Goal: Task Accomplishment & Management: Manage account settings

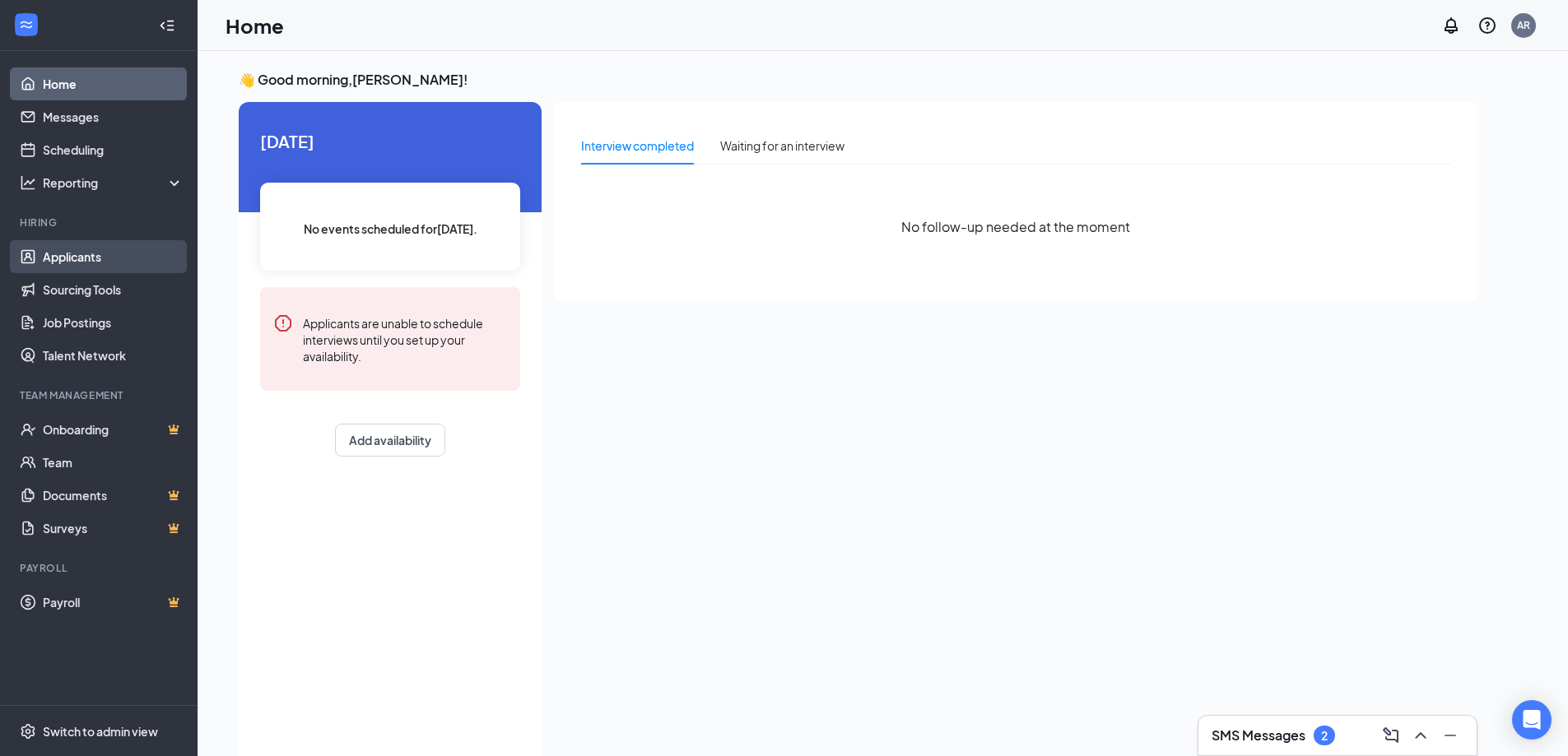
click at [42, 254] on link "Applicants" at bounding box center [113, 257] width 141 height 33
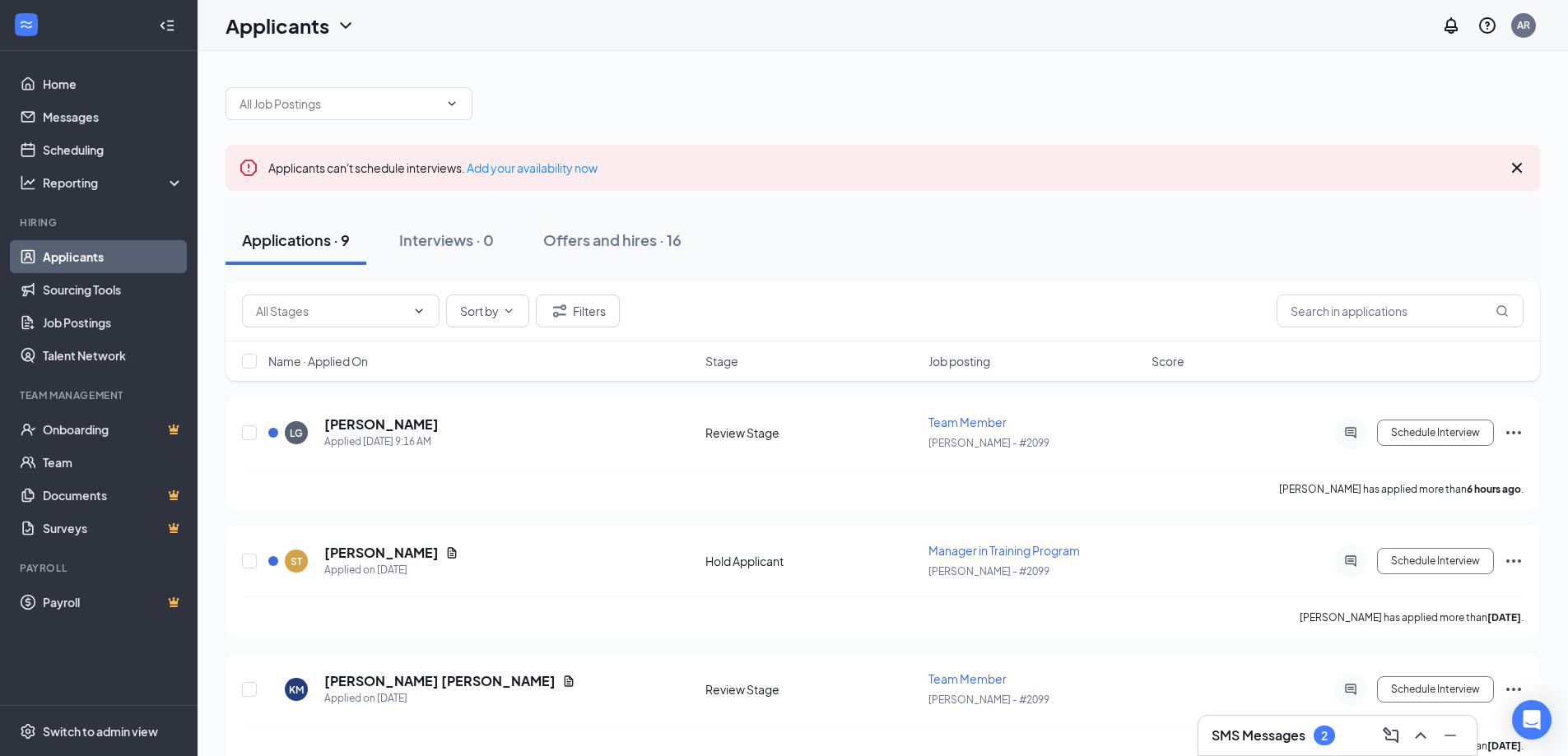
click at [1277, 736] on h3 "SMS Messages" at bounding box center [1259, 735] width 94 height 18
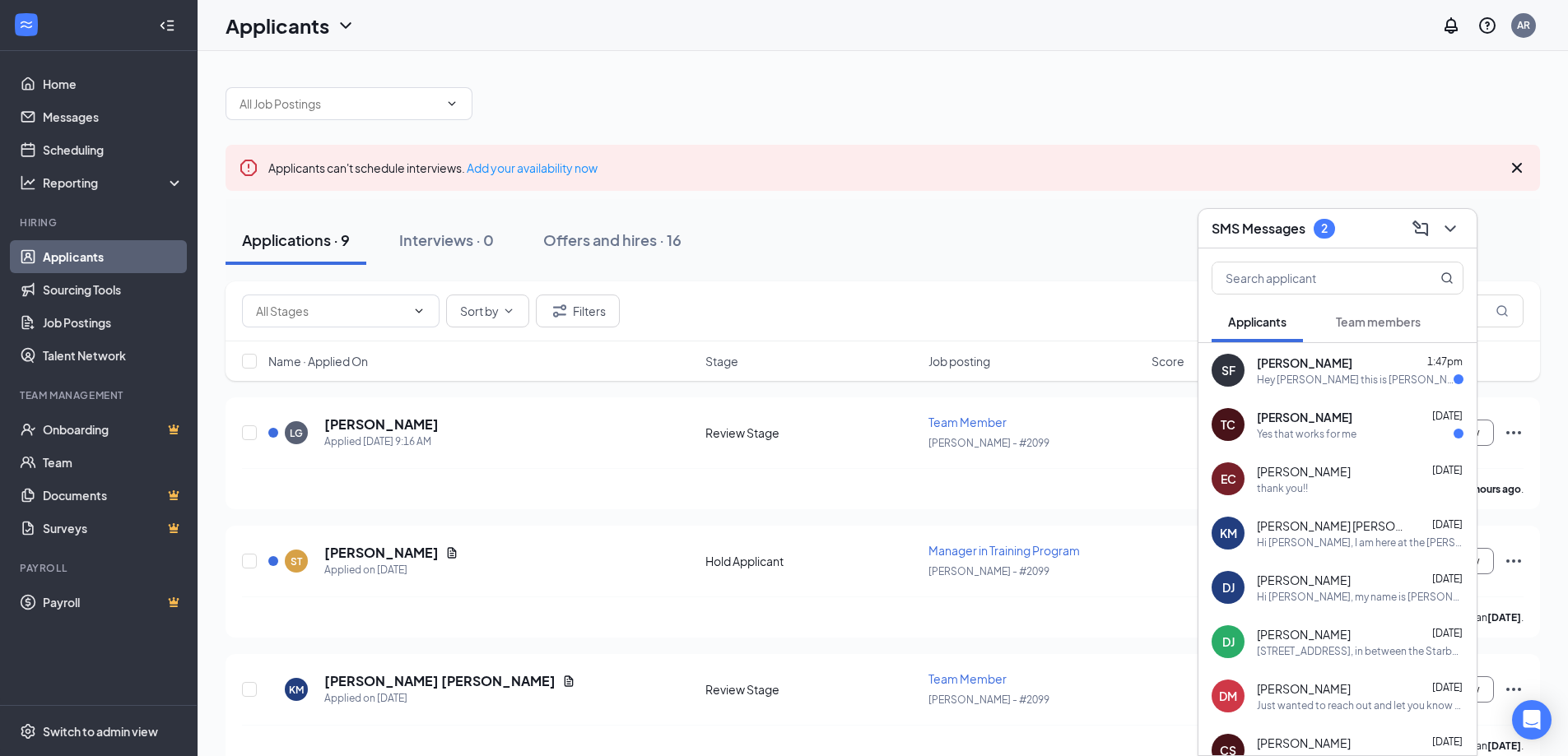
drag, startPoint x: 1197, startPoint y: 444, endPoint x: 1302, endPoint y: 436, distance: 105.3
click at [1302, 436] on div "Yes that works for me" at bounding box center [1307, 434] width 99 height 14
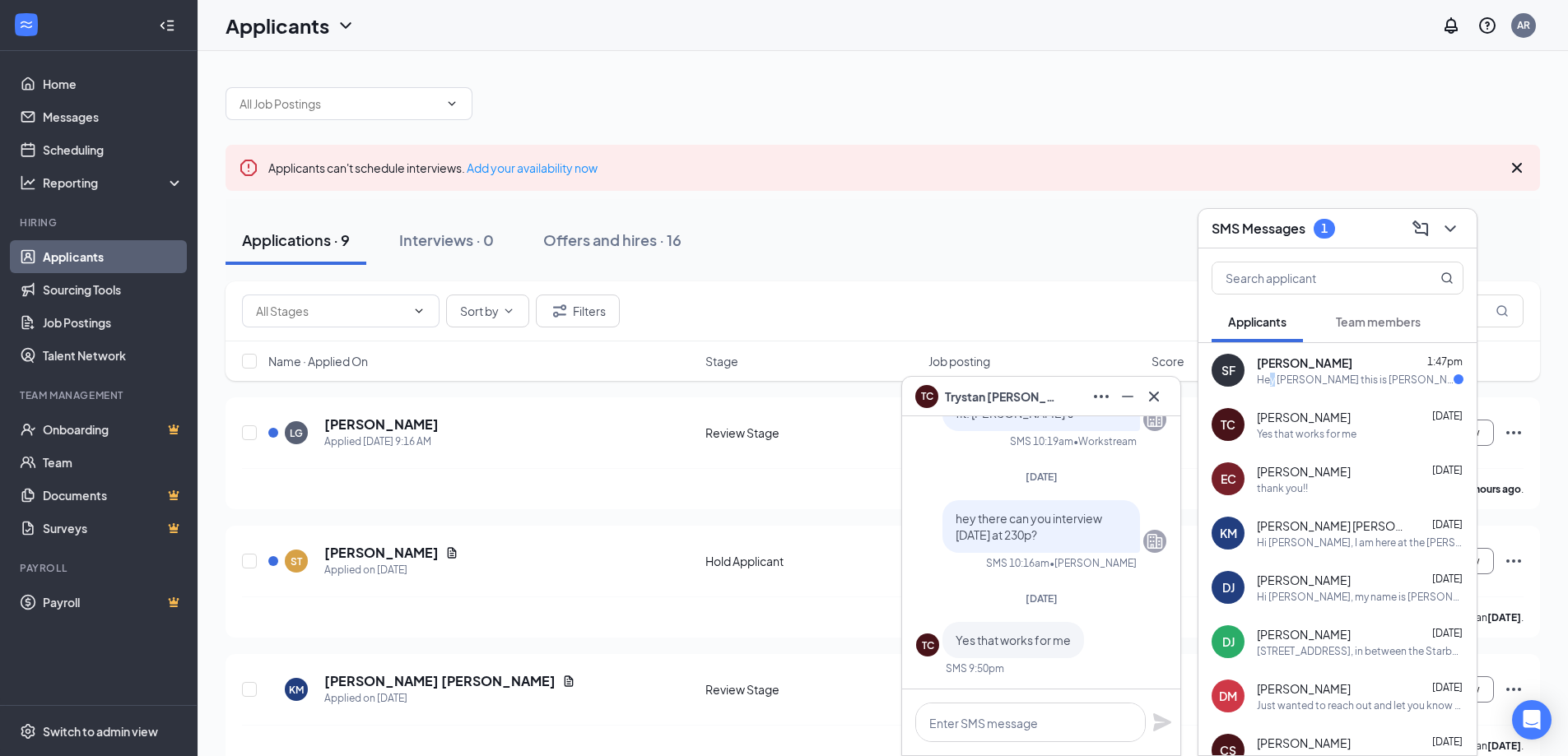
drag, startPoint x: 1272, startPoint y: 387, endPoint x: 1264, endPoint y: 397, distance: 12.8
click at [1273, 387] on div "SF [PERSON_NAME] 1:47pm Hey Abby this is [PERSON_NAME] I will be a little after…" at bounding box center [1338, 370] width 278 height 54
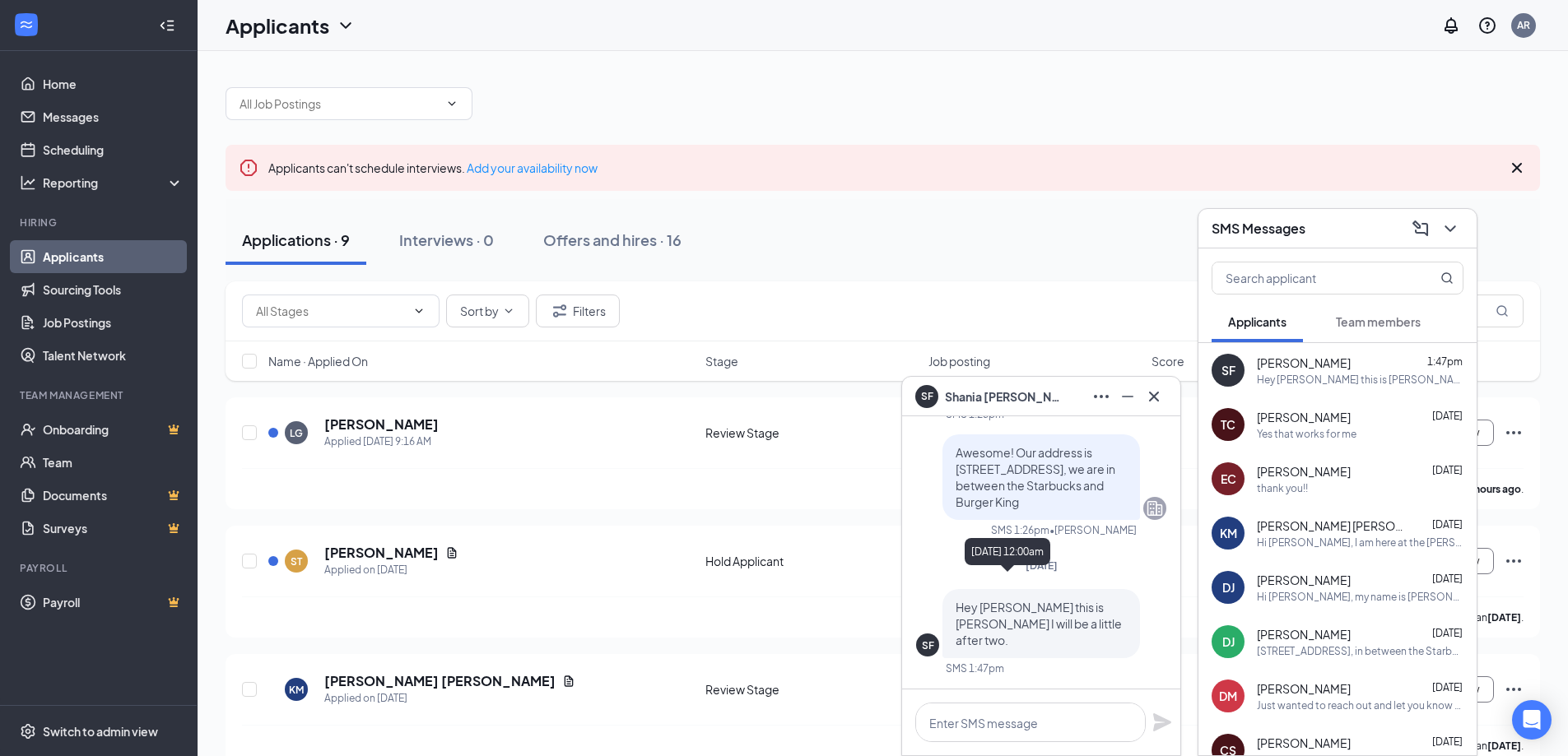
click at [1043, 572] on span "[DATE]" at bounding box center [1042, 565] width 33 height 13
click at [1083, 733] on textarea at bounding box center [1030, 723] width 230 height 40
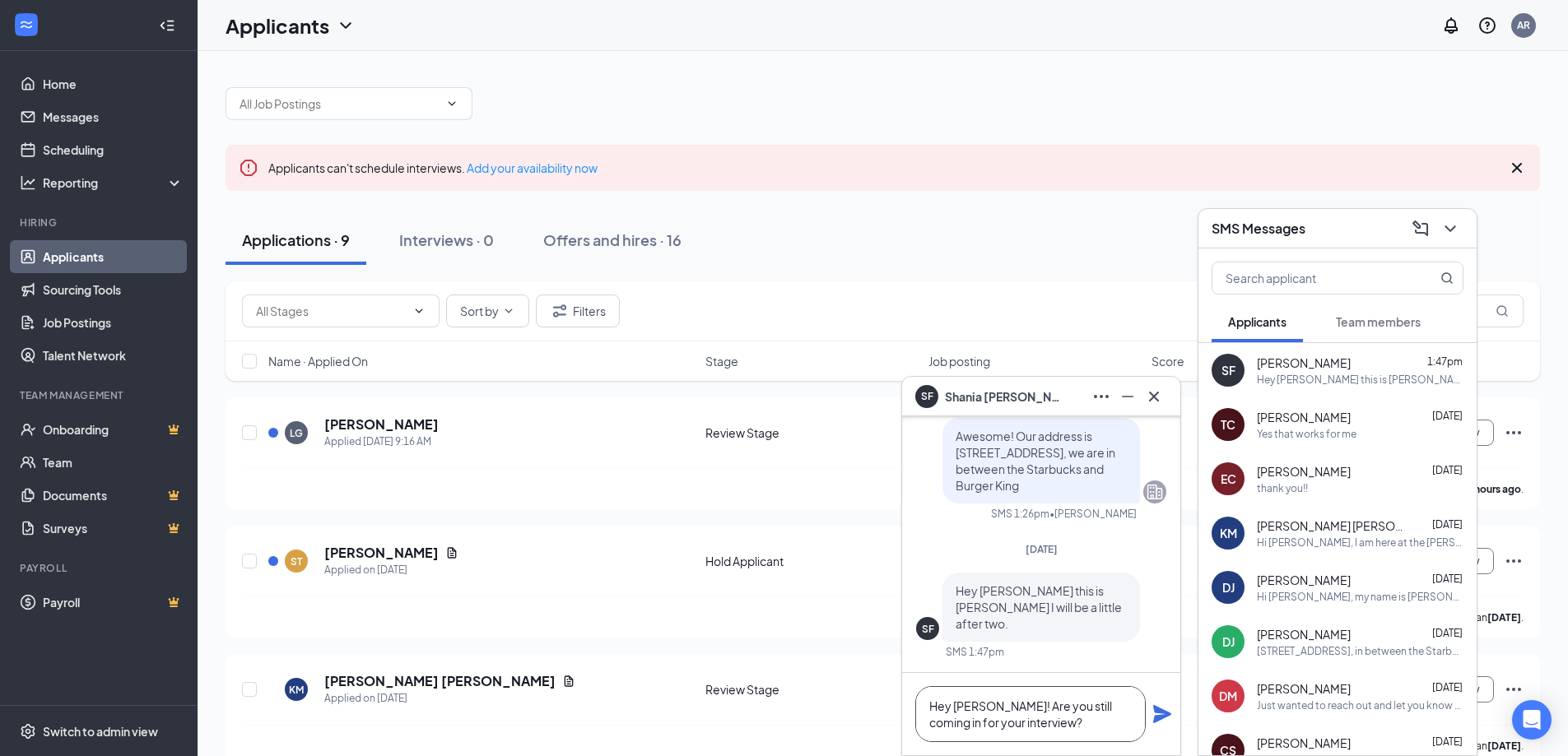
type textarea "Hey [PERSON_NAME]! Are you still coming in for your interview?"
click at [1169, 714] on icon "Plane" at bounding box center [1162, 714] width 18 height 18
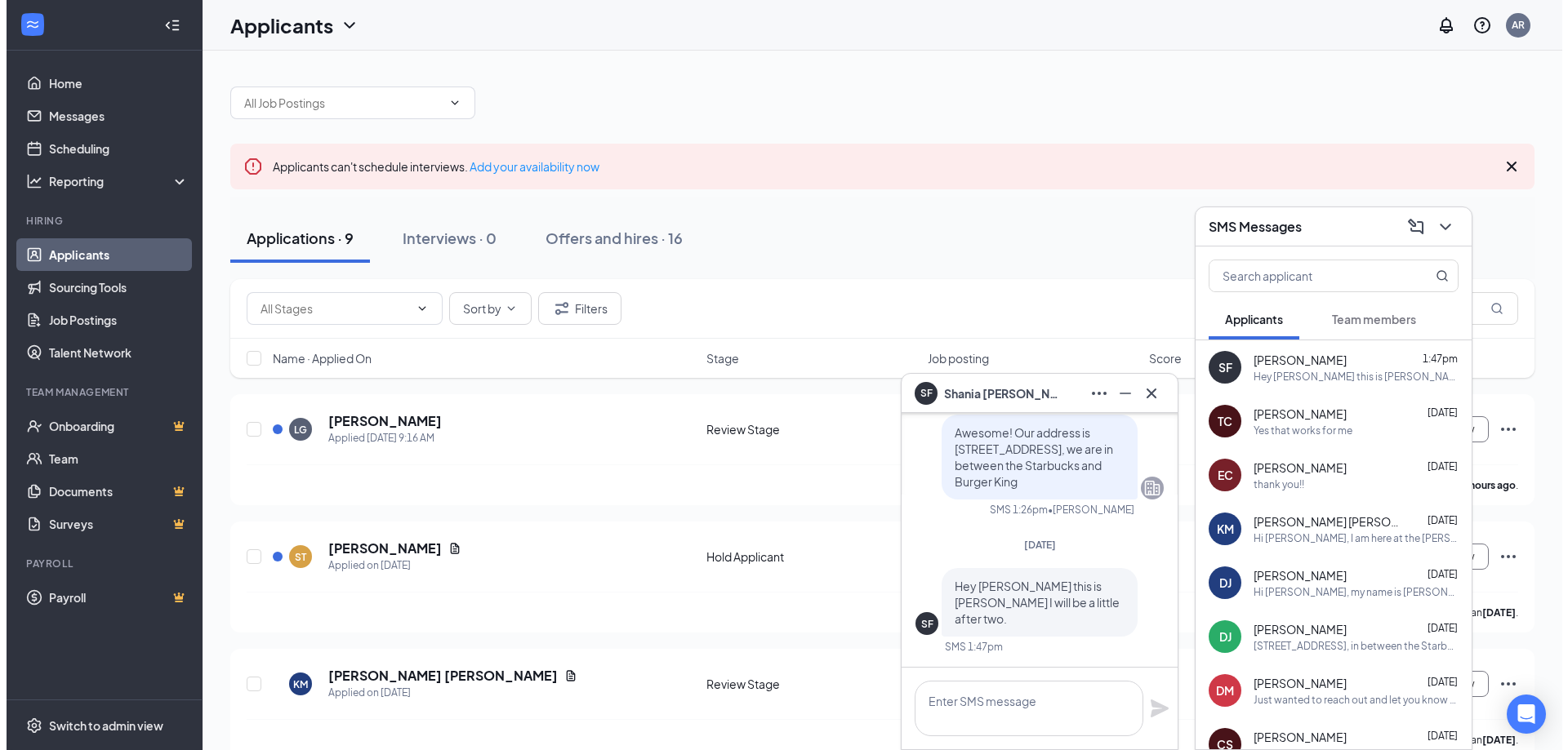
scroll to position [0, 0]
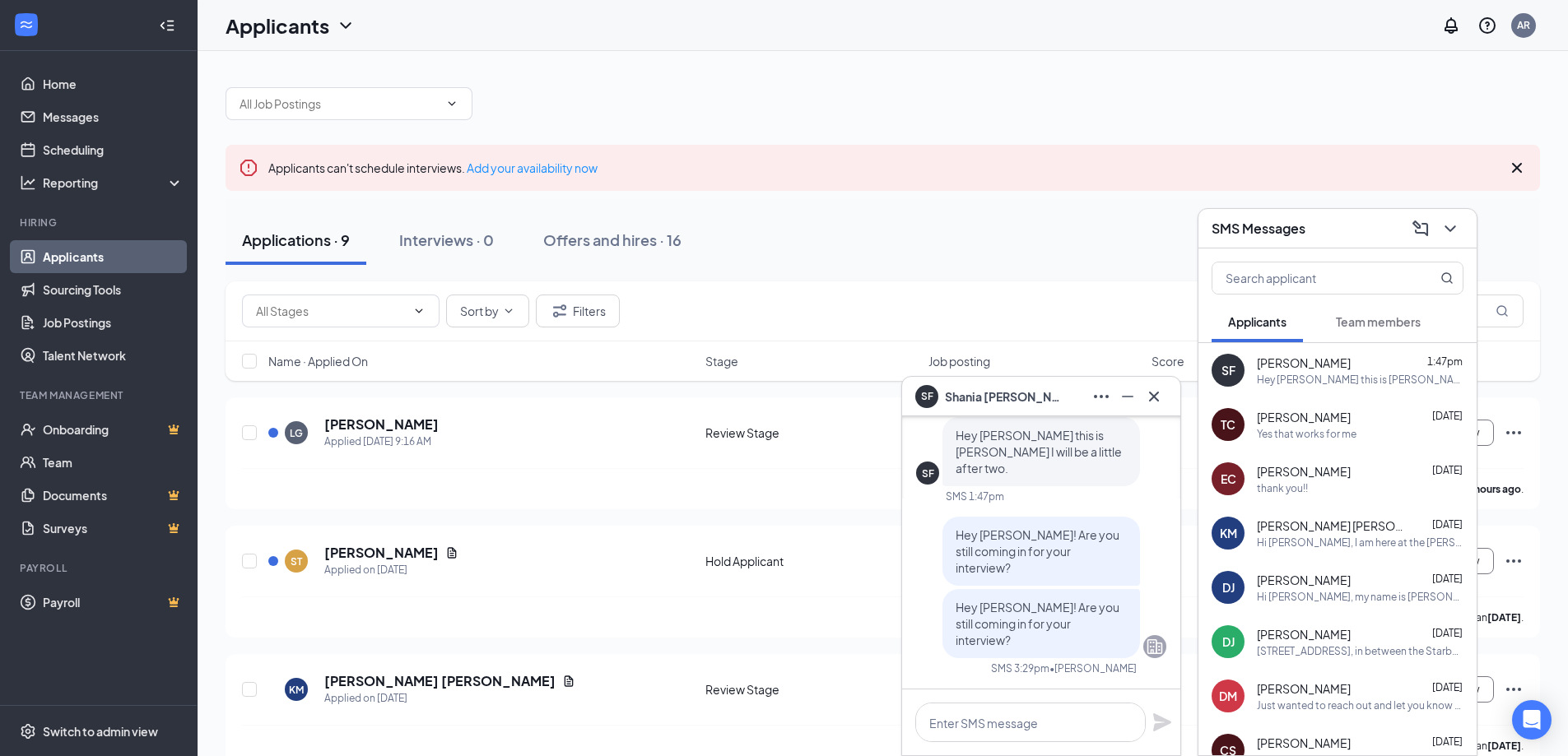
click at [1464, 226] on div "SMS Messages" at bounding box center [1338, 229] width 278 height 40
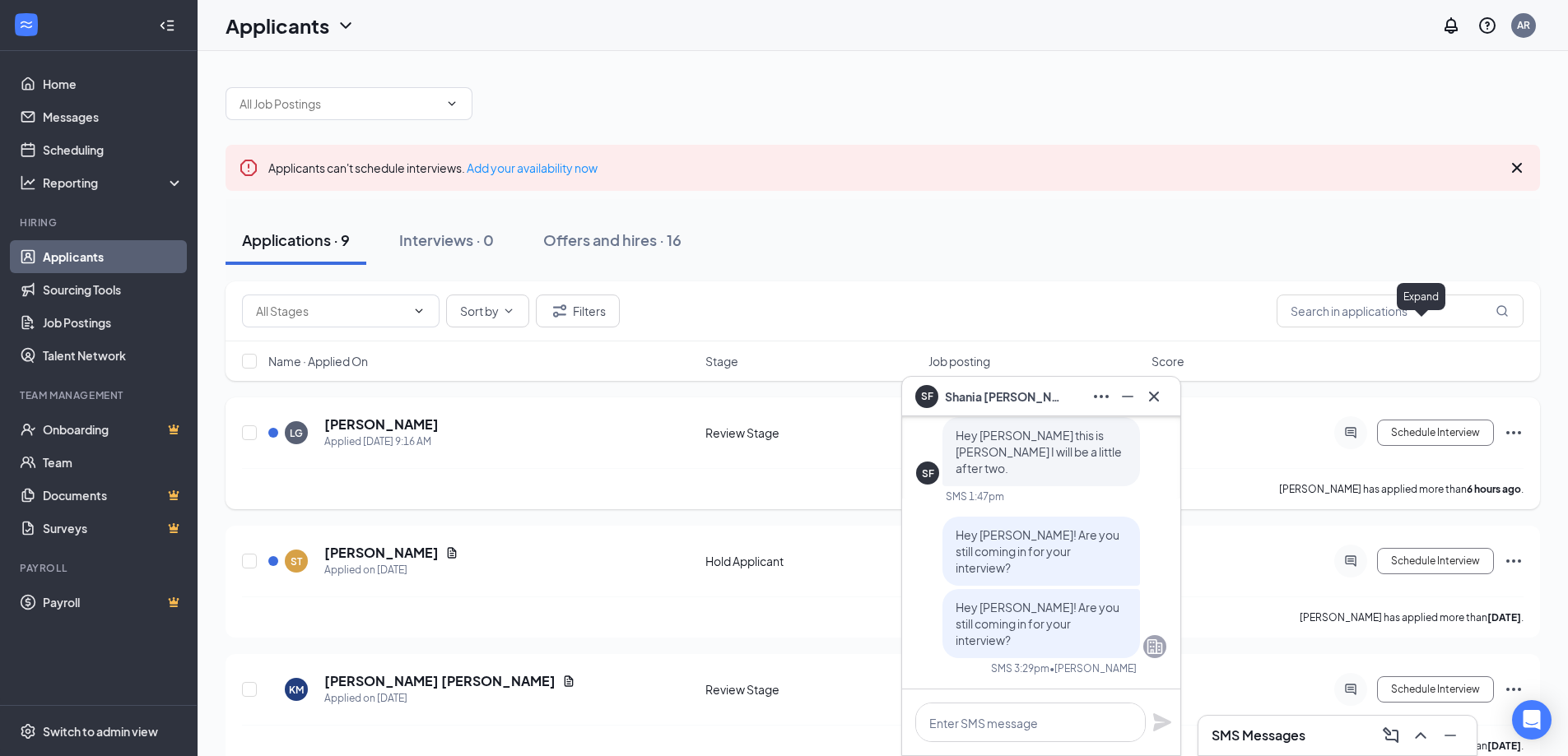
click at [361, 428] on h5 "[PERSON_NAME]" at bounding box center [381, 425] width 115 height 18
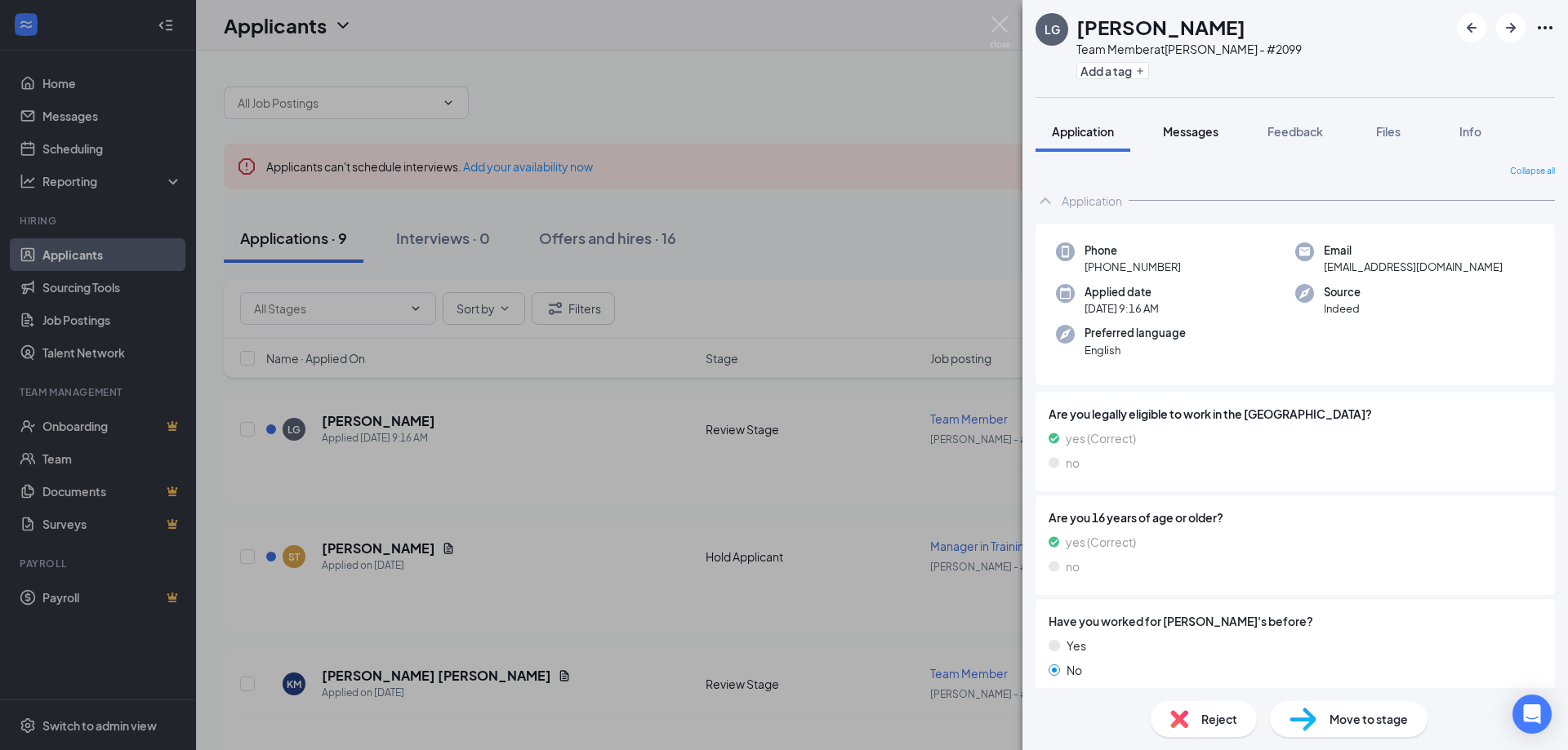
click at [1178, 121] on button "Messages" at bounding box center [1191, 132] width 88 height 41
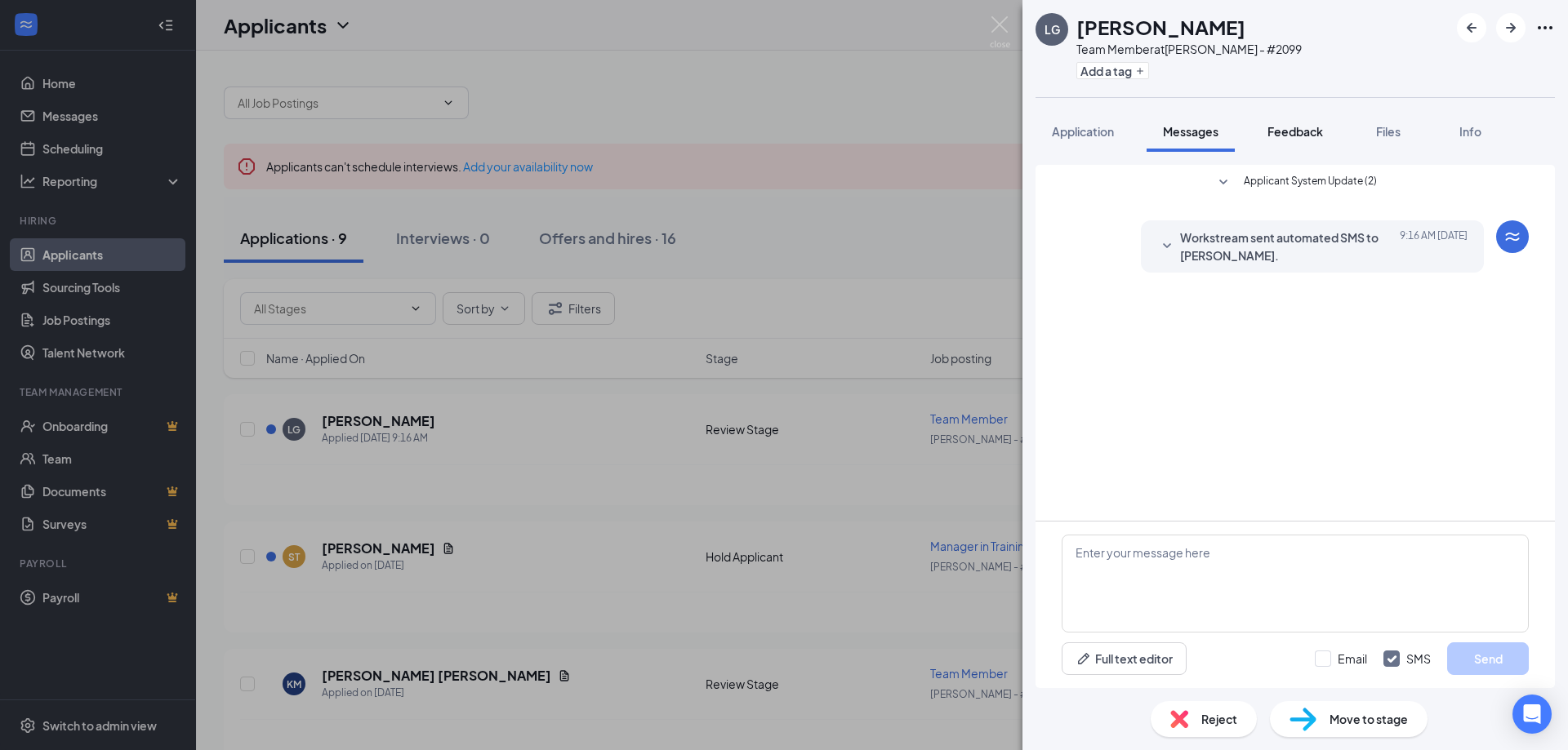
click at [1307, 137] on span "Feedback" at bounding box center [1295, 131] width 56 height 14
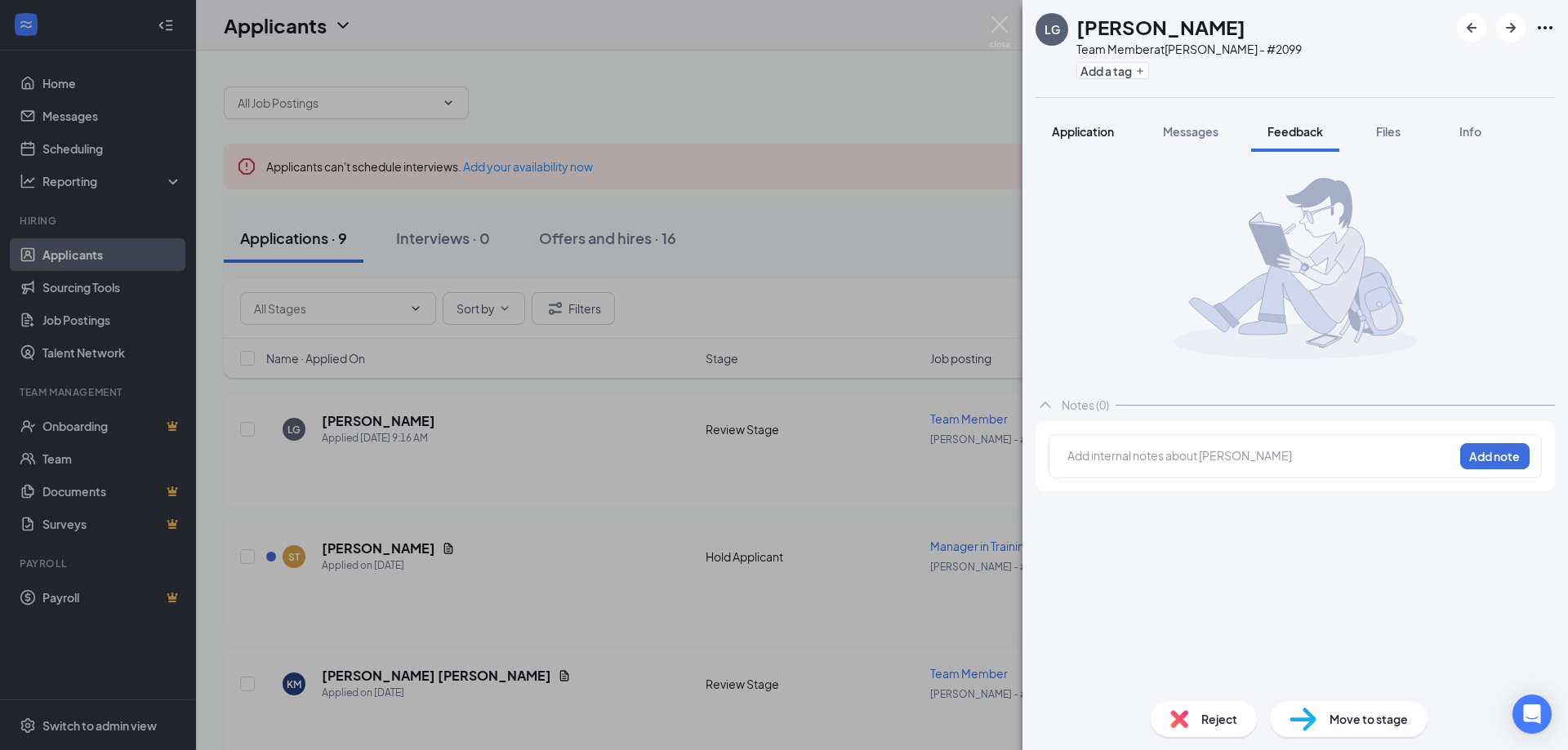
click at [1090, 135] on span "Application" at bounding box center [1082, 131] width 62 height 14
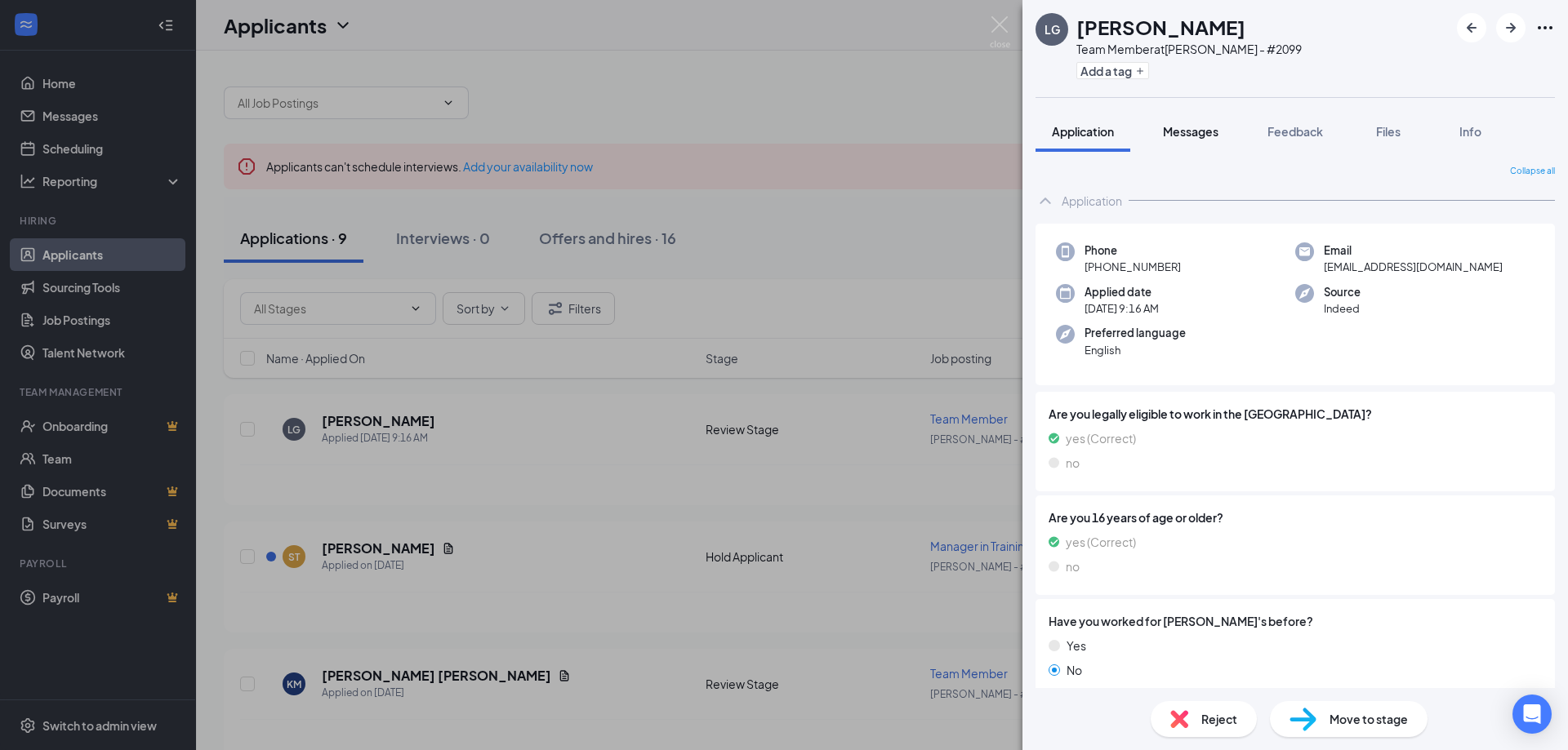
click at [1182, 125] on span "Messages" at bounding box center [1191, 131] width 56 height 14
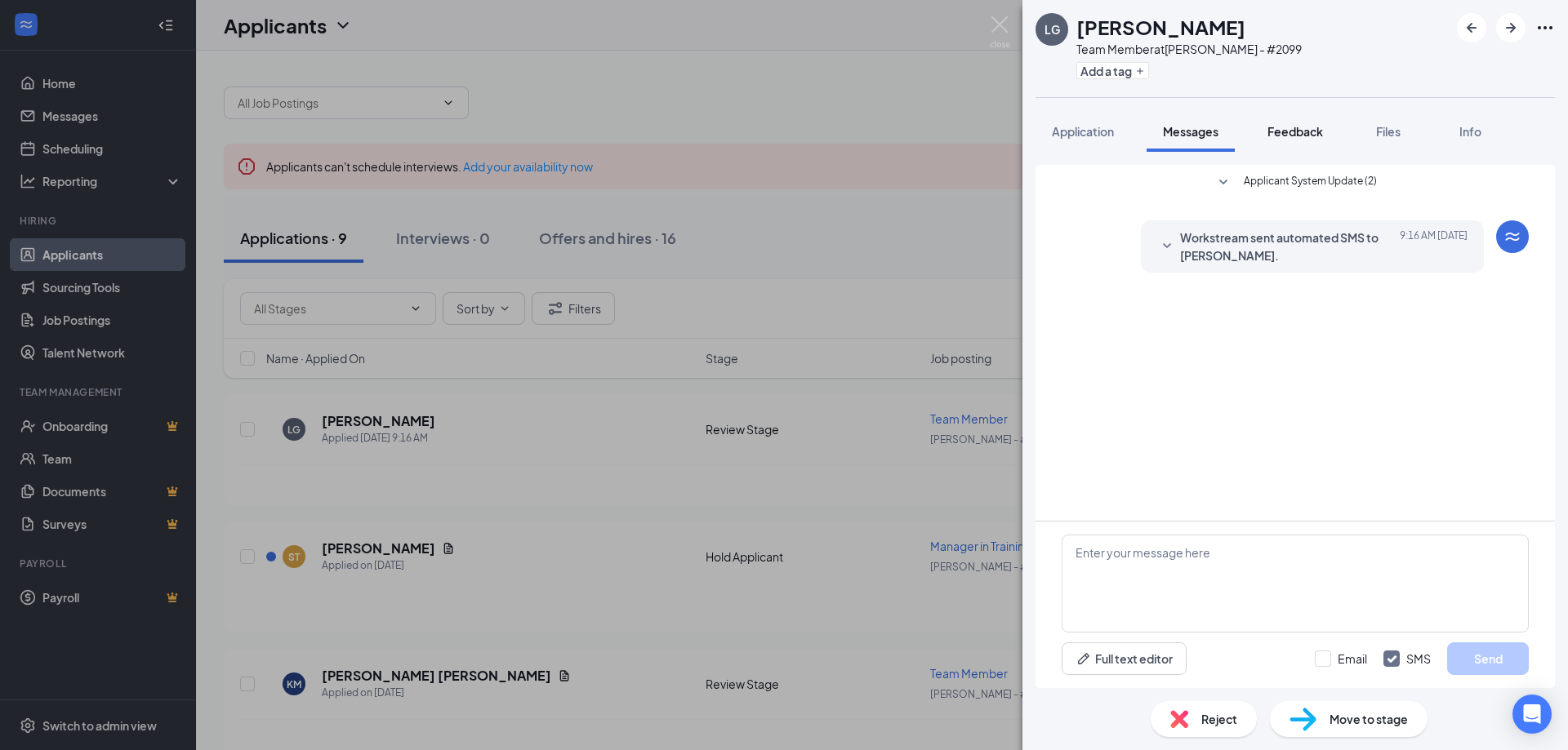
click at [1275, 137] on span "Feedback" at bounding box center [1295, 131] width 56 height 14
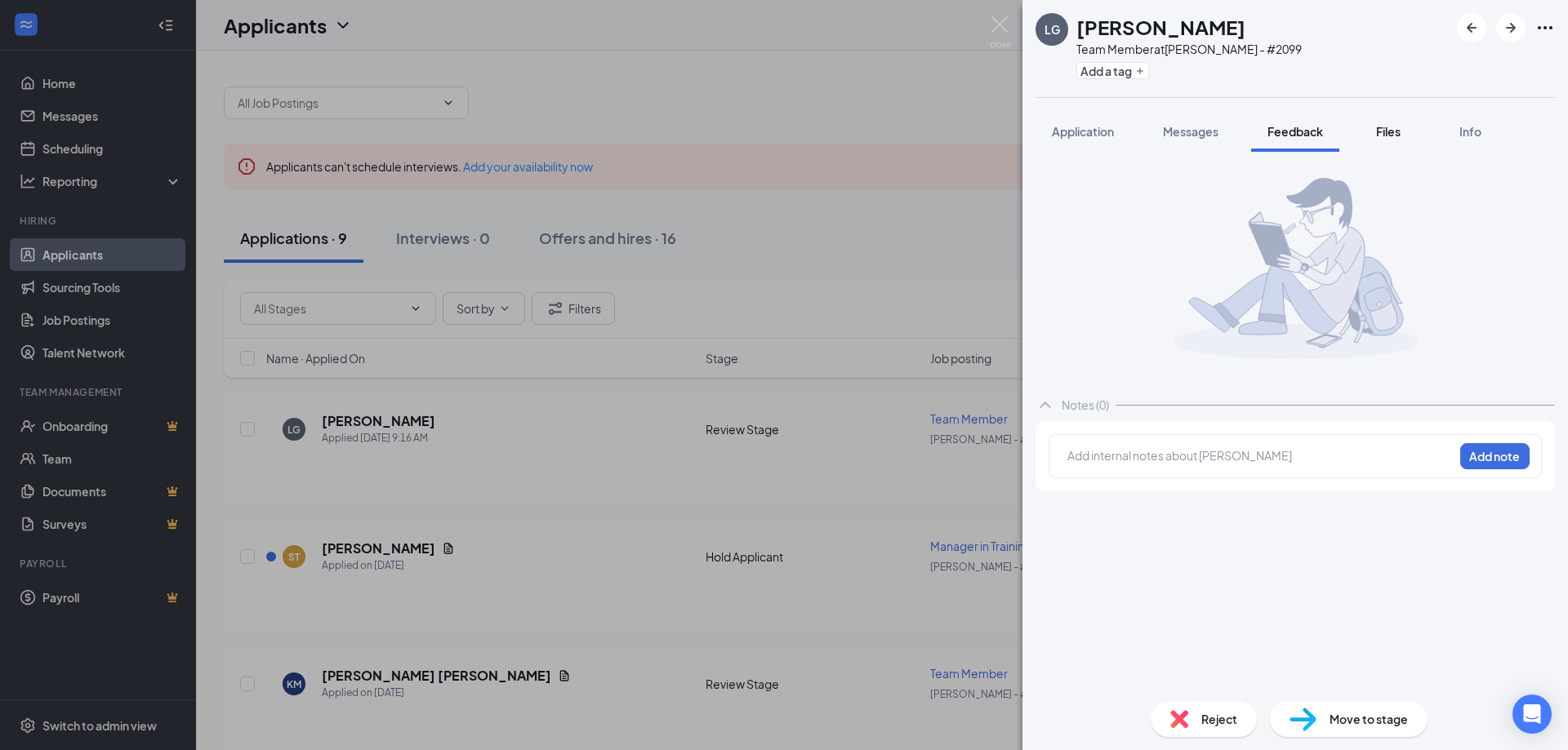
click at [1363, 133] on button "Files" at bounding box center [1388, 132] width 65 height 41
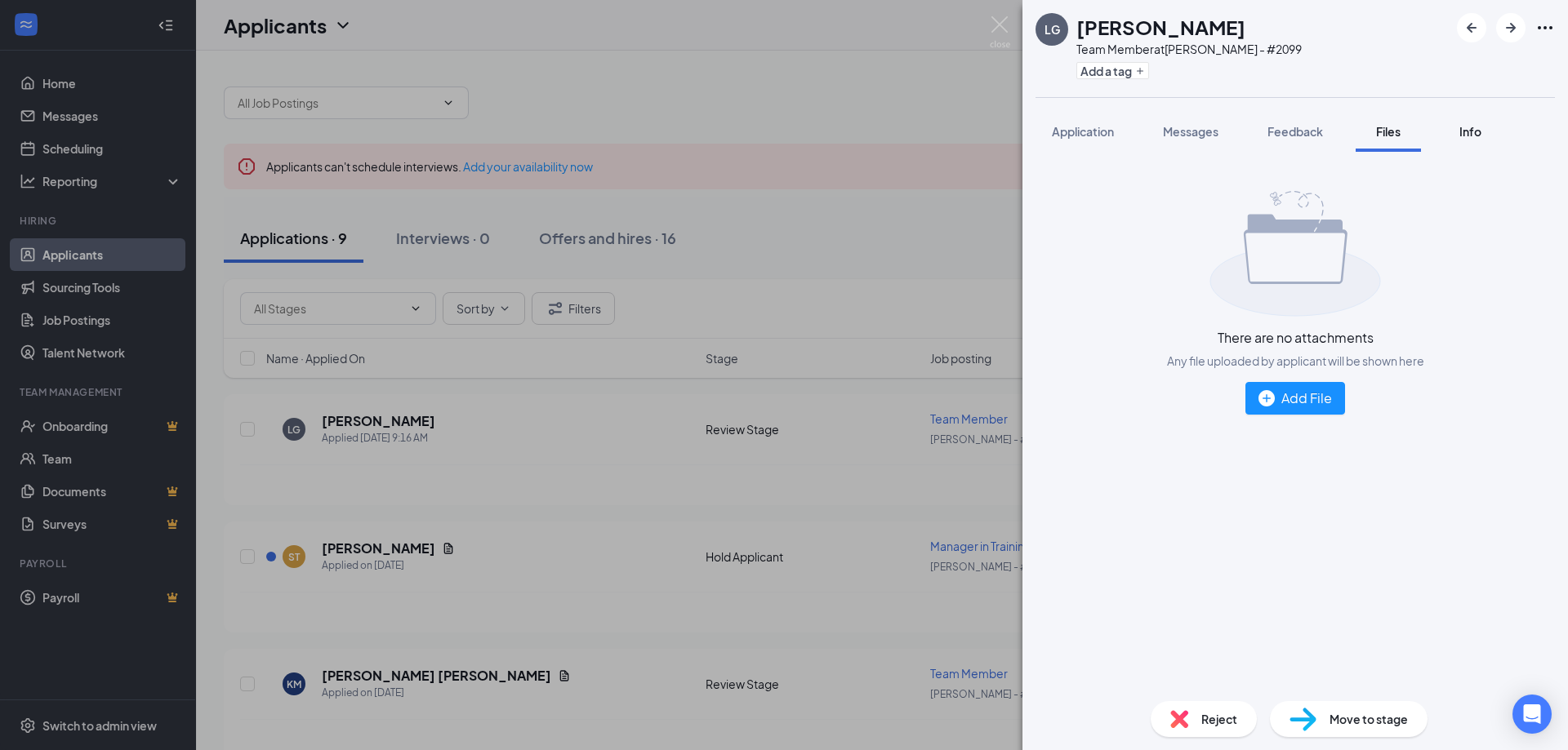
click at [1466, 125] on span "Info" at bounding box center [1470, 131] width 22 height 14
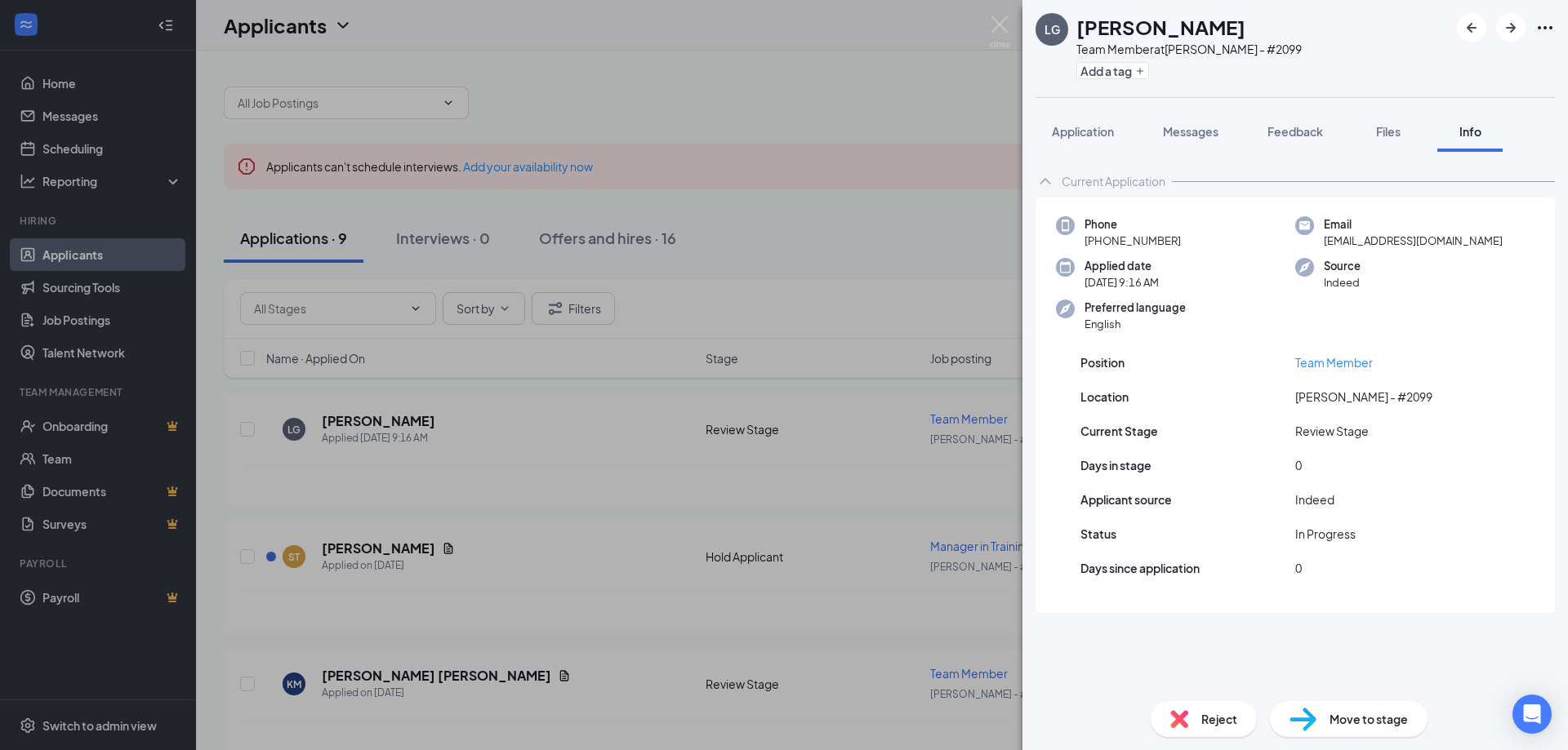
click at [1206, 735] on div "Reject" at bounding box center [1204, 720] width 106 height 36
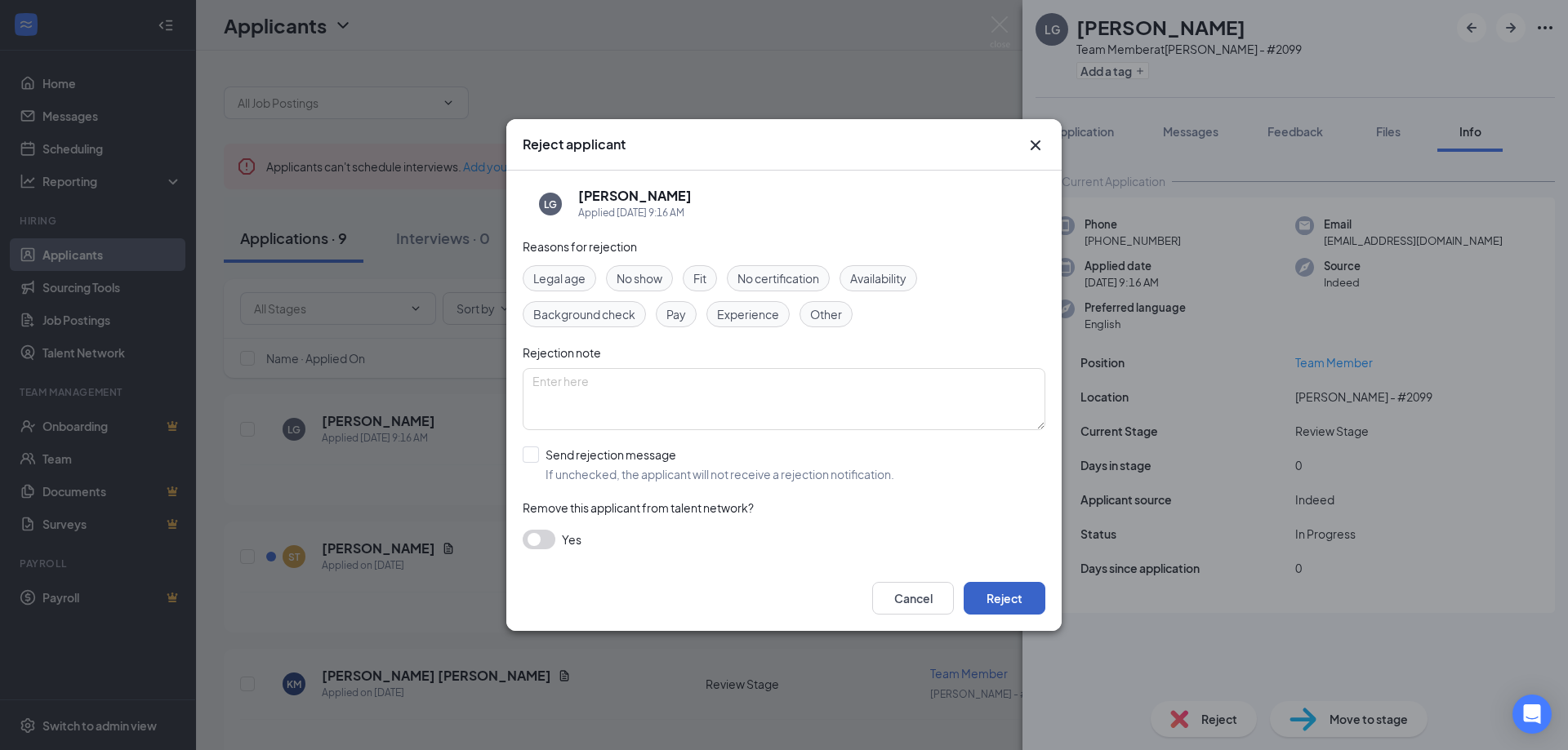
click at [1027, 609] on button "Reject" at bounding box center [1004, 599] width 82 height 32
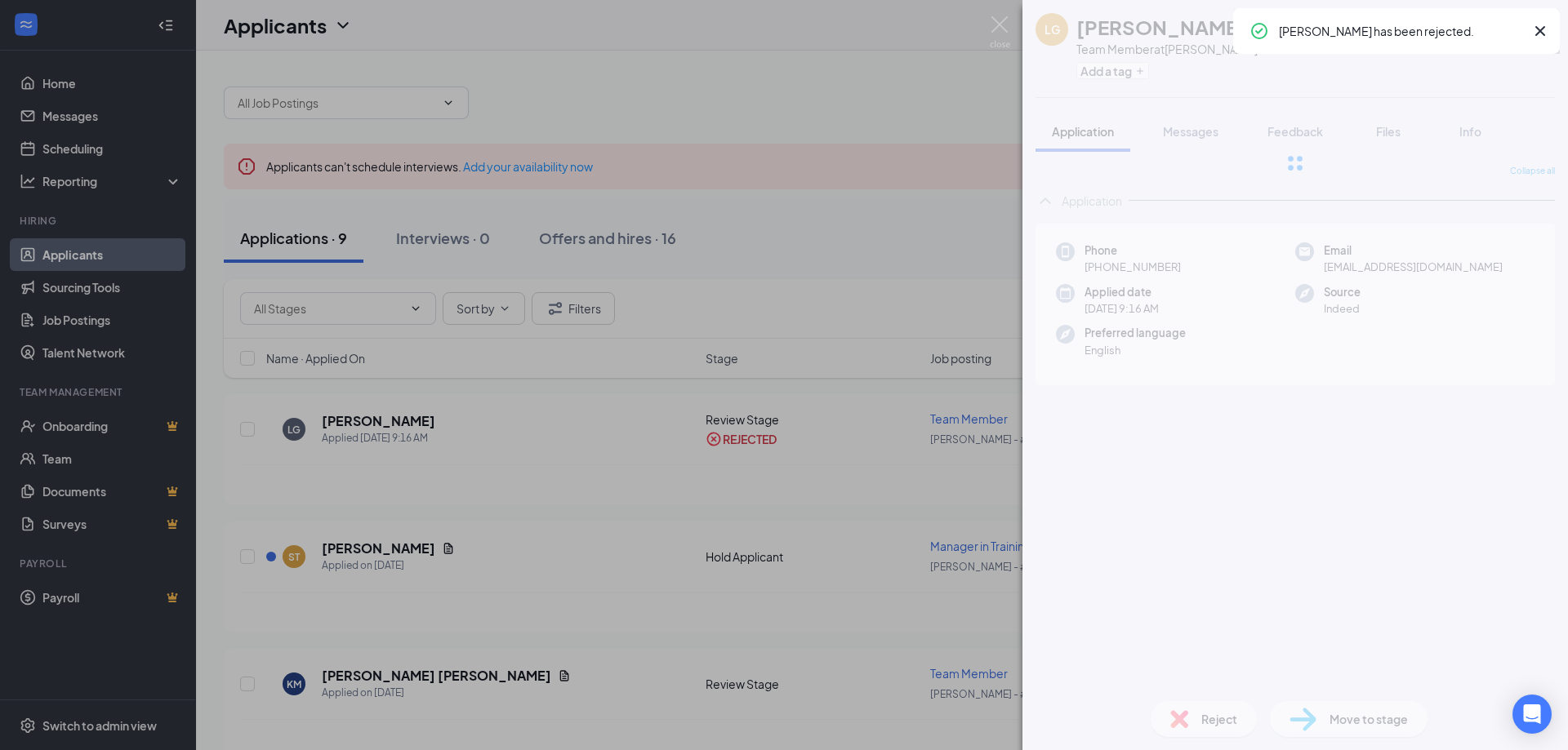
click at [402, 547] on div "LG [PERSON_NAME] Team Member at [GEOGRAPHIC_DATA] - #2099 Add a tag Application…" at bounding box center [784, 375] width 1568 height 750
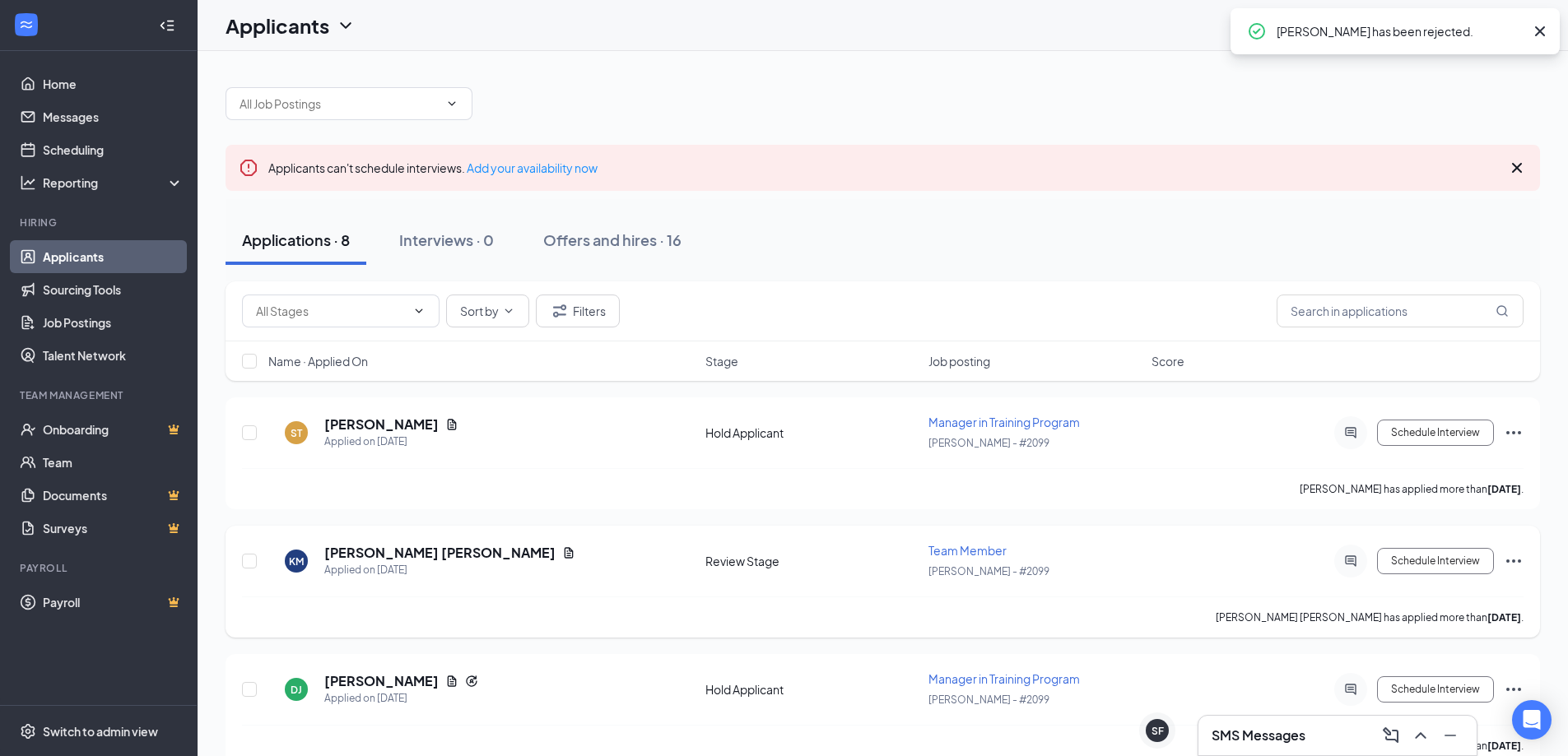
click at [420, 551] on h5 "[PERSON_NAME] [PERSON_NAME]" at bounding box center [440, 553] width 231 height 18
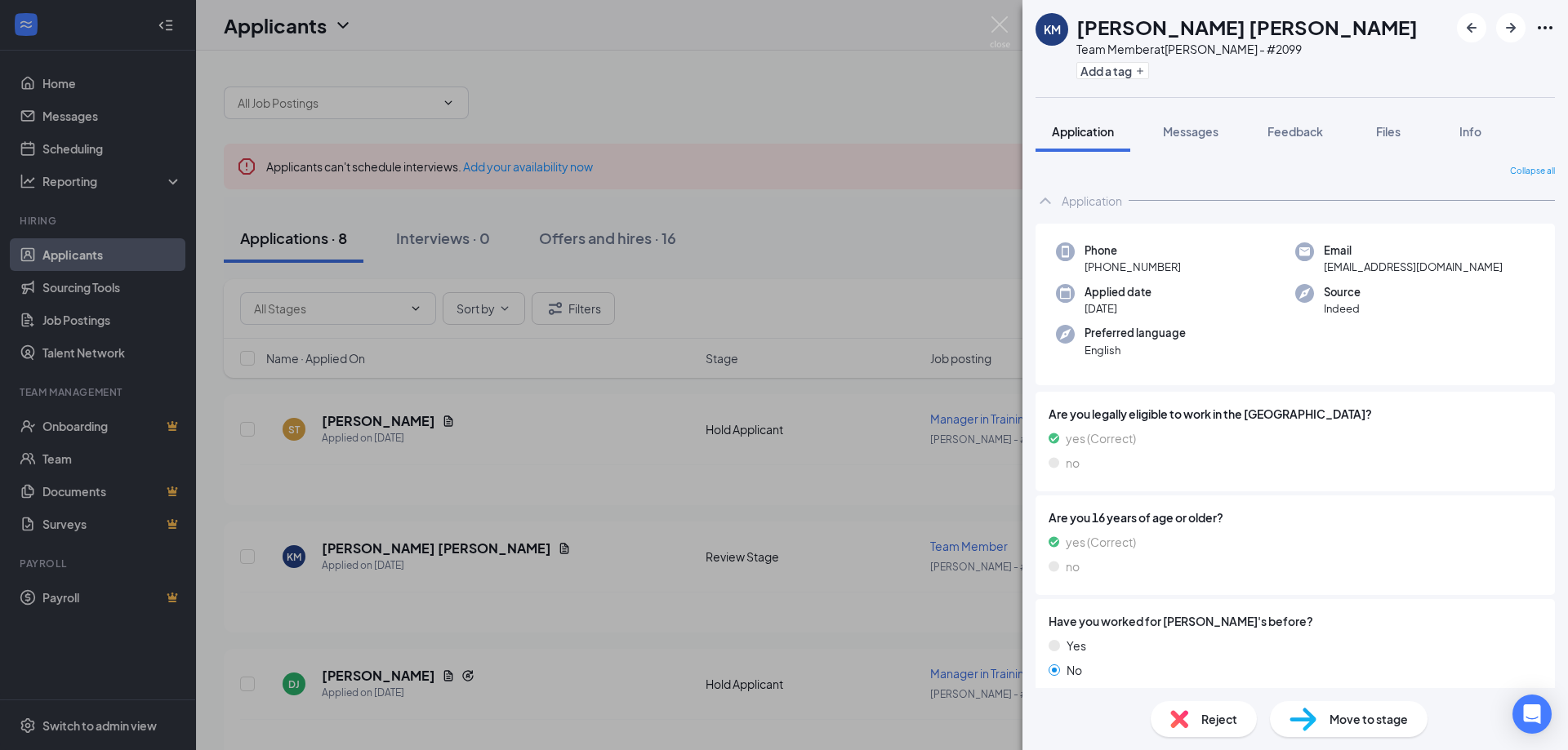
click at [624, 387] on div "[PERSON_NAME] Team Member at [GEOGRAPHIC_DATA] - #2099 Add a tag Application Me…" at bounding box center [784, 375] width 1568 height 750
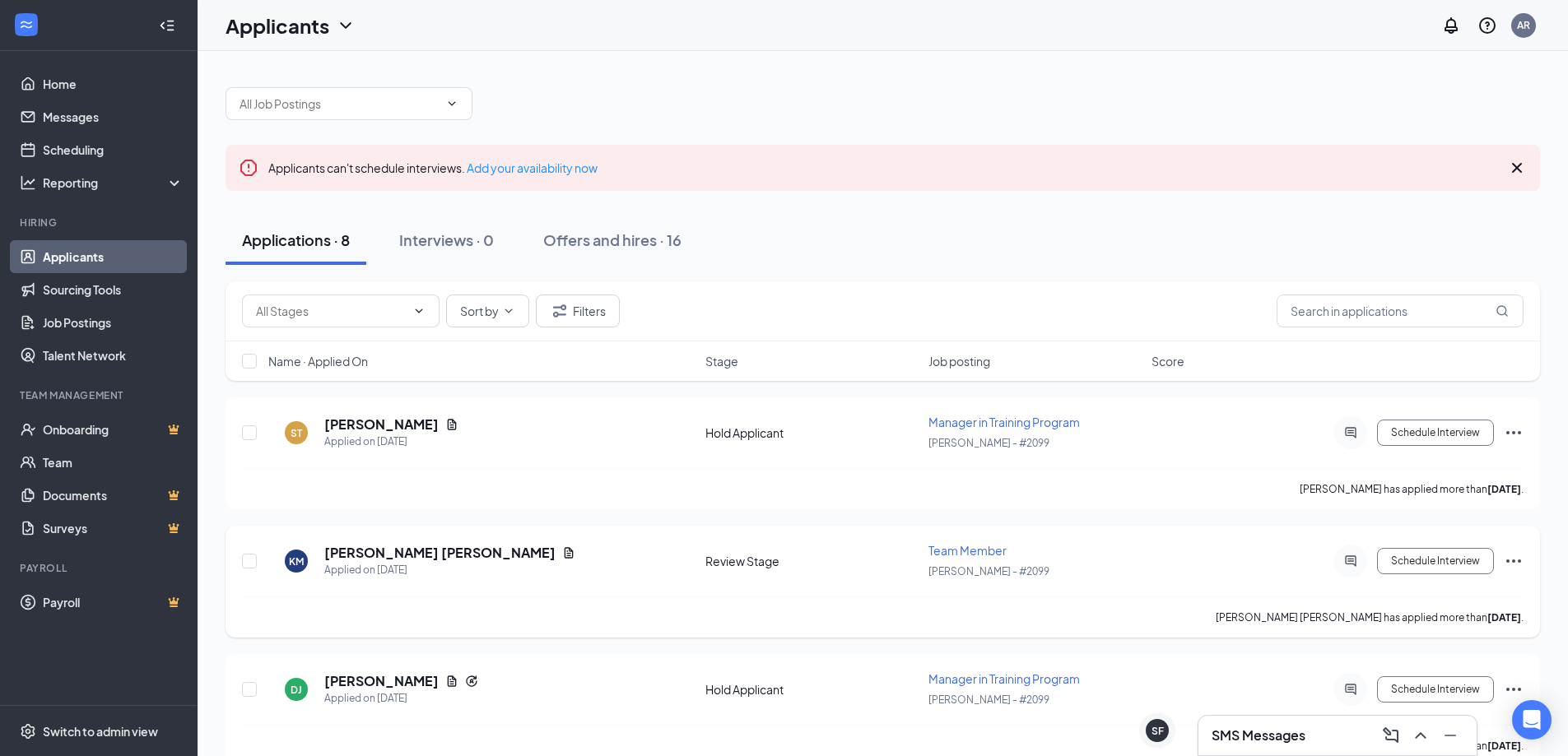
click at [1510, 563] on icon "Ellipses" at bounding box center [1514, 561] width 20 height 20
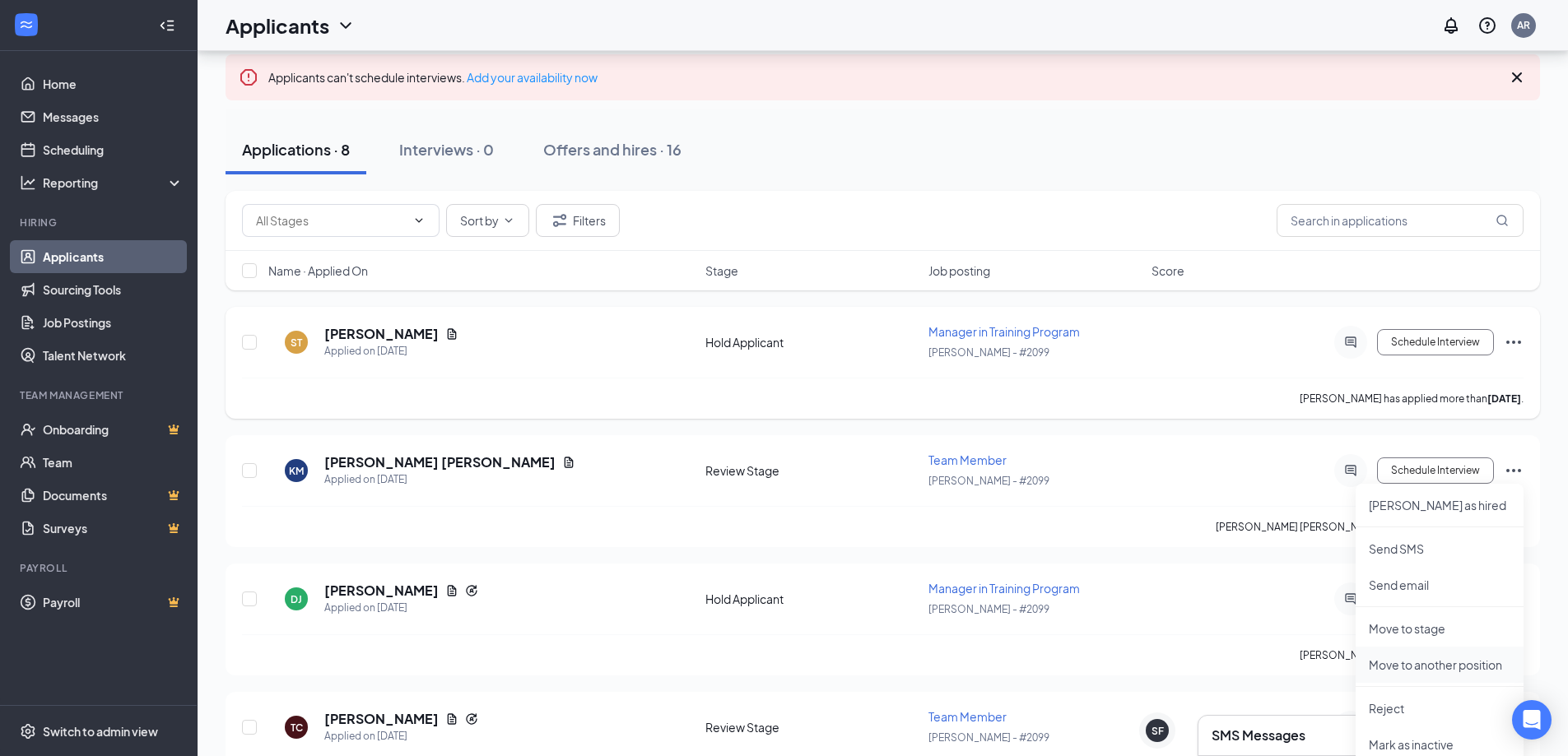
scroll to position [164, 0]
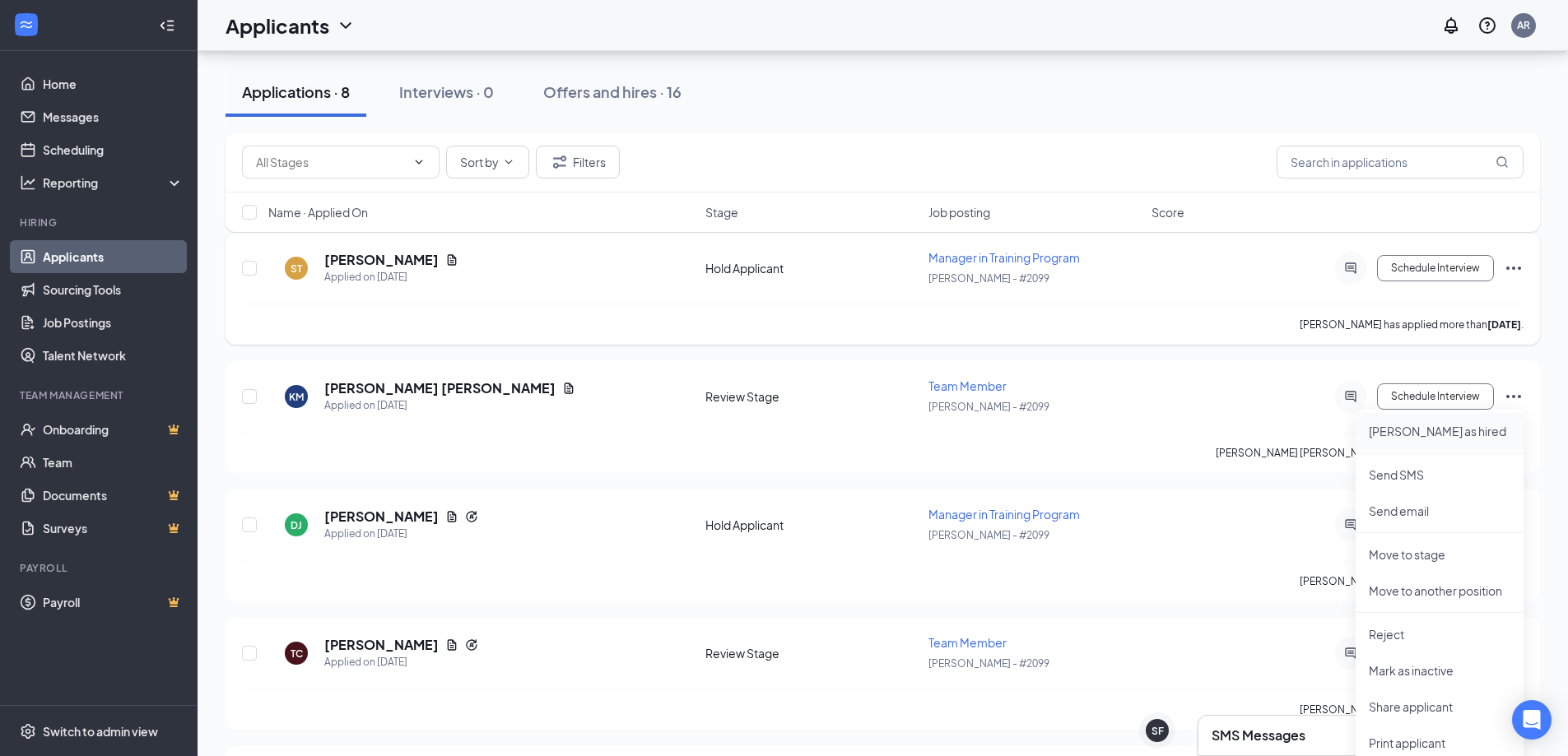
click at [1424, 429] on p "[PERSON_NAME] as hired" at bounding box center [1440, 431] width 142 height 16
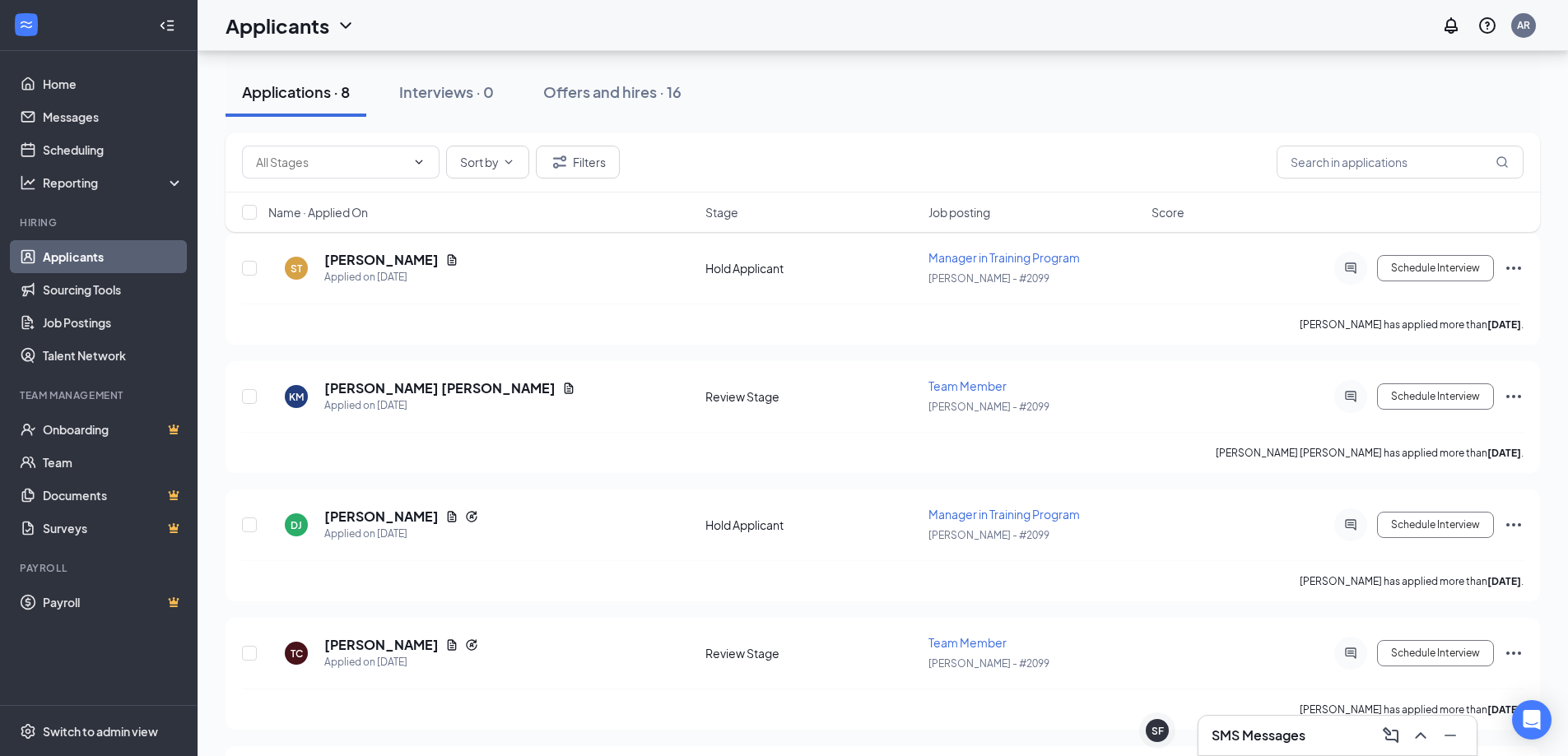
type input "Hiring Complete (final stage)"
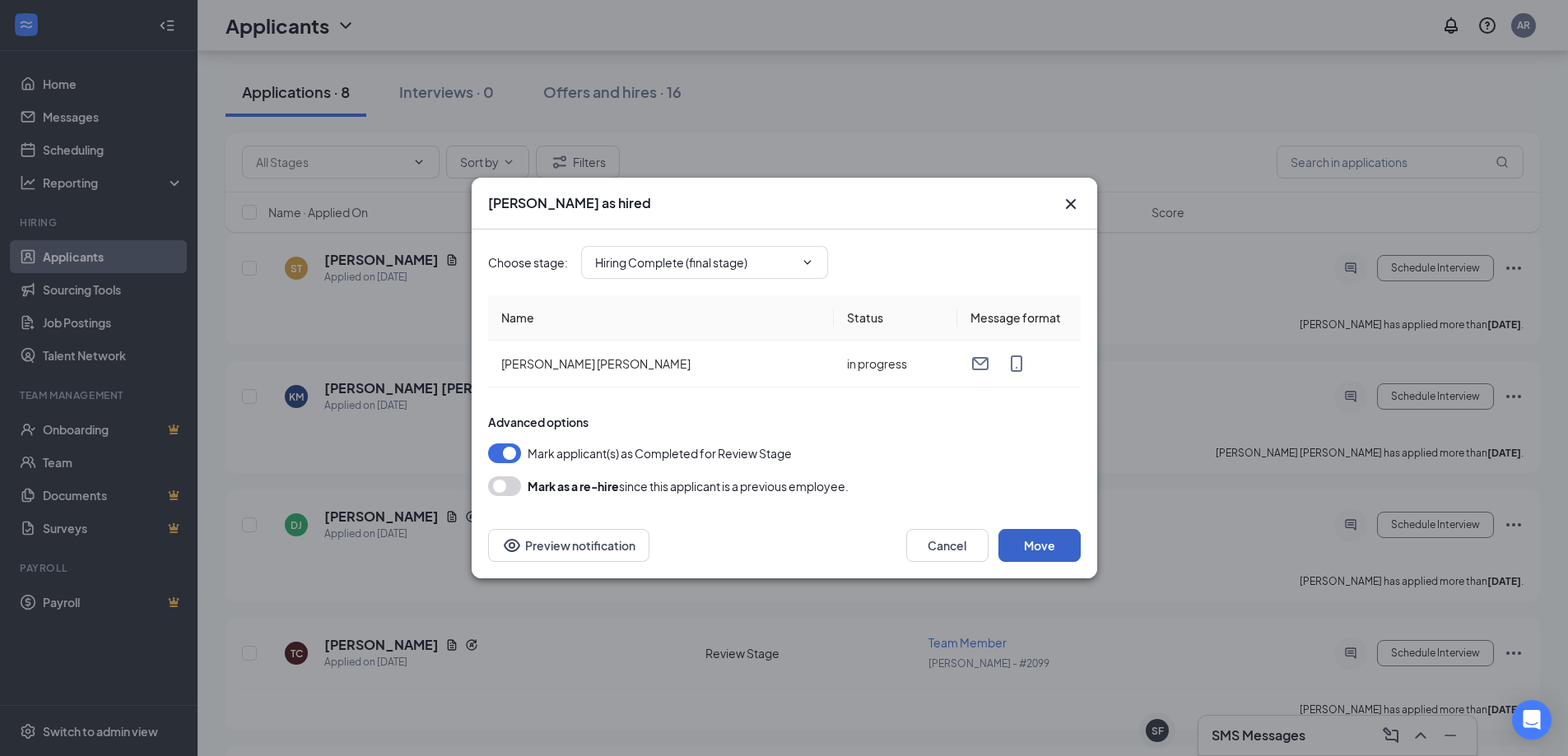
click at [1016, 539] on button "Move" at bounding box center [1039, 546] width 82 height 33
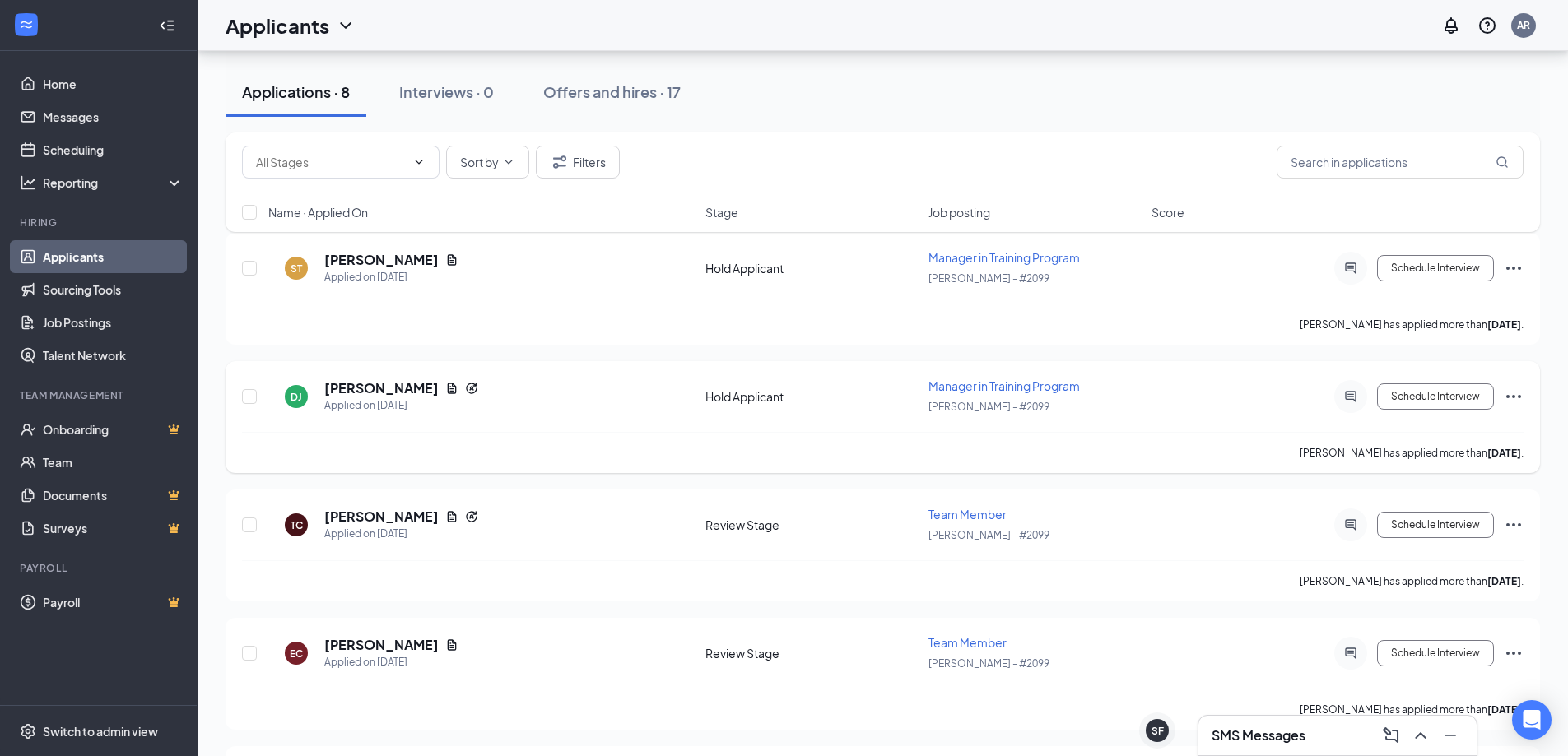
click at [1503, 391] on div "Schedule Interview" at bounding box center [1376, 397] width 296 height 33
click at [1507, 393] on icon "Ellipses" at bounding box center [1514, 397] width 20 height 20
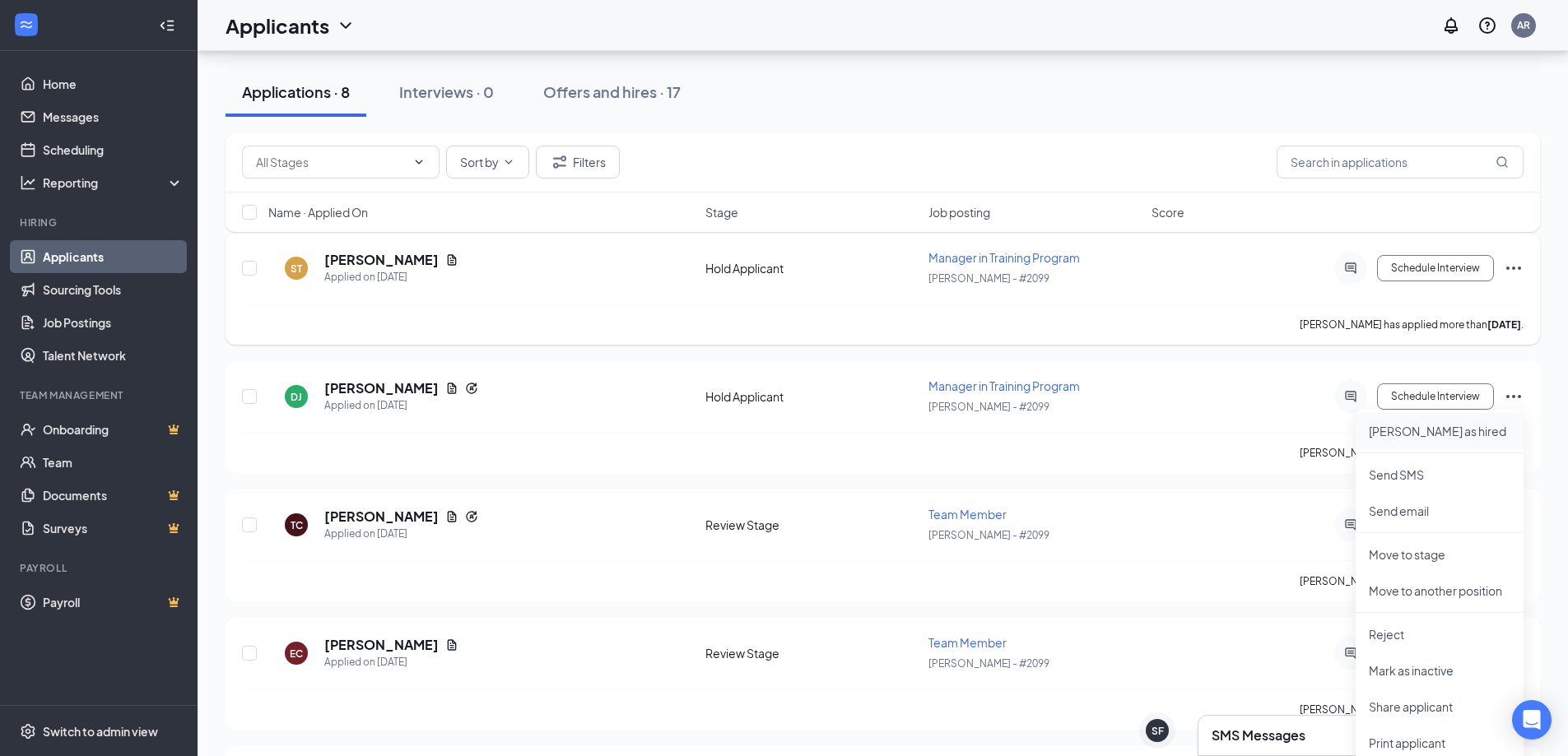
click at [1435, 423] on p "[PERSON_NAME] as hired" at bounding box center [1440, 431] width 142 height 16
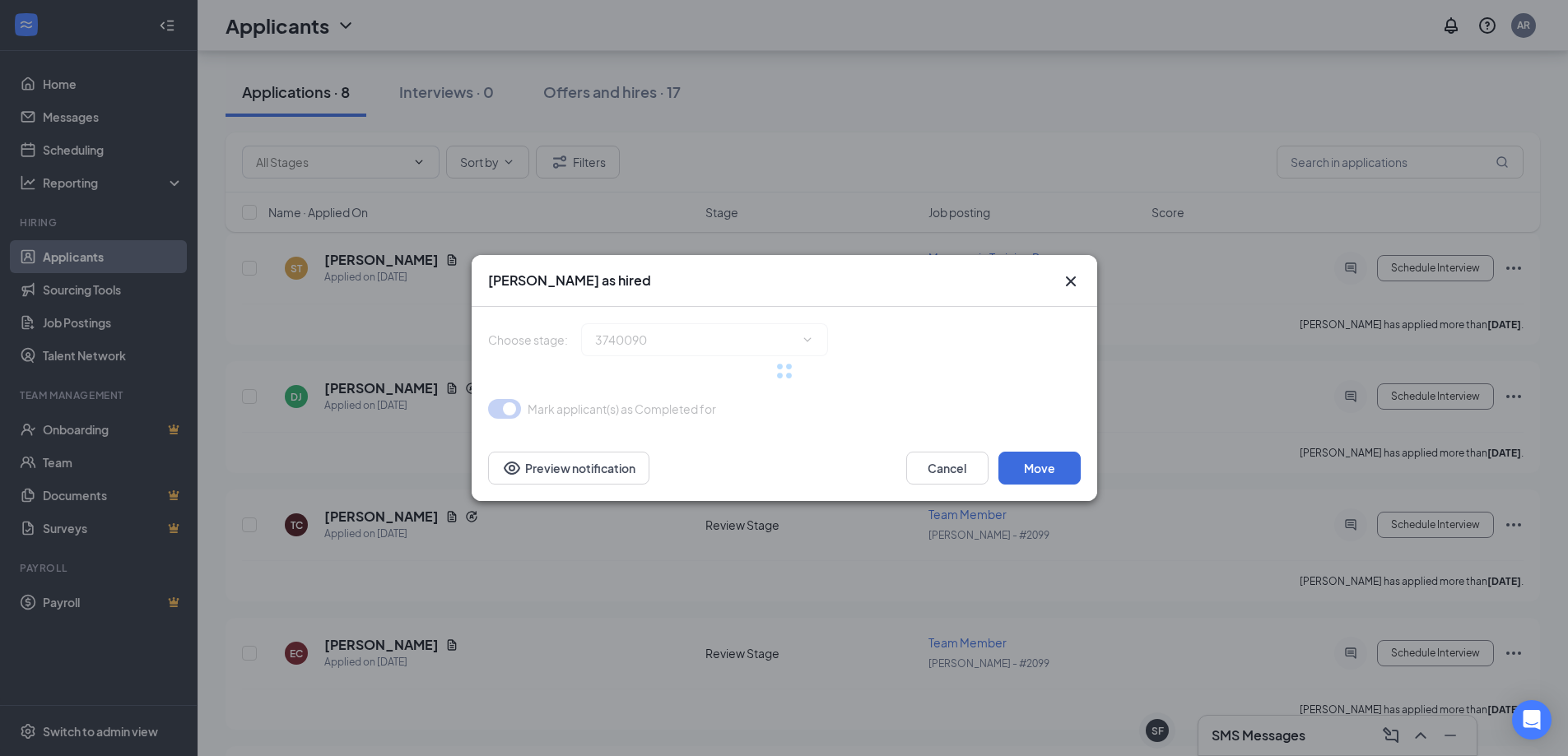
type input "Hiring Complete (final stage)"
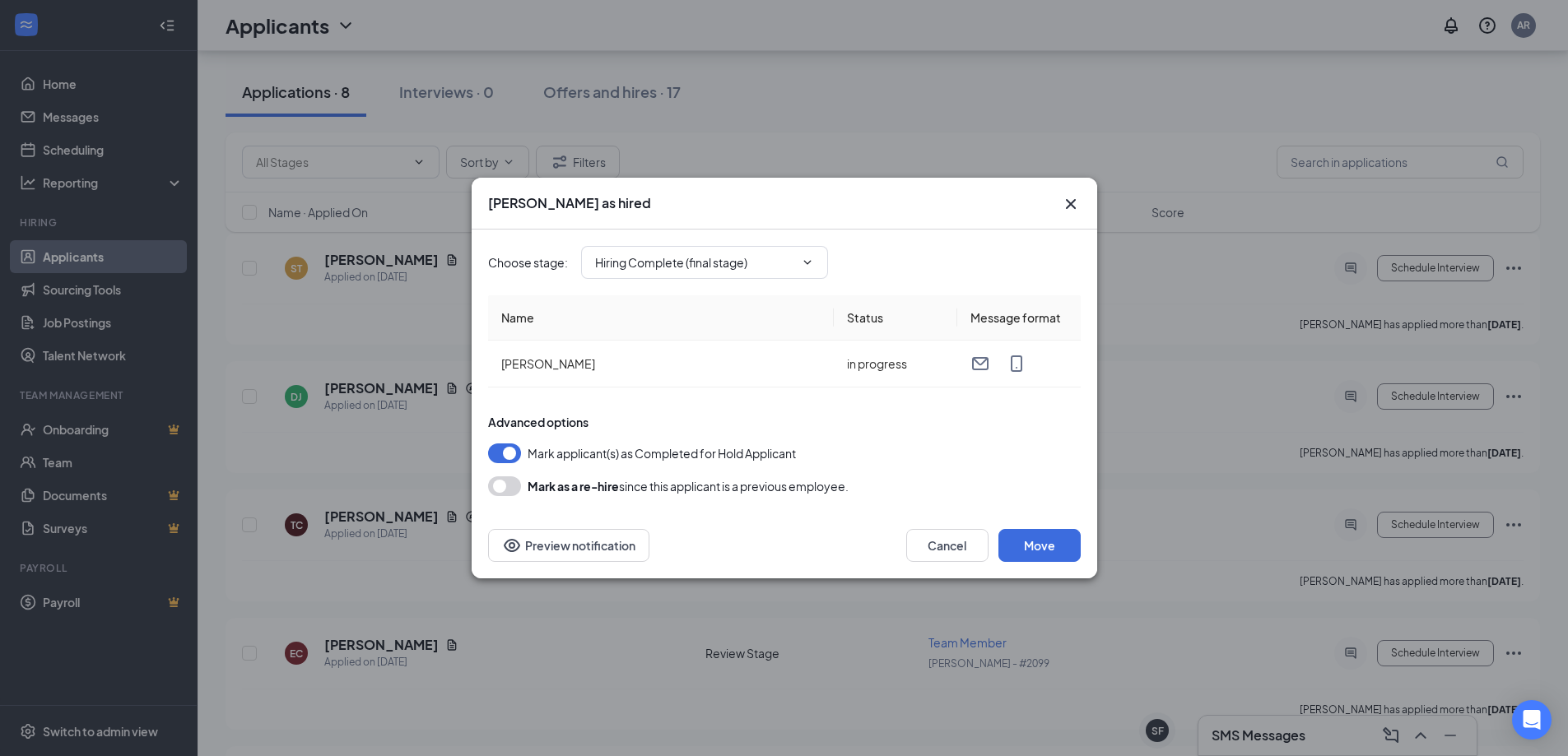
click at [1049, 566] on div "Cancel Move Preview notification" at bounding box center [784, 546] width 625 height 66
click at [1050, 544] on button "Move" at bounding box center [1039, 546] width 82 height 33
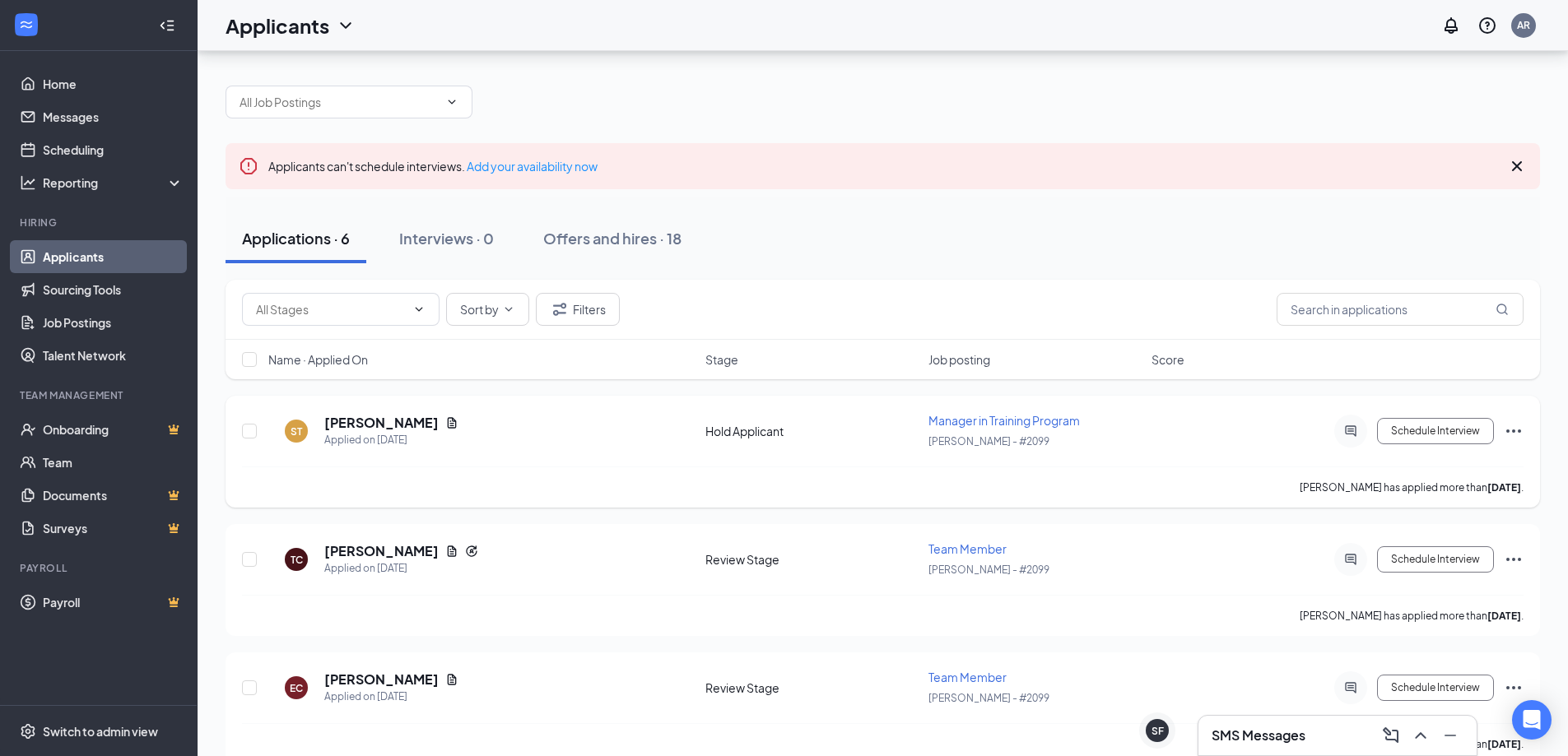
scroll to position [0, 0]
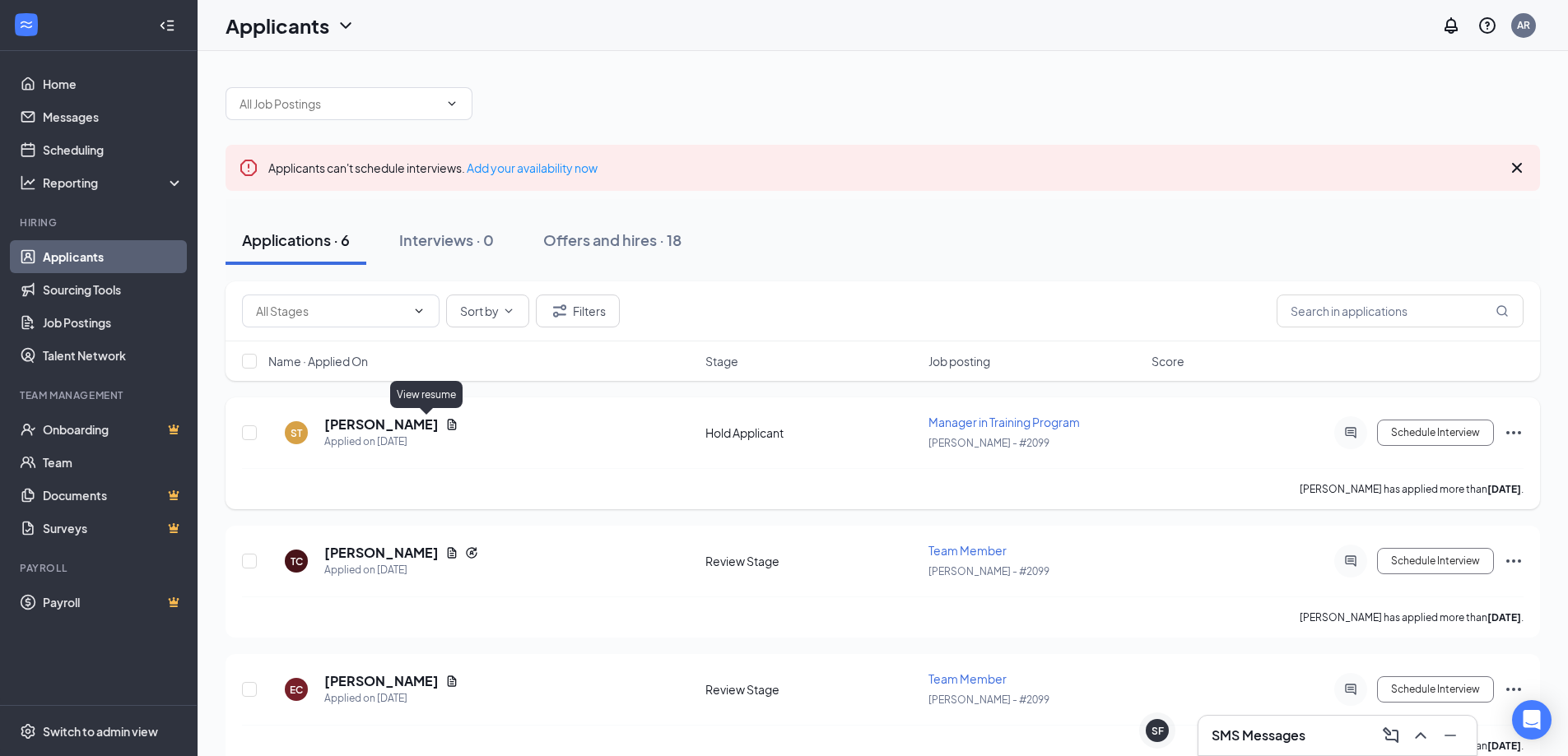
click at [448, 430] on icon "Document" at bounding box center [453, 425] width 9 height 11
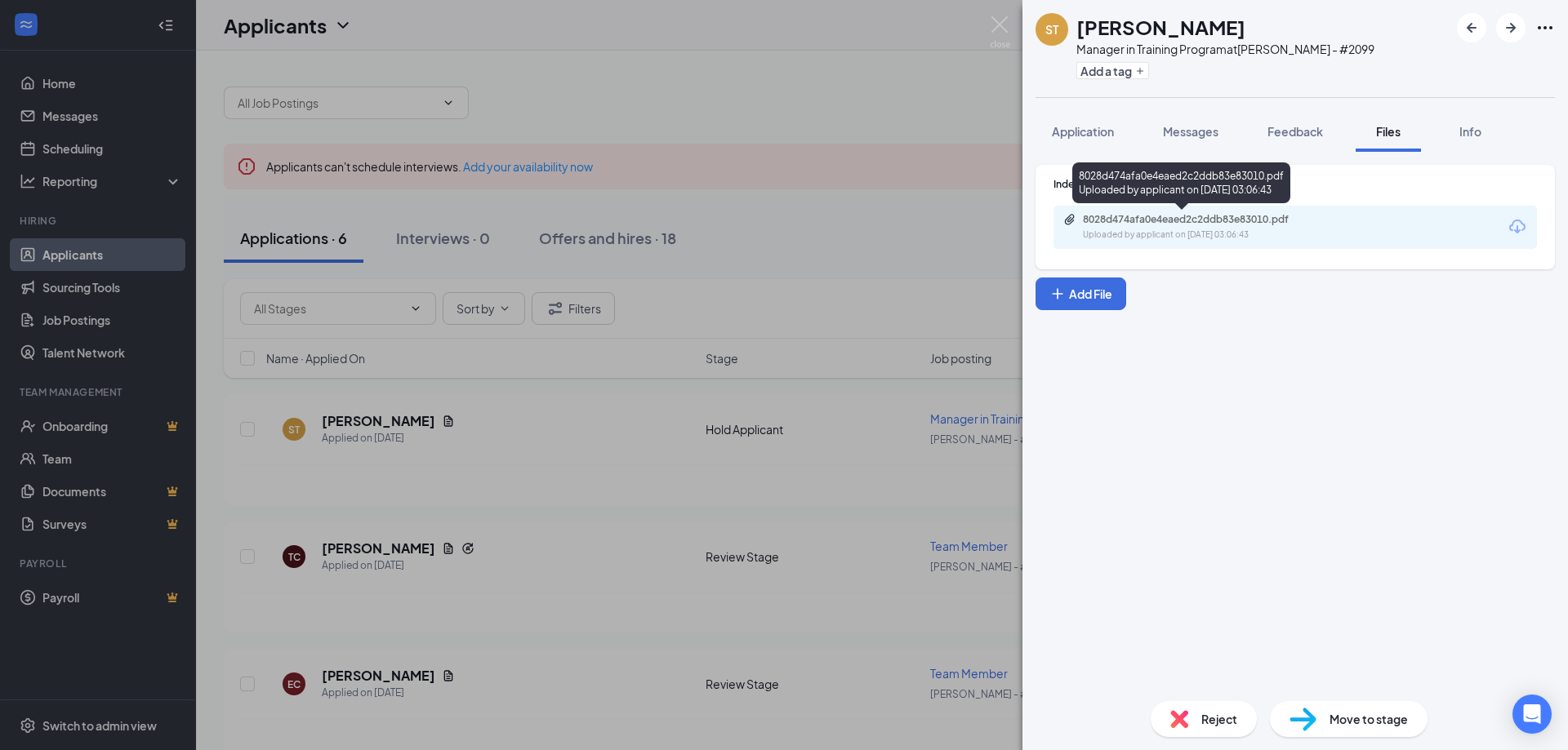
click at [1208, 239] on div "Uploaded by applicant on [DATE] 03:06:43" at bounding box center [1205, 235] width 245 height 13
click at [1191, 125] on span "Messages" at bounding box center [1191, 131] width 56 height 14
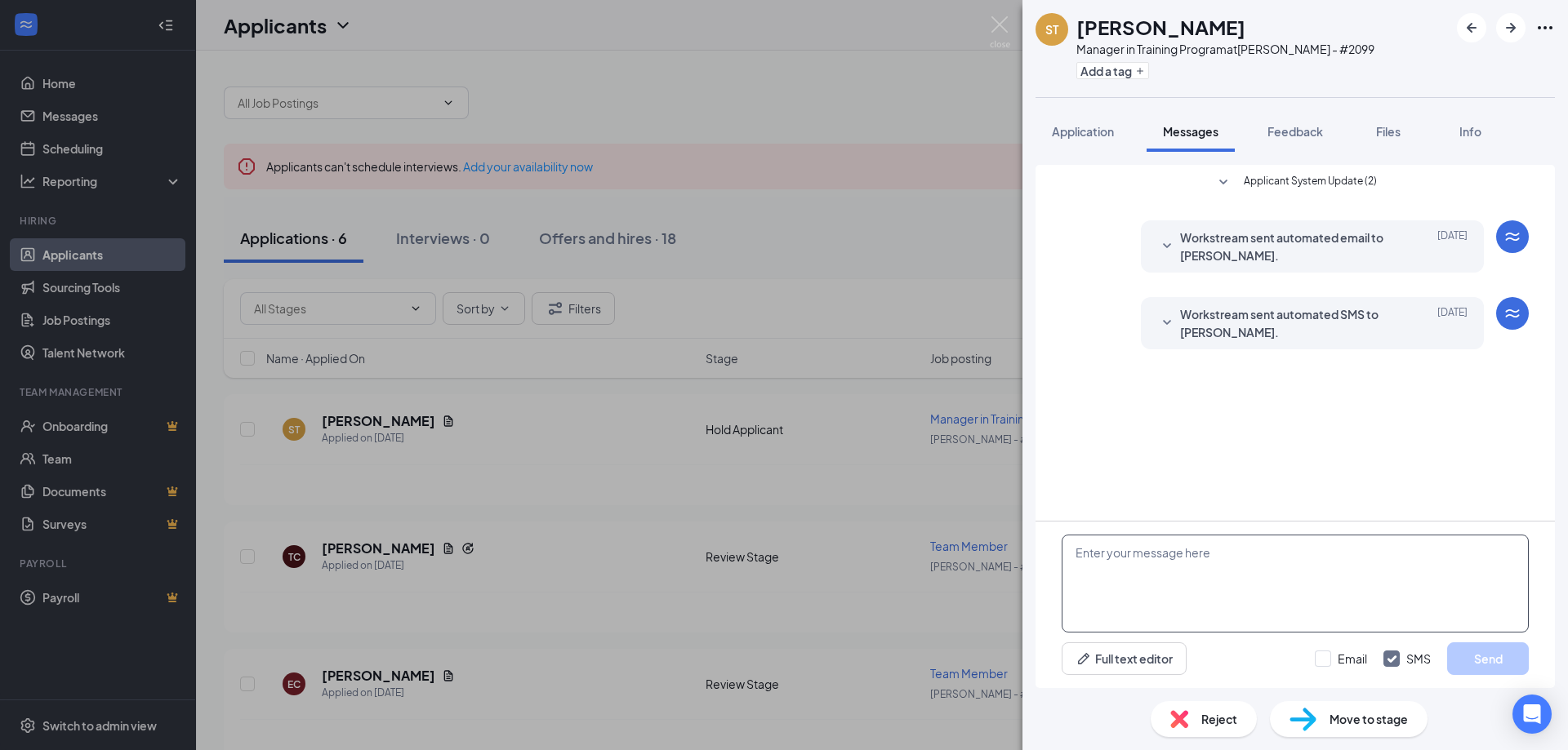
click at [1252, 566] on textarea at bounding box center [1295, 583] width 467 height 98
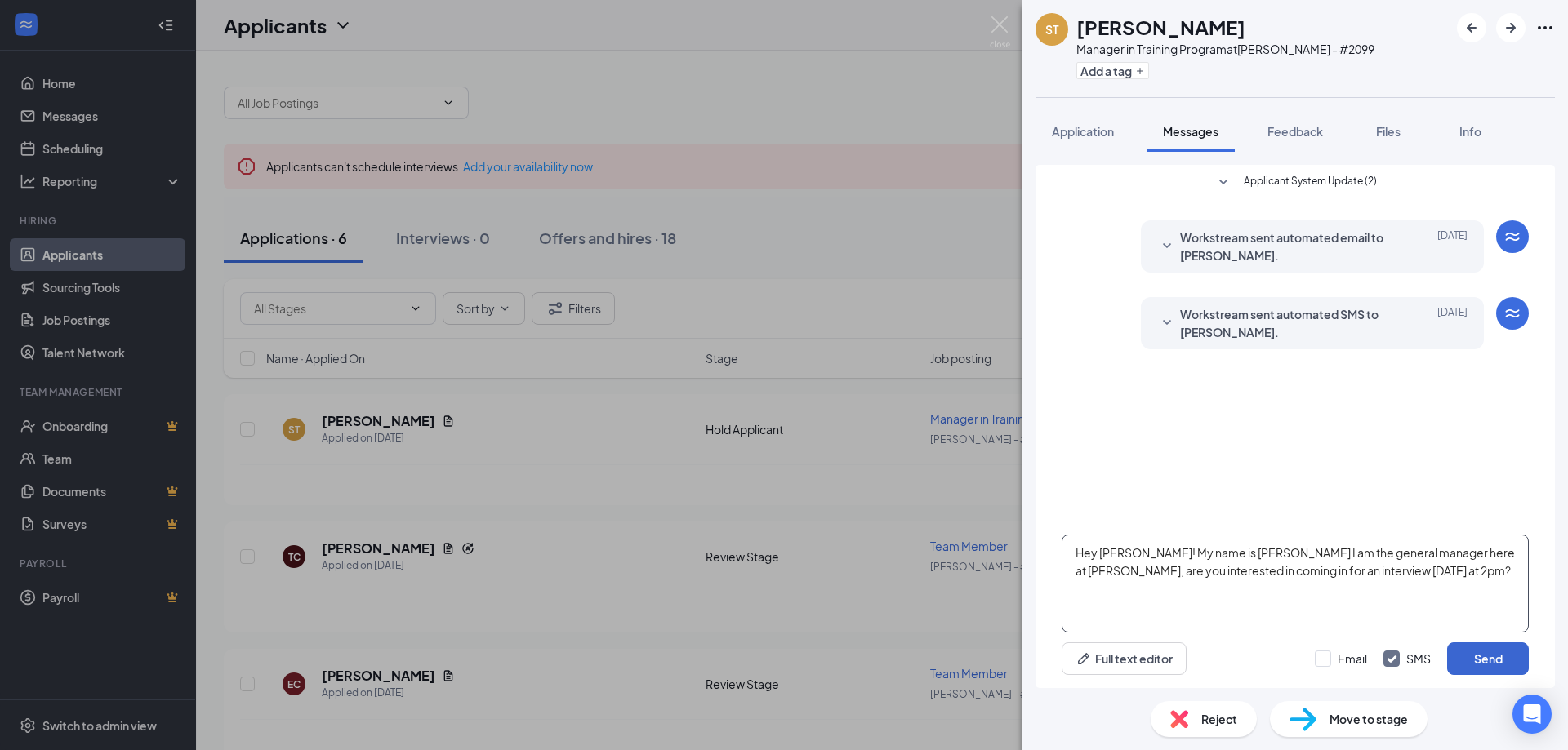
type textarea "Hey [PERSON_NAME]! My name is [PERSON_NAME] I am the general manager here at [P…"
click at [1509, 649] on button "Send" at bounding box center [1487, 659] width 82 height 32
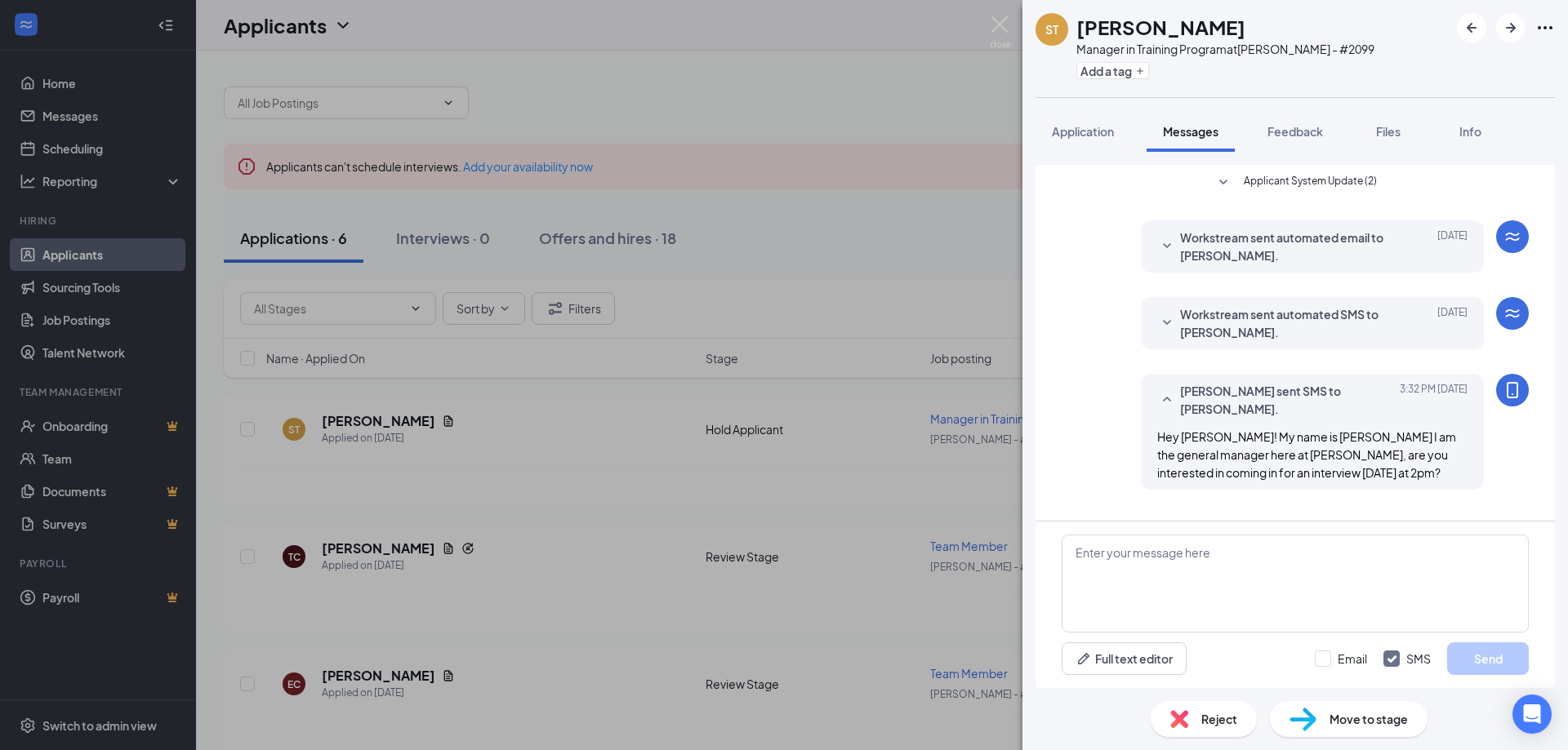
click at [801, 465] on div "ST [PERSON_NAME] Manager in Training Program at [GEOGRAPHIC_DATA] - #2099 Add a…" at bounding box center [784, 375] width 1568 height 750
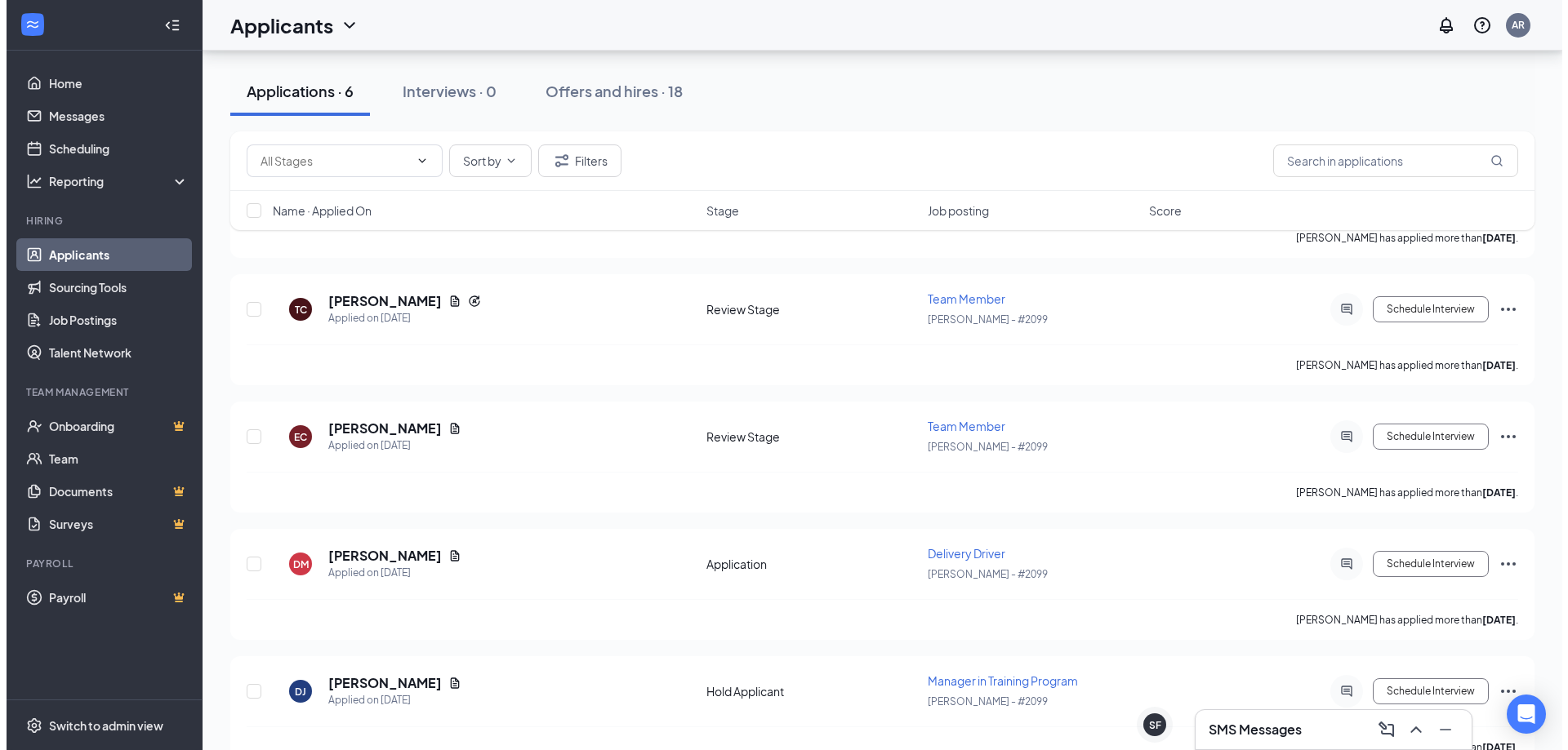
scroll to position [82, 0]
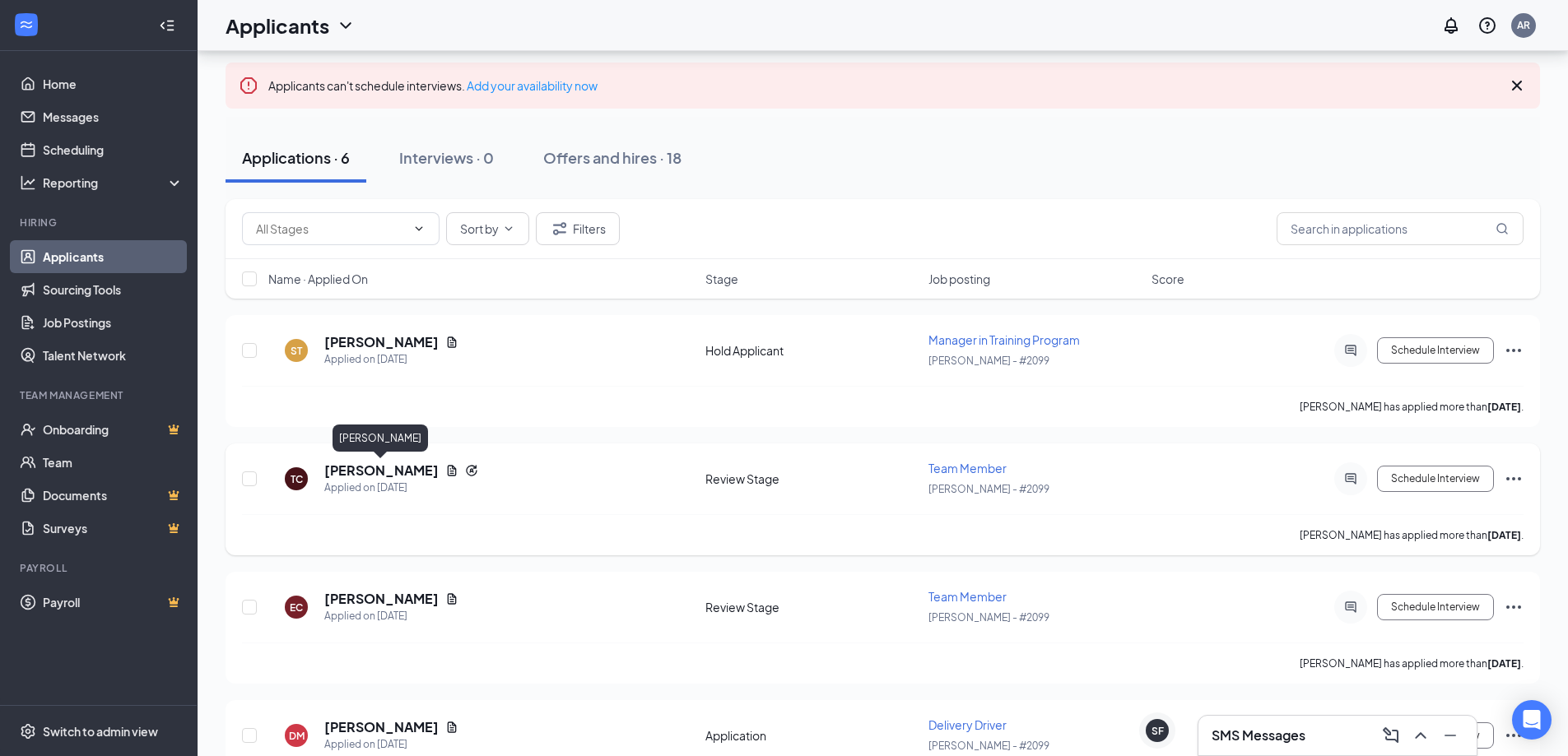
click at [408, 469] on h5 "[PERSON_NAME]" at bounding box center [381, 471] width 115 height 18
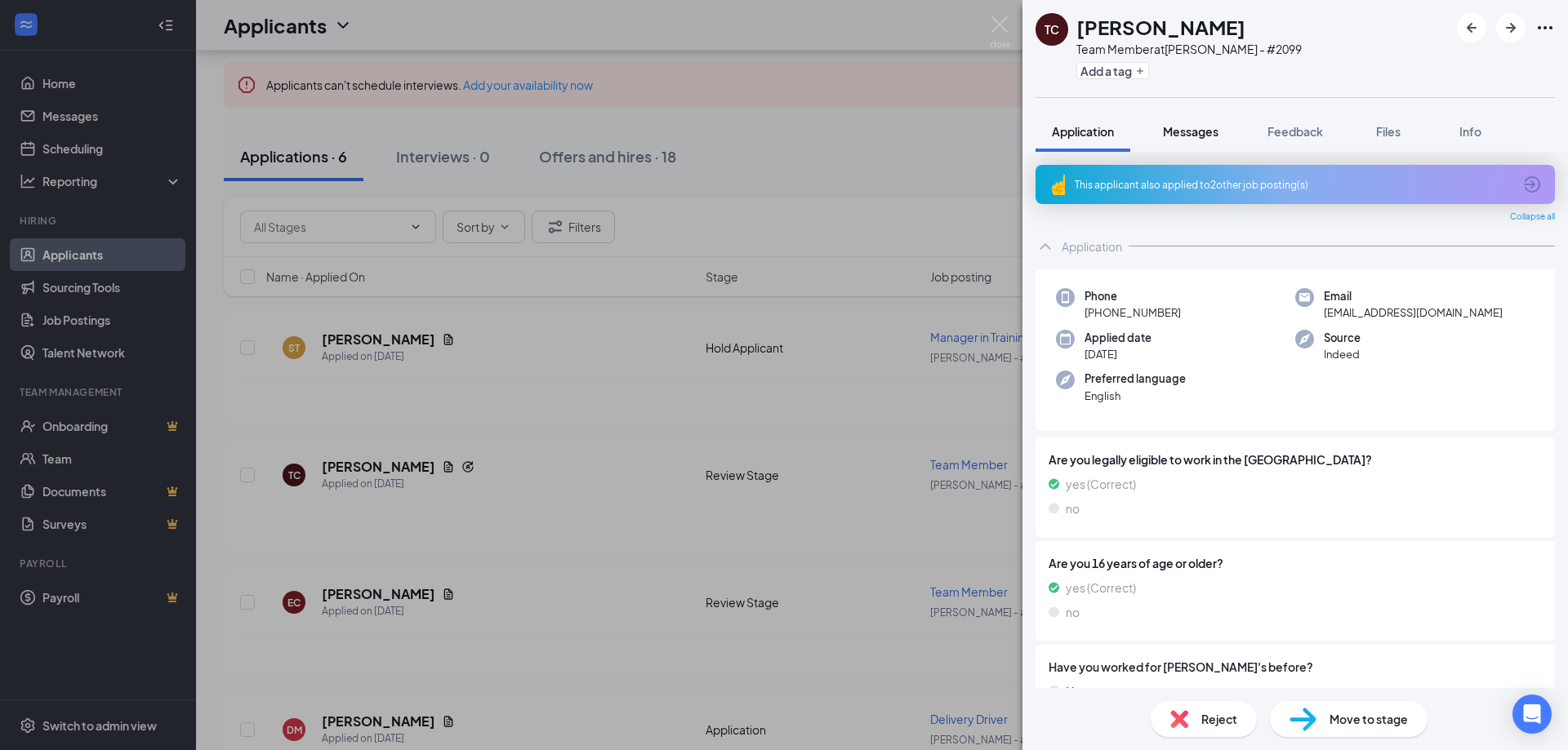
click at [1196, 113] on button "Messages" at bounding box center [1191, 132] width 88 height 41
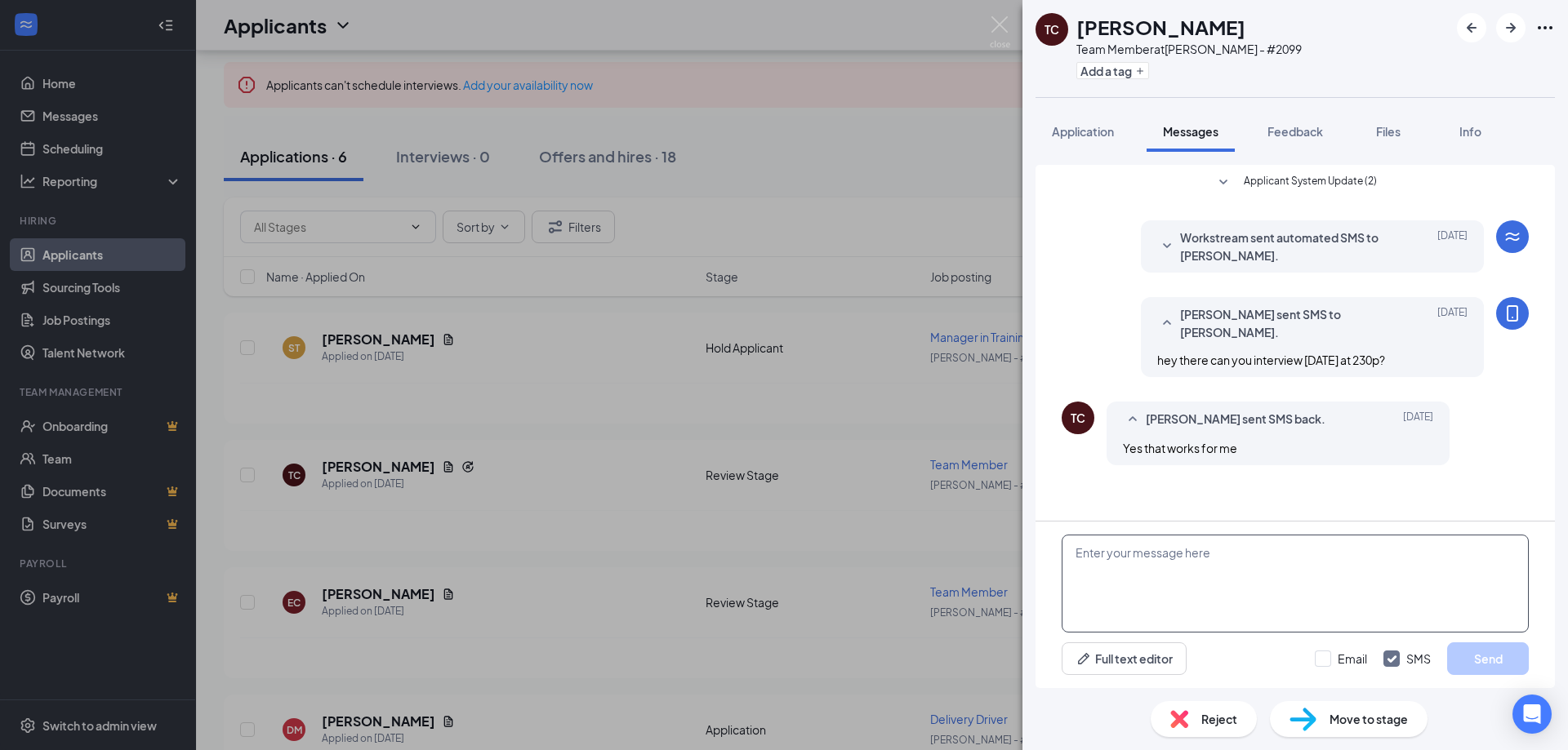
click at [1266, 568] on textarea at bounding box center [1295, 583] width 467 height 98
type textarea "Awesome! We will see you [DATE] at 2:30!"
click at [1465, 658] on button "Send" at bounding box center [1487, 659] width 82 height 32
click at [1061, 133] on span "Application" at bounding box center [1082, 131] width 62 height 14
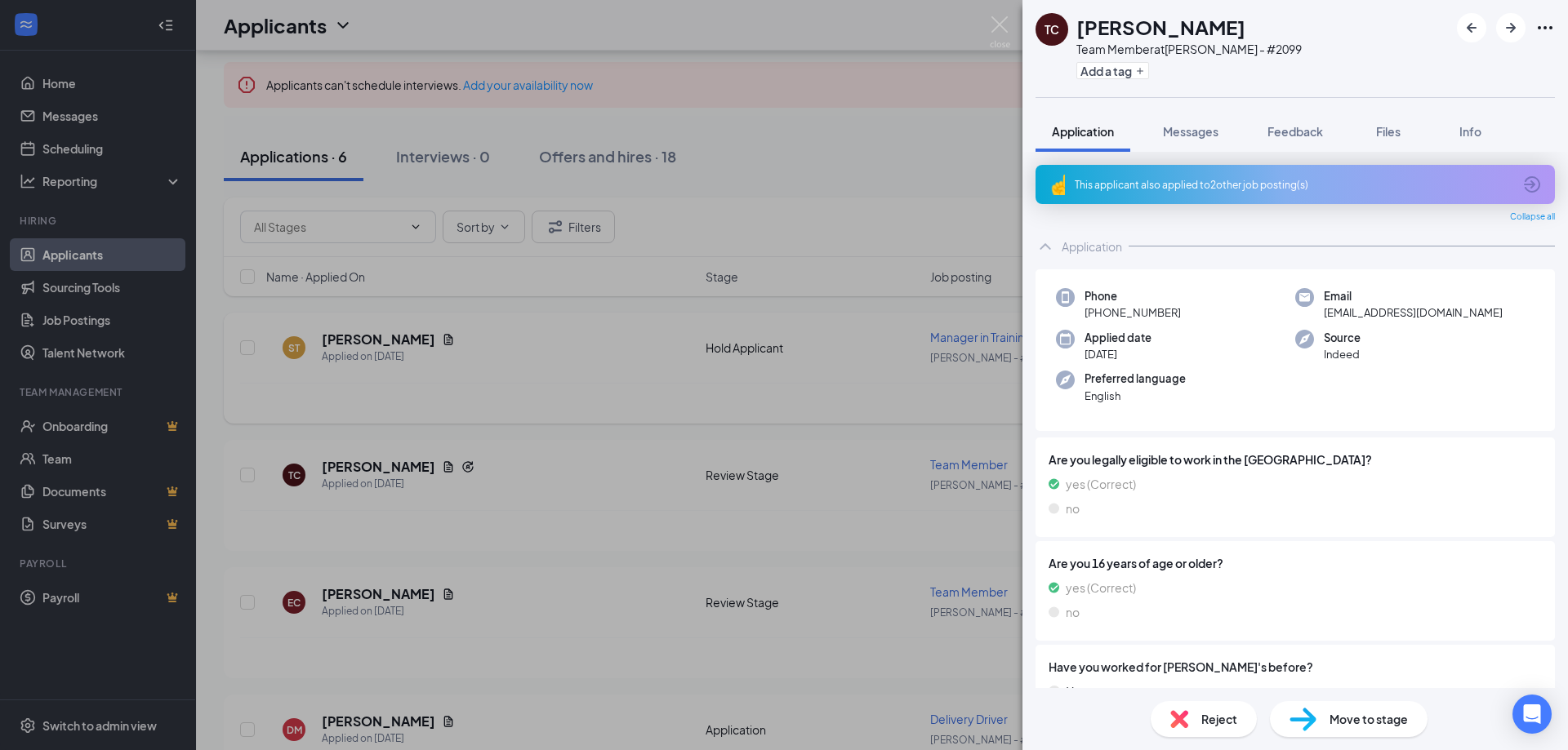
click at [877, 243] on div "TC Trystan [PERSON_NAME] Team Member at [PERSON_NAME] - #2099 Add a tag Applica…" at bounding box center [784, 375] width 1568 height 750
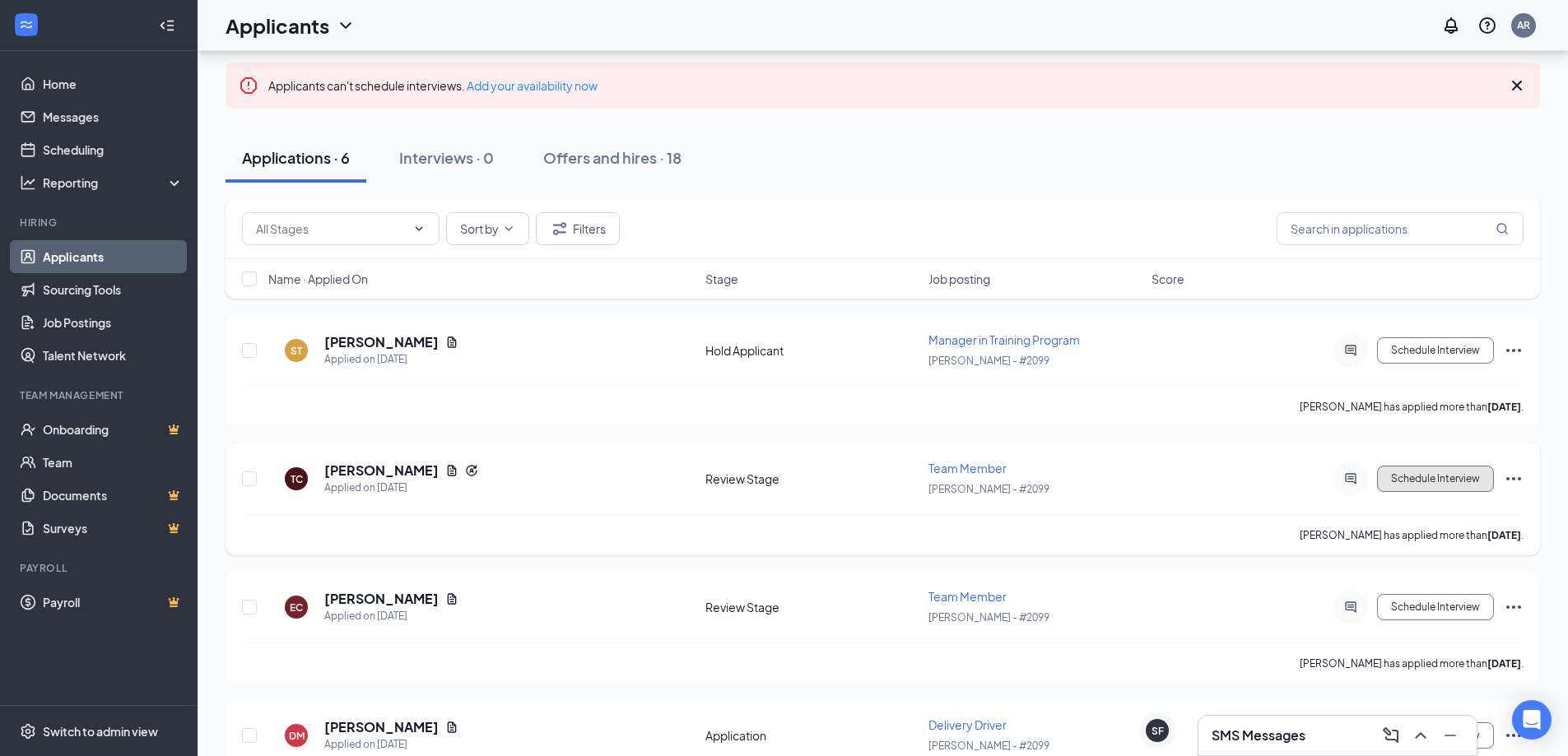
click at [1407, 484] on button "Schedule Interview" at bounding box center [1435, 479] width 117 height 26
type input "Onsite Interview (next stage)"
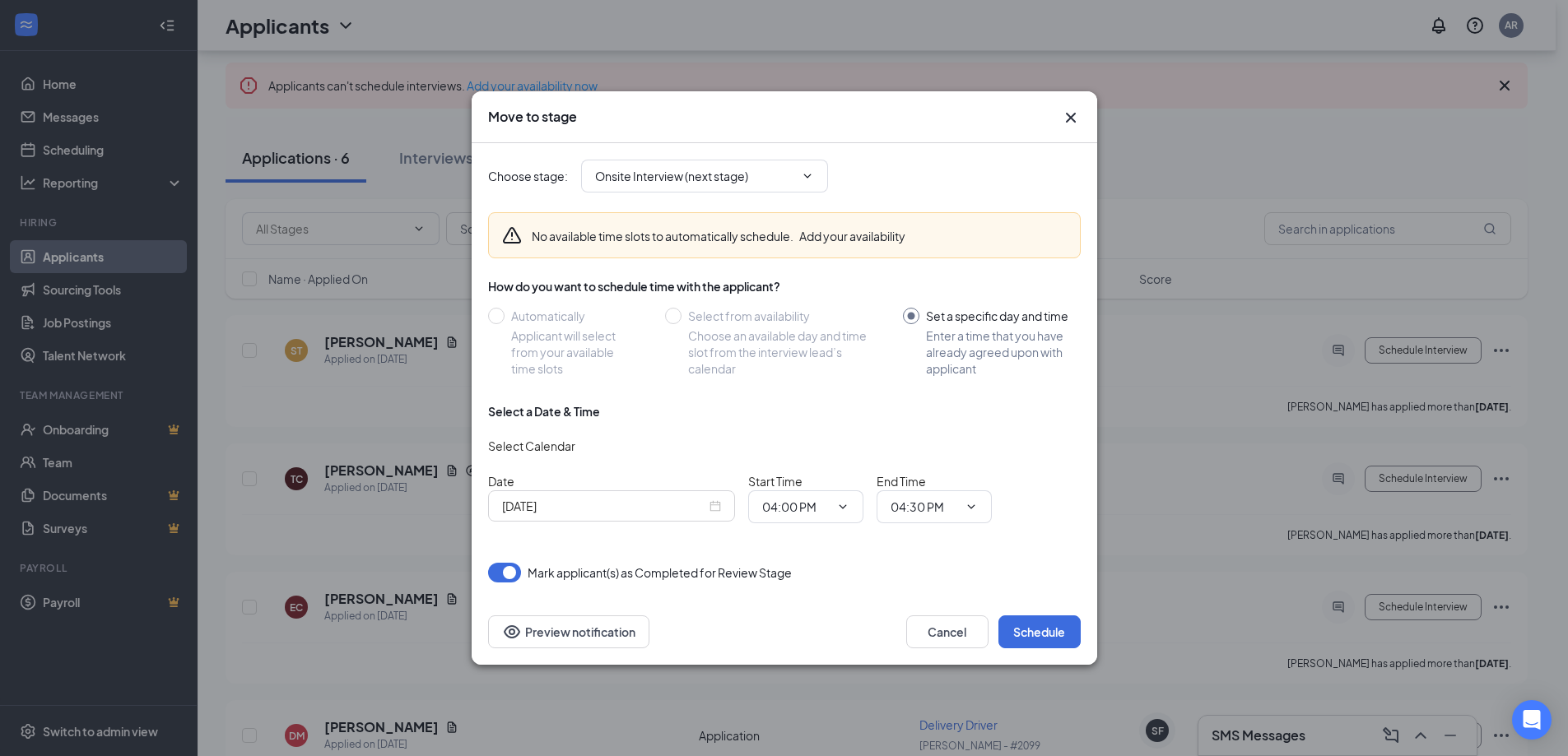
click at [683, 510] on input "[DATE]" at bounding box center [605, 506] width 204 height 18
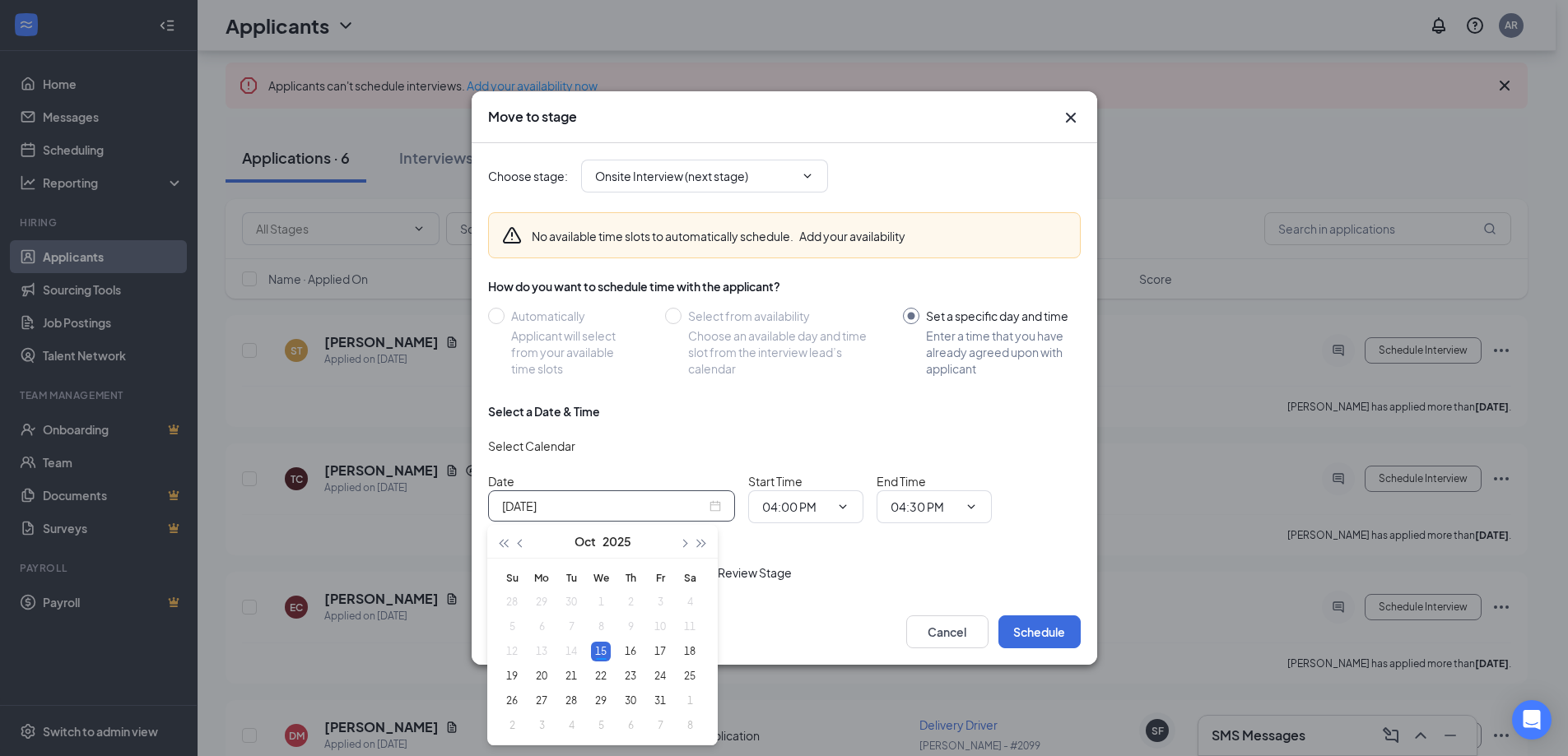
click at [720, 499] on div "[DATE]" at bounding box center [612, 506] width 219 height 18
type input "[DATE]"
click at [633, 646] on div "16" at bounding box center [631, 652] width 20 height 20
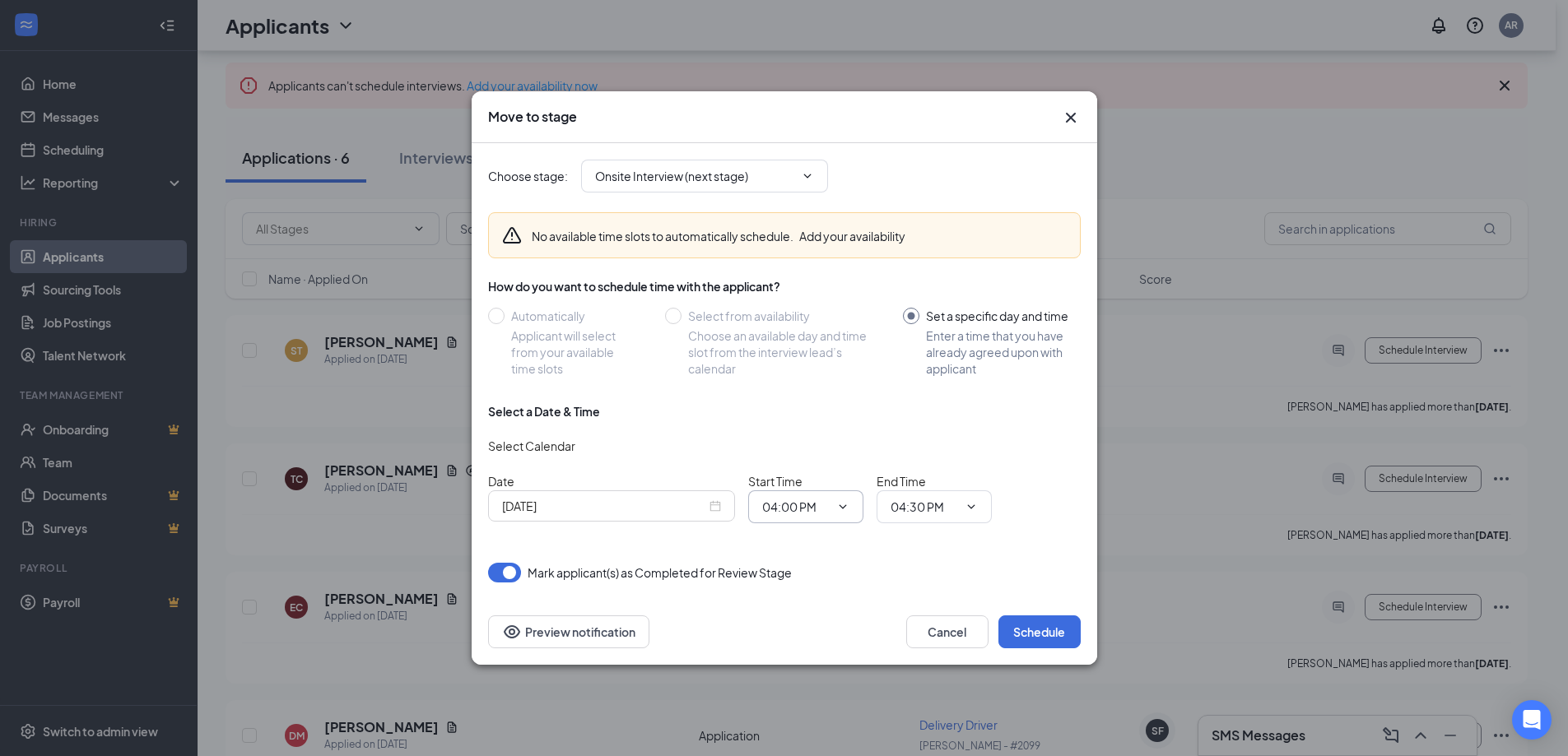
click at [844, 512] on icon "ChevronDown" at bounding box center [843, 507] width 14 height 14
click at [807, 402] on div "02:30 PM" at bounding box center [800, 405] width 49 height 18
type input "02:30 PM"
click at [957, 504] on input "04:30 PM" at bounding box center [925, 507] width 68 height 18
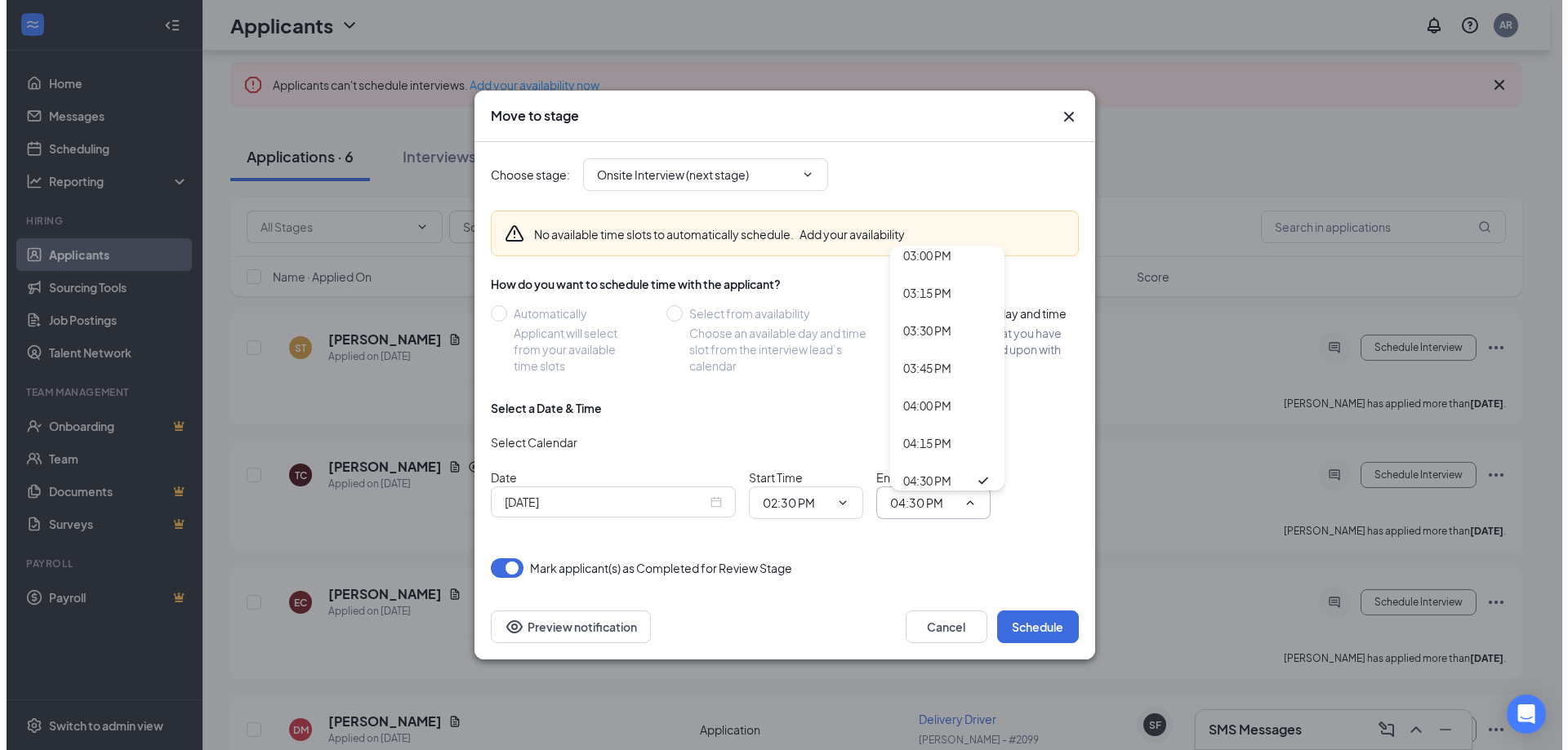
scroll to position [2204, 0]
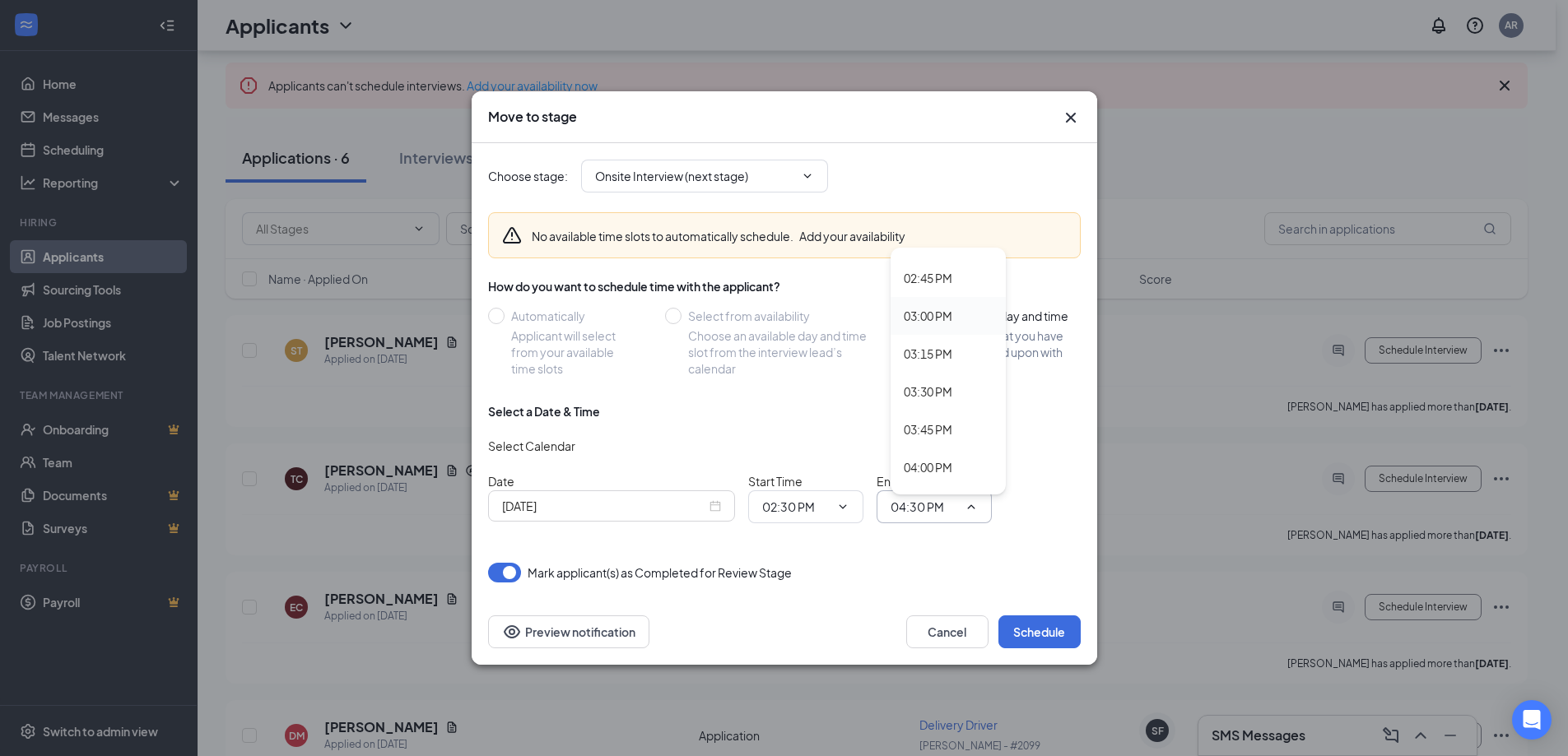
click at [938, 312] on div "03:00 PM" at bounding box center [928, 316] width 49 height 18
type input "03:00 PM"
click at [1042, 618] on button "Schedule" at bounding box center [1039, 631] width 82 height 33
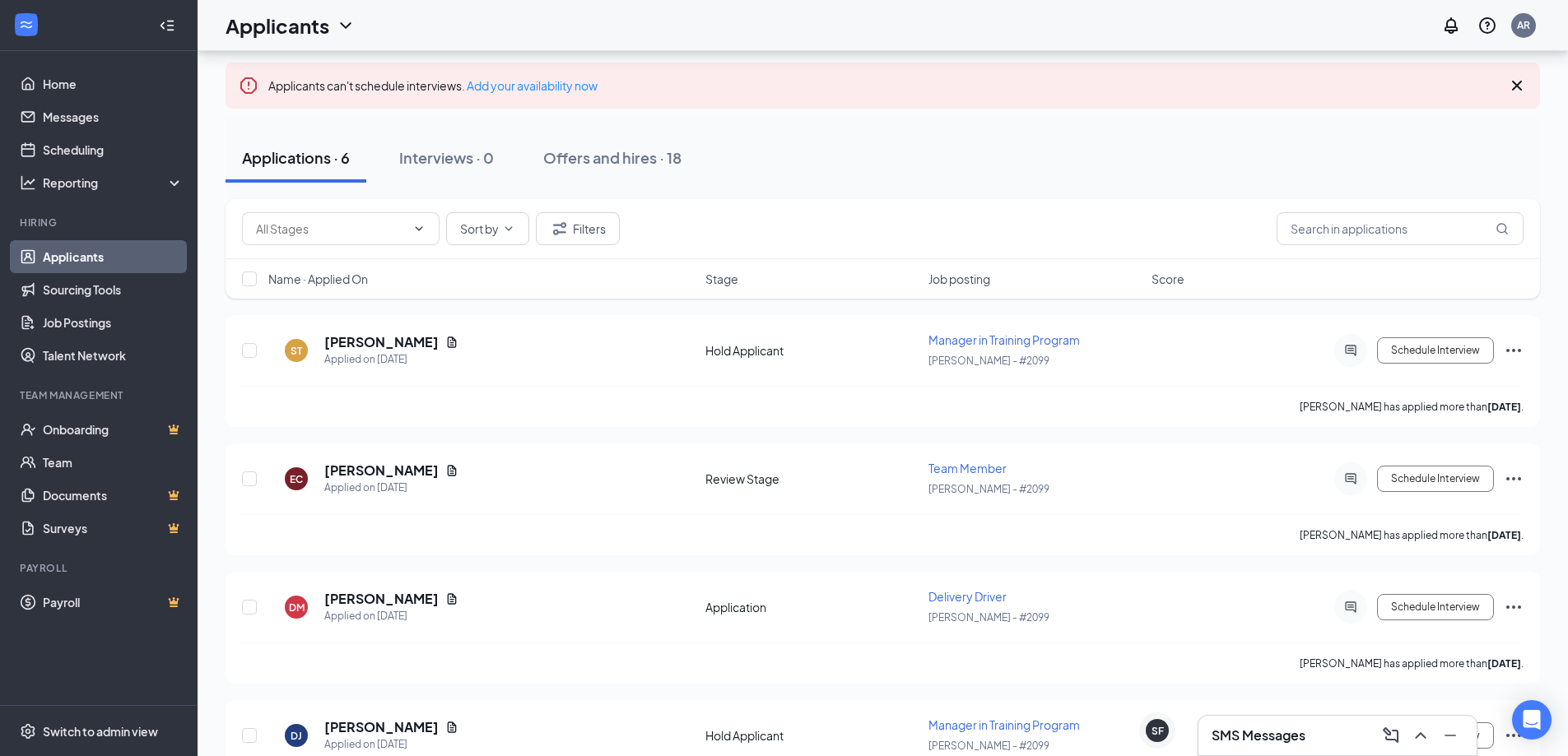
click at [1295, 730] on h3 "SMS Messages" at bounding box center [1259, 735] width 94 height 18
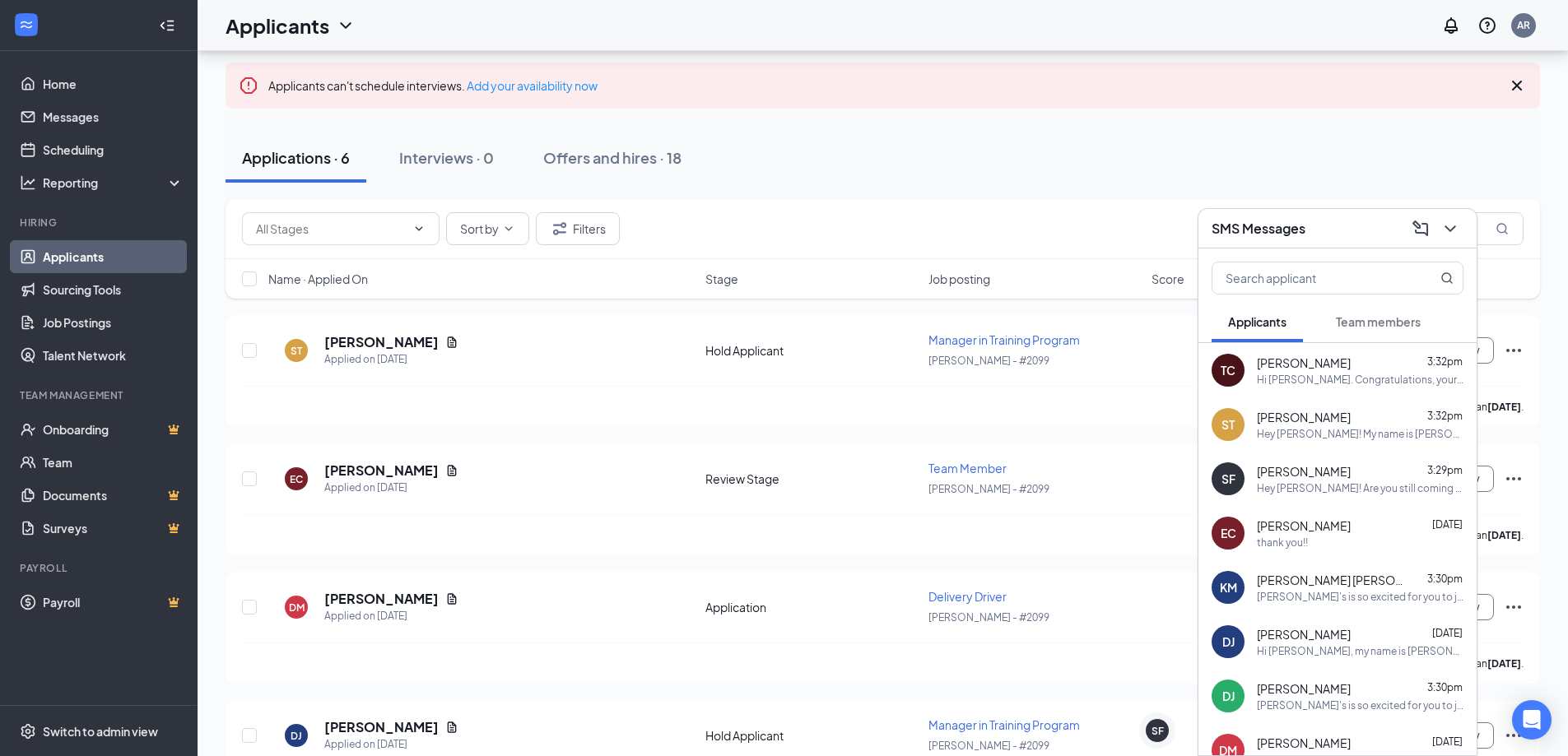
click at [1166, 565] on div "ST [PERSON_NAME] Applied on [DATE] Hold Applicant Manager in Training Program […" at bounding box center [883, 628] width 1315 height 625
click at [1447, 217] on button at bounding box center [1451, 229] width 26 height 26
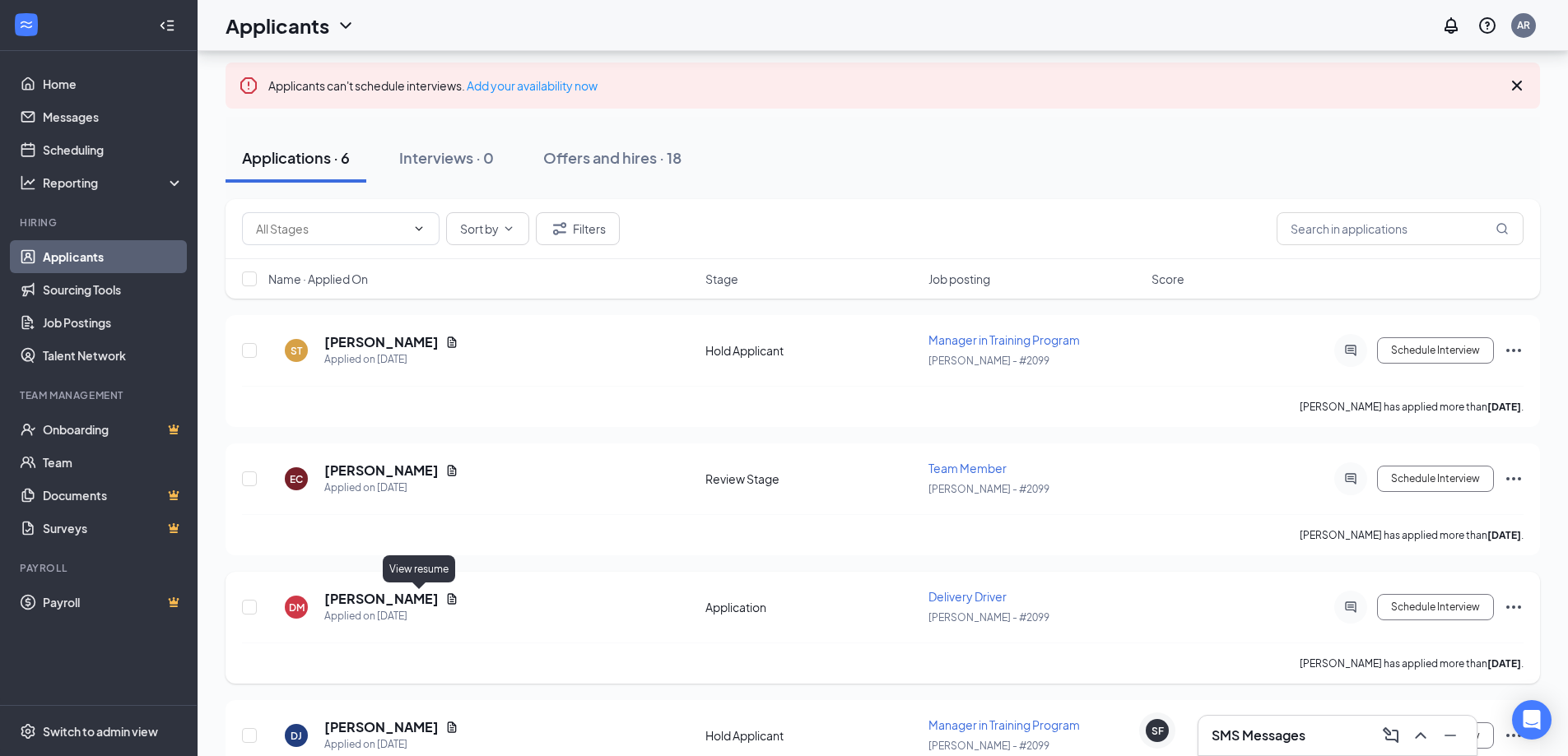
click at [446, 600] on icon "Document" at bounding box center [452, 599] width 14 height 14
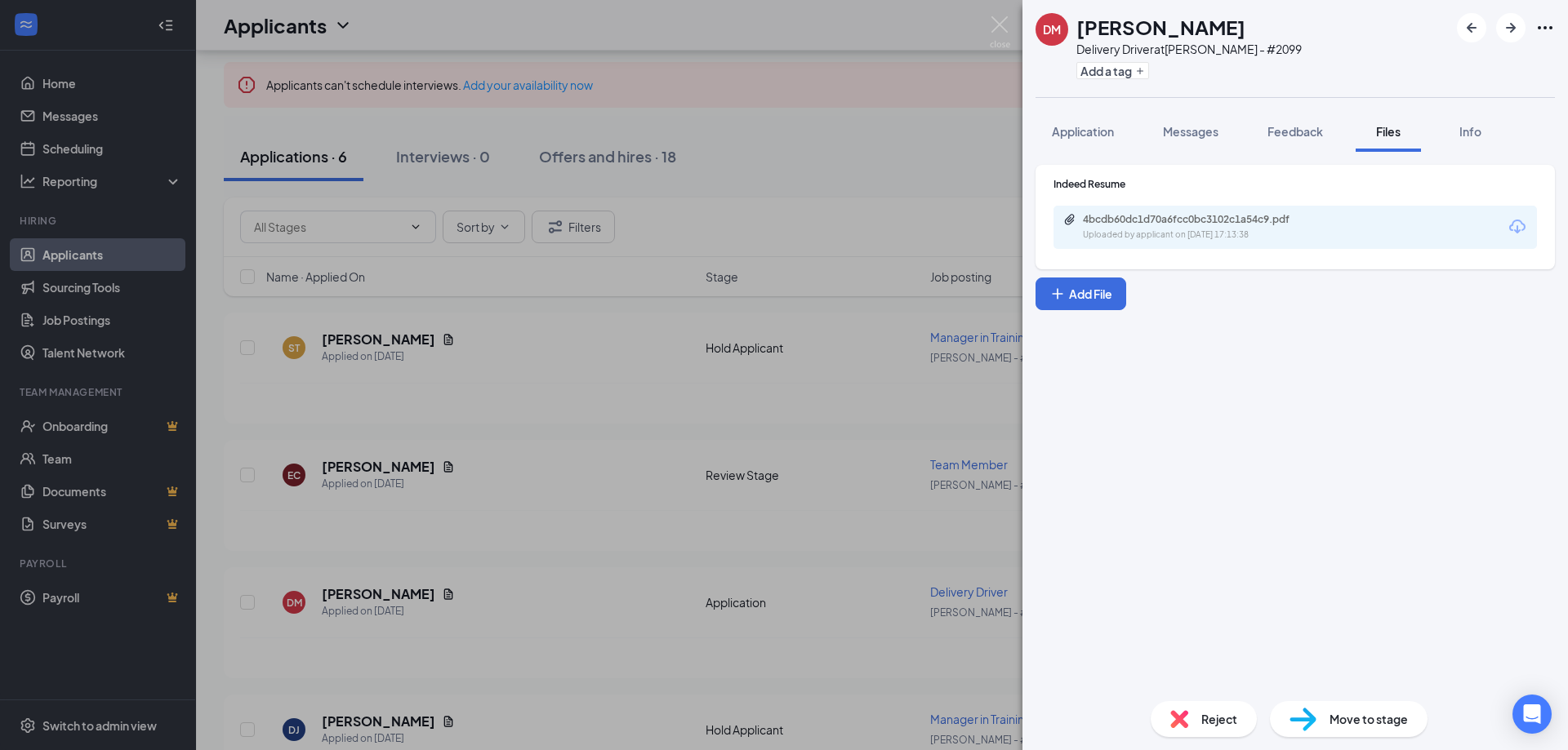
click at [1135, 205] on div "Indeed Resume 4bcdb60dc1d70a6fcc0bc3102c1a54c9.pdf Uploaded by applicant on [DA…" at bounding box center [1295, 213] width 483 height 72
click at [1136, 234] on div "Uploaded by applicant on [DATE] 17:13:38" at bounding box center [1205, 235] width 245 height 13
click at [710, 372] on div "[PERSON_NAME] Delivery Driver at [PERSON_NAME] - #2099 Add a tag Application Me…" at bounding box center [784, 375] width 1568 height 750
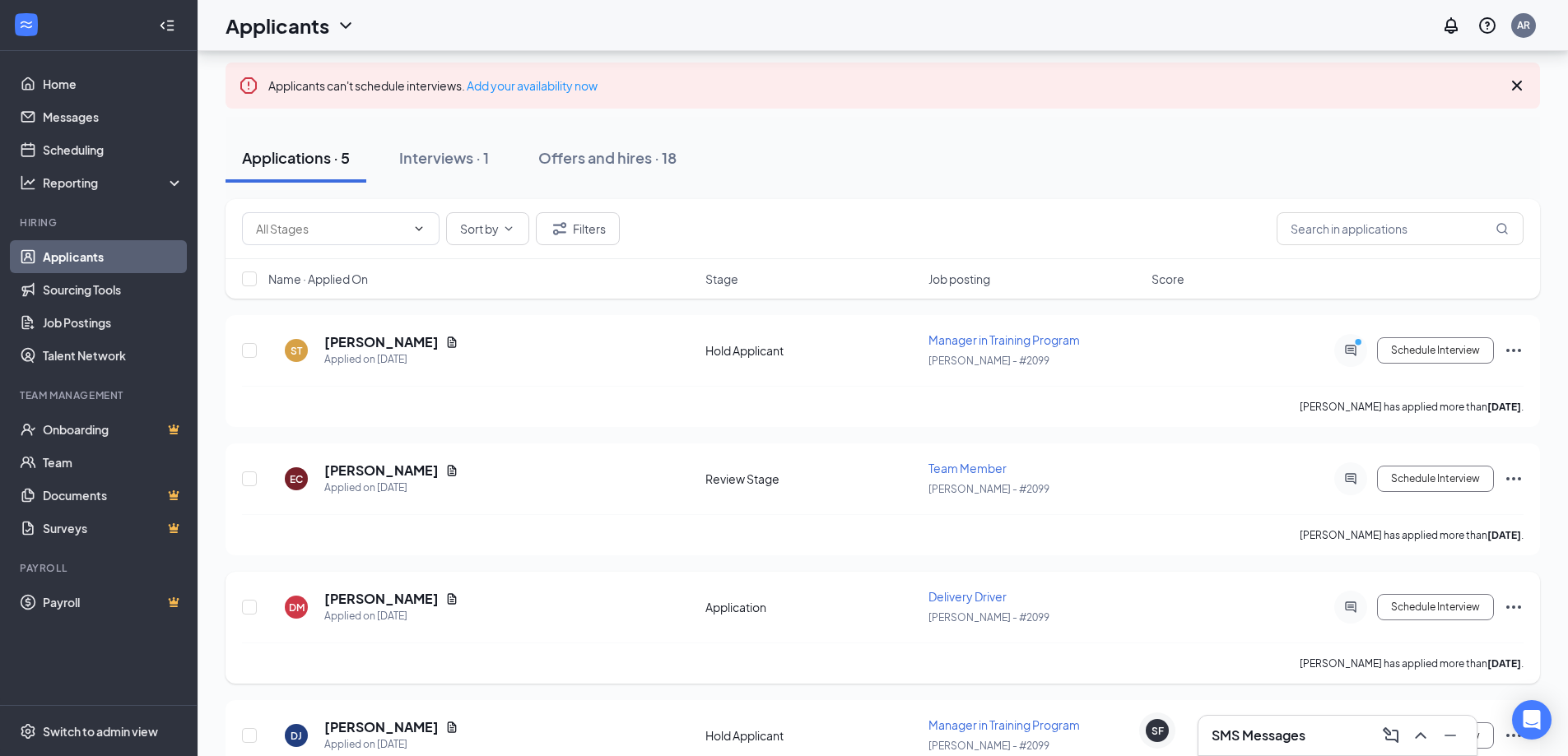
click at [1345, 608] on icon "ActiveChat" at bounding box center [1351, 607] width 20 height 14
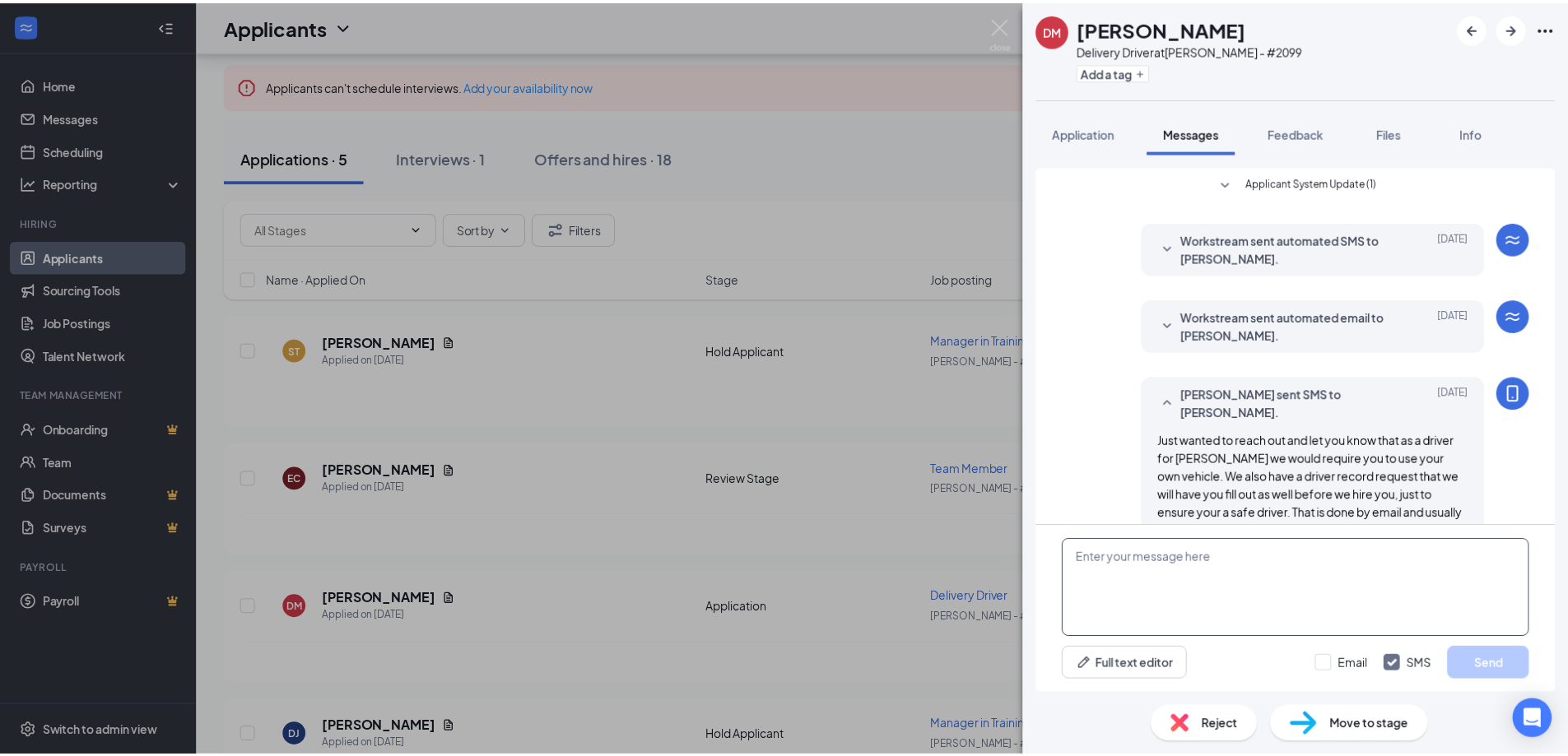
scroll to position [150, 0]
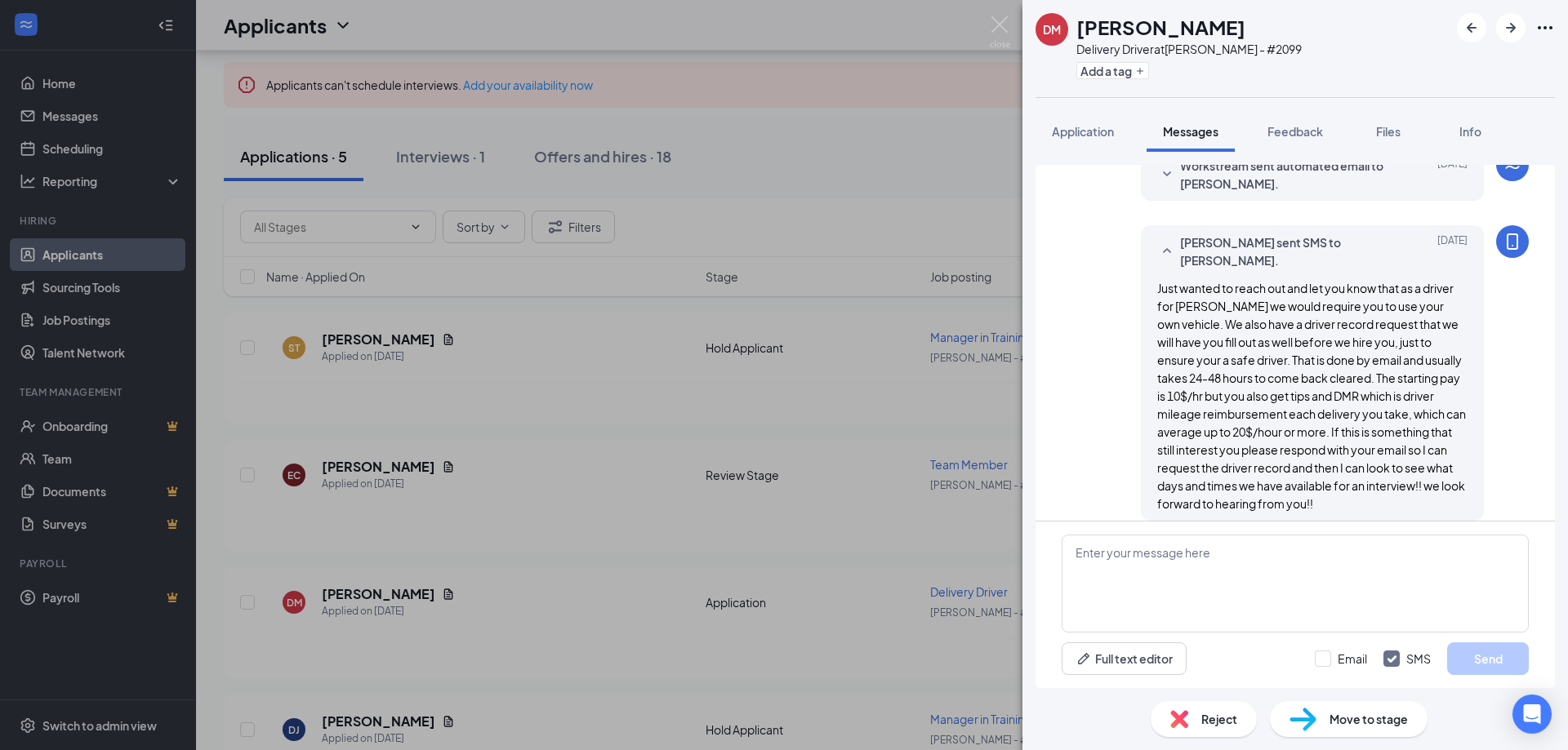
click at [1196, 724] on div "Reject" at bounding box center [1204, 720] width 106 height 36
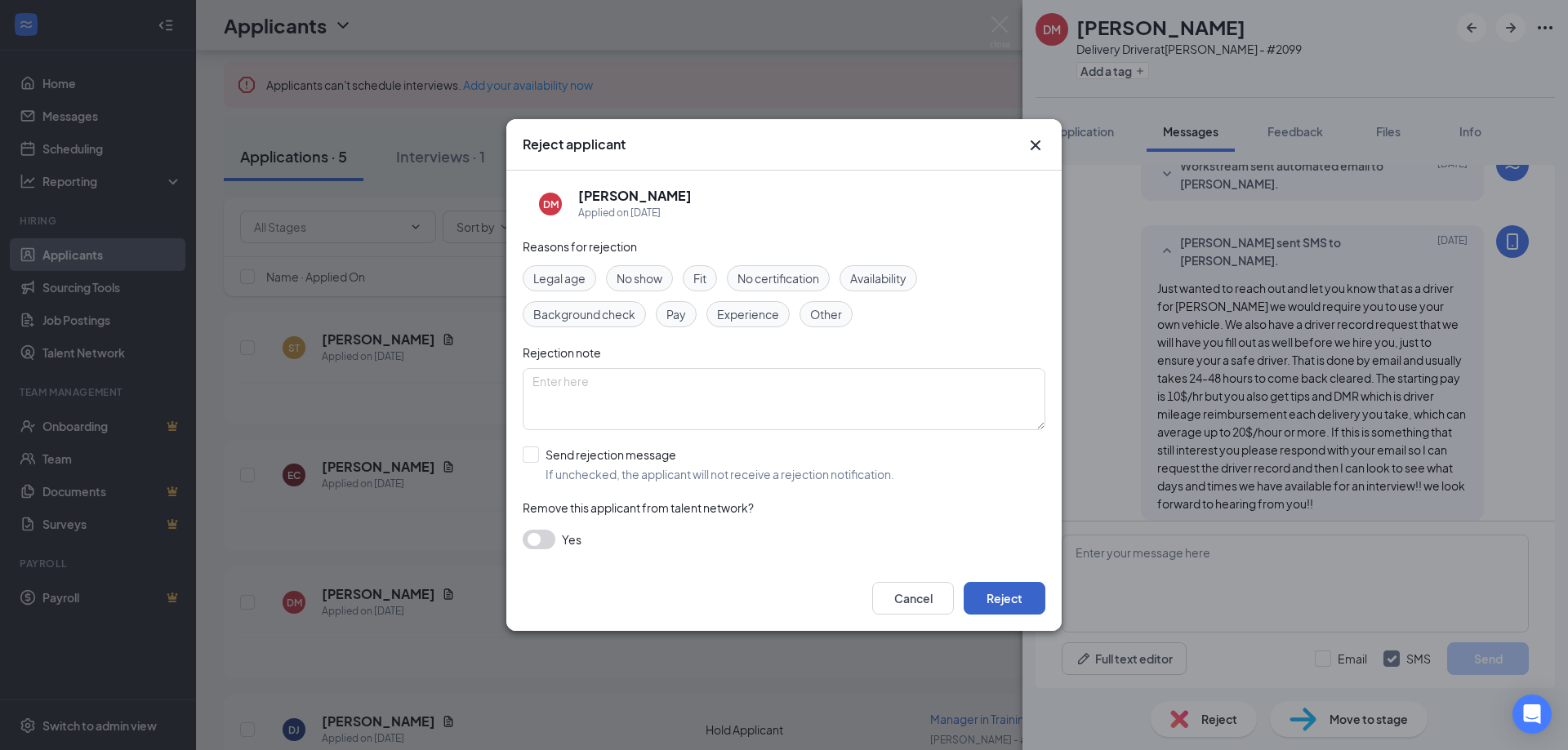
click at [1005, 590] on button "Reject" at bounding box center [1004, 599] width 82 height 32
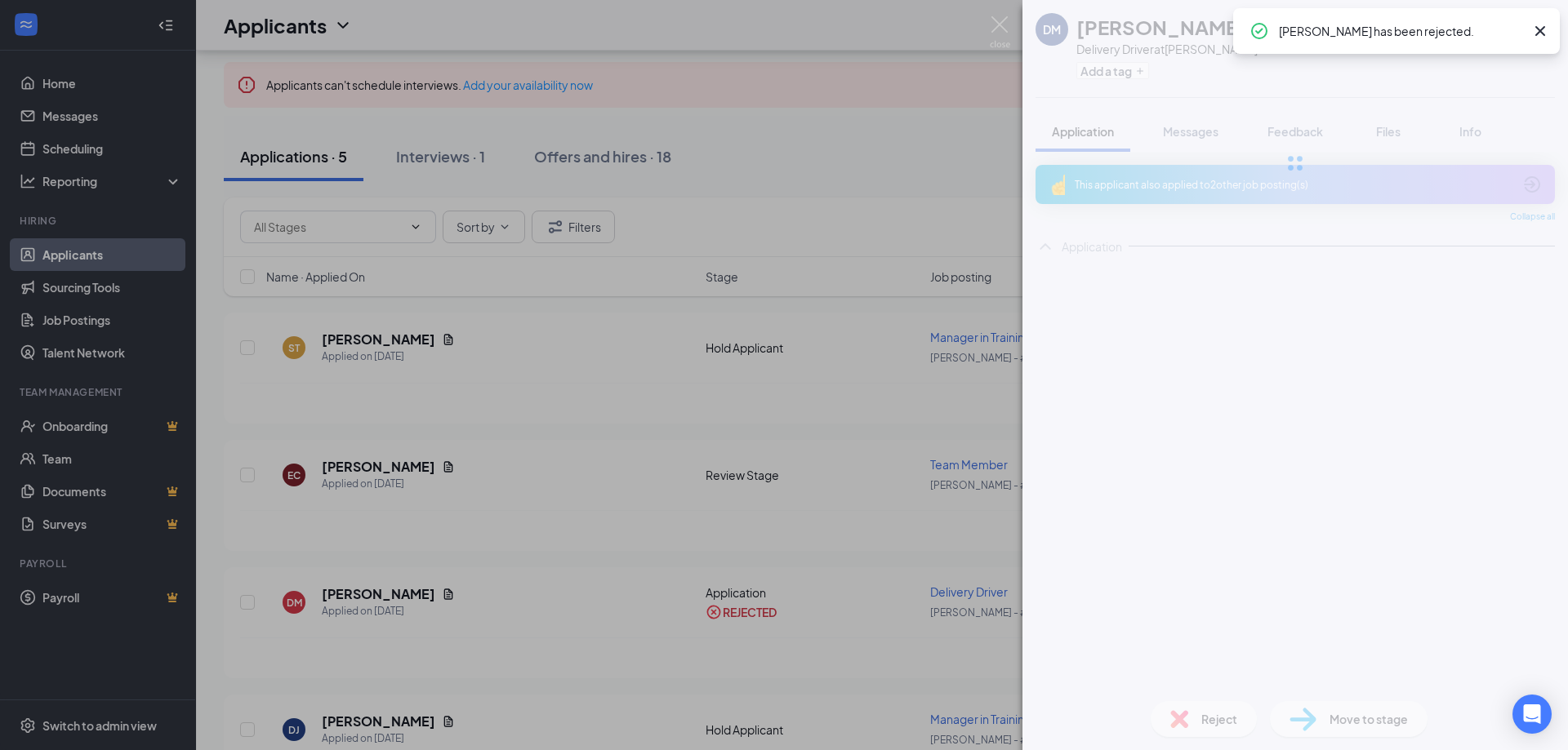
click at [838, 663] on div "[PERSON_NAME] Delivery Driver at [PERSON_NAME] - #2099 Add a tag Application Me…" at bounding box center [784, 375] width 1568 height 750
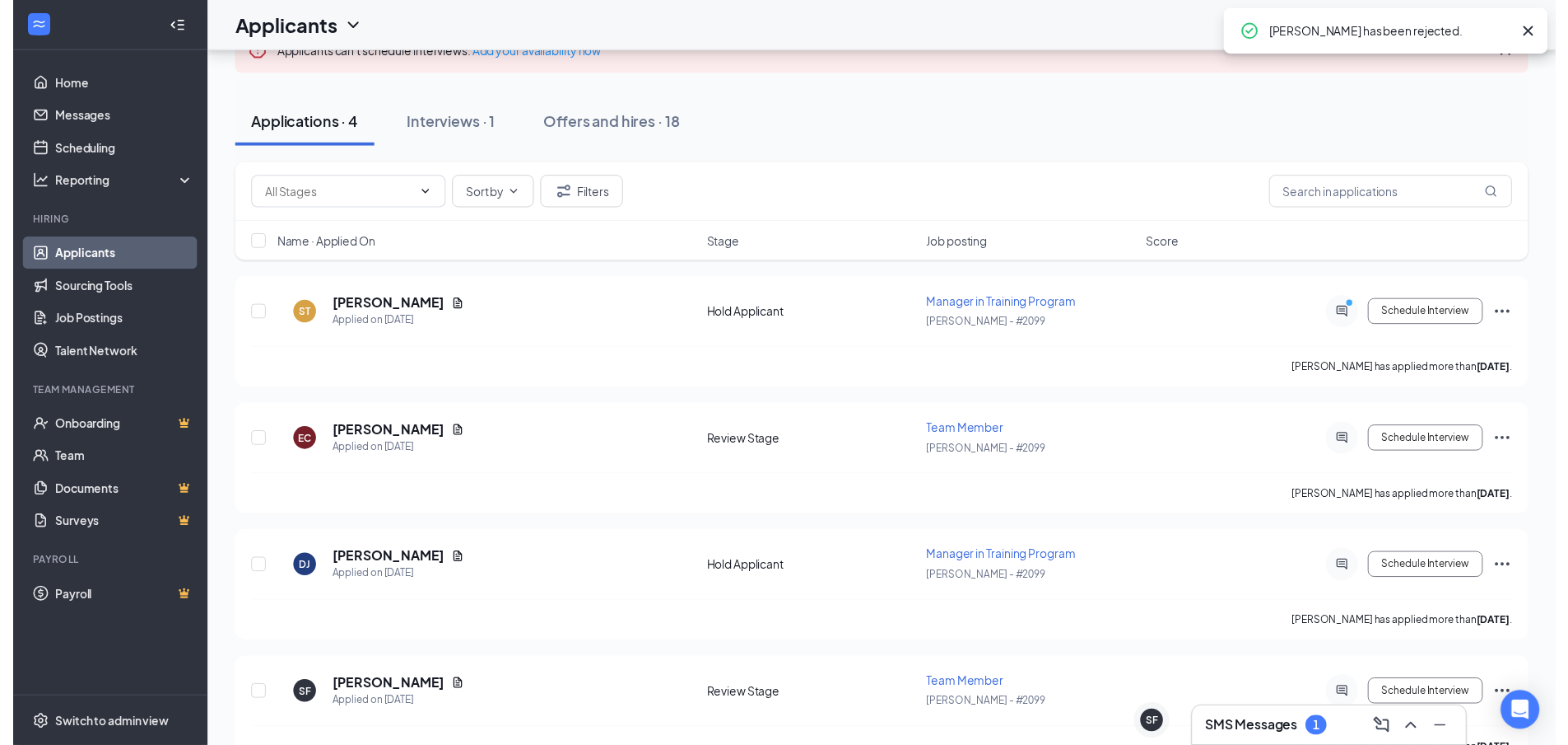
scroll to position [158, 0]
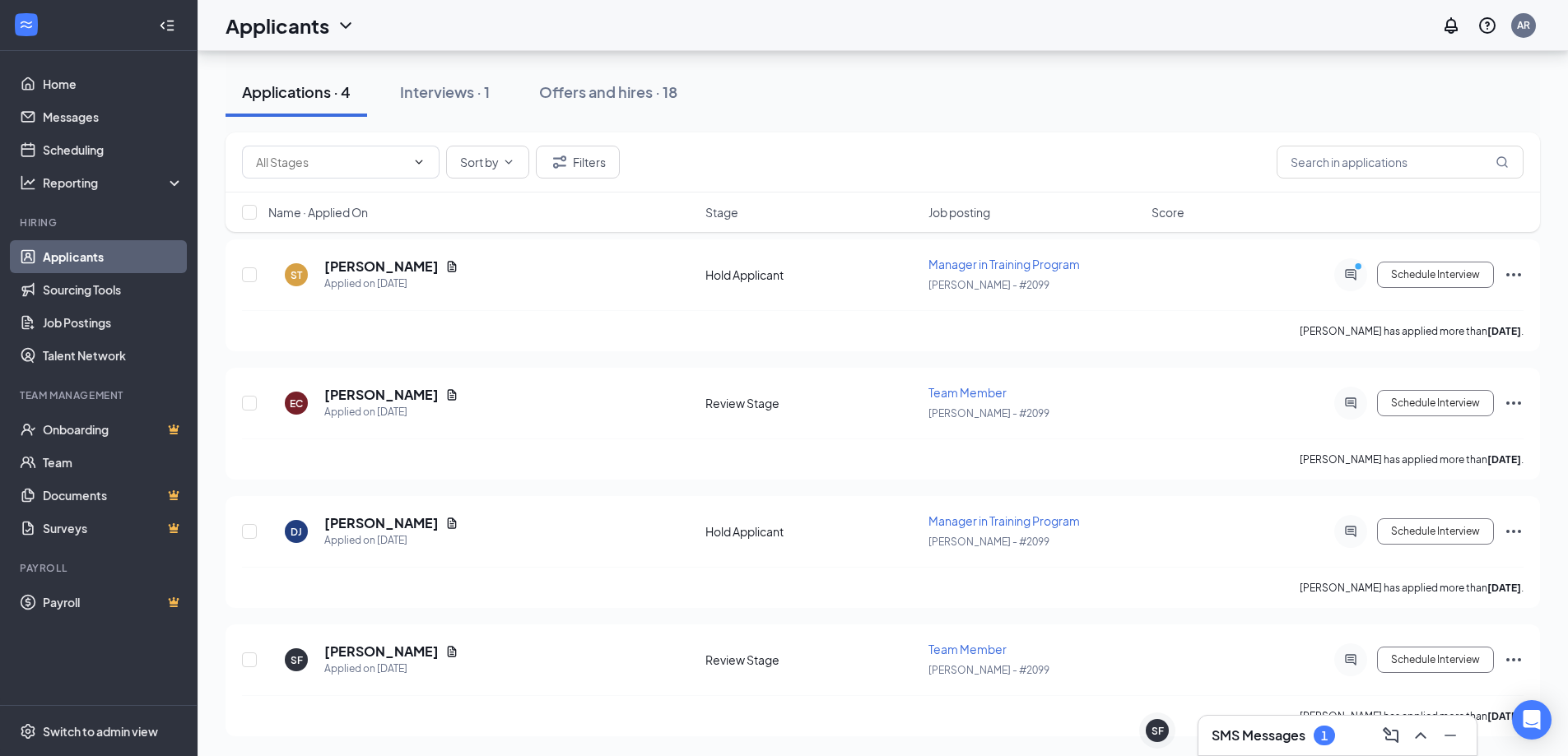
click at [1346, 517] on div "Message applicant" at bounding box center [1351, 504] width 102 height 33
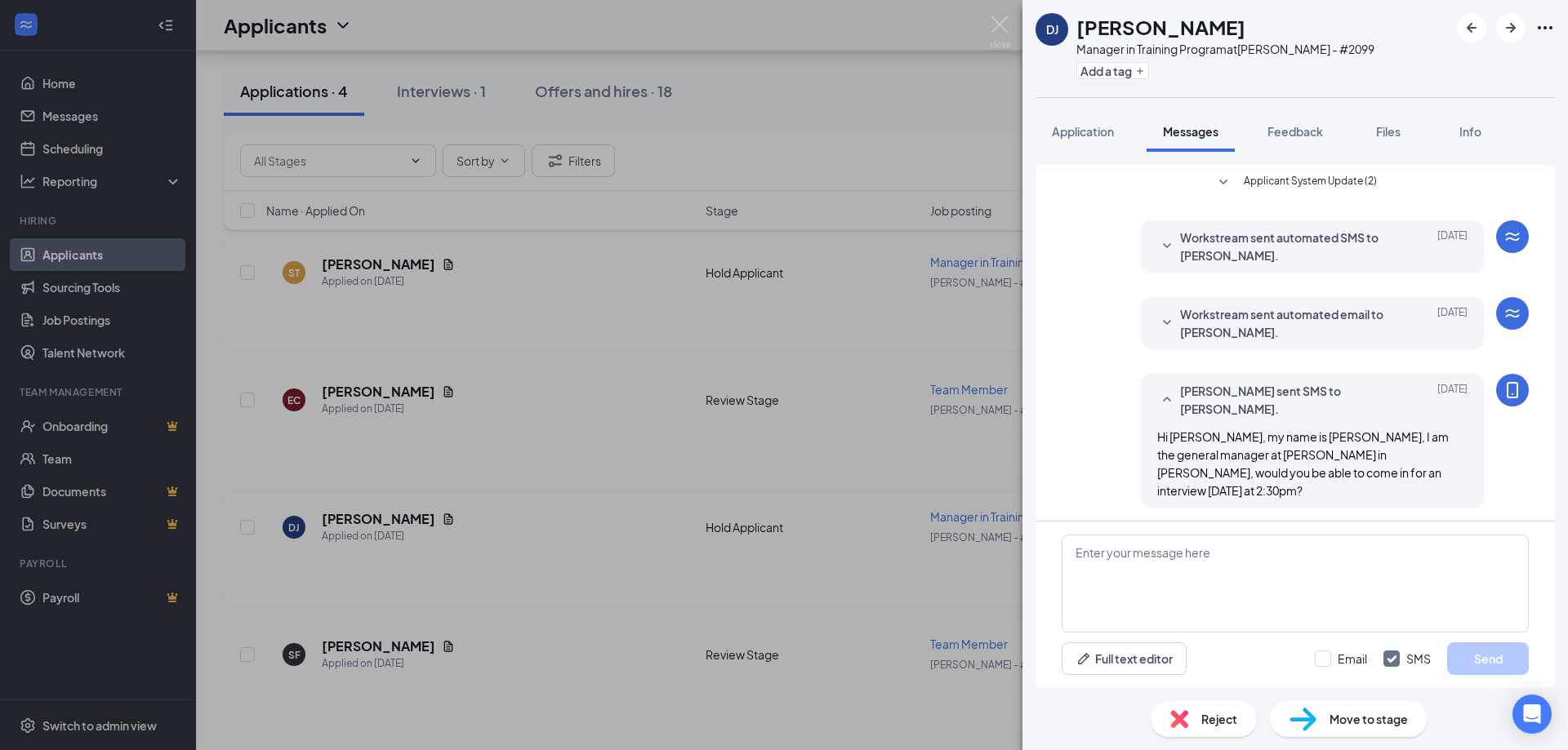
click at [1210, 722] on span "Reject" at bounding box center [1219, 720] width 36 height 18
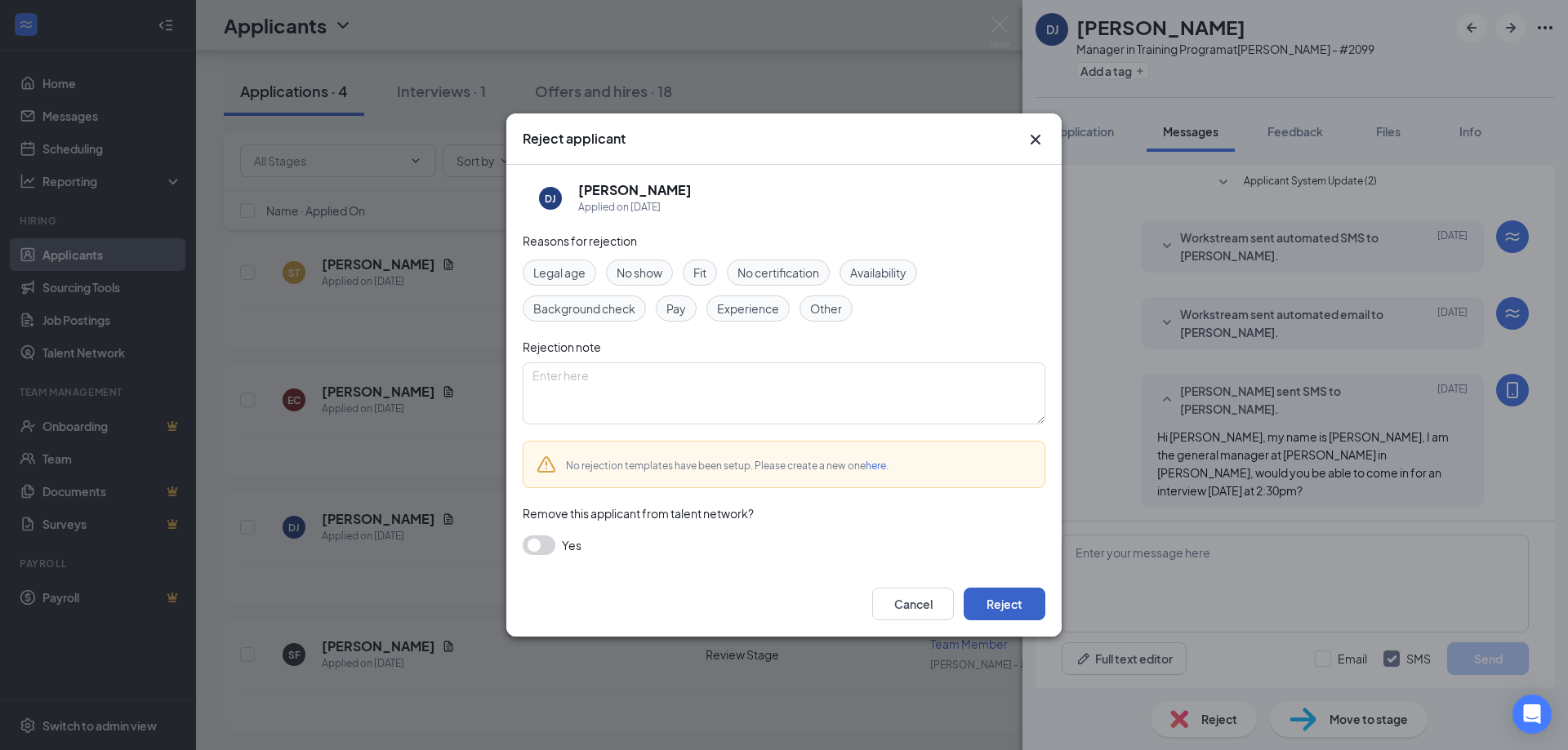
drag, startPoint x: 1009, startPoint y: 592, endPoint x: 1018, endPoint y: 582, distance: 13.5
click at [1009, 592] on button "Reject" at bounding box center [1004, 604] width 82 height 32
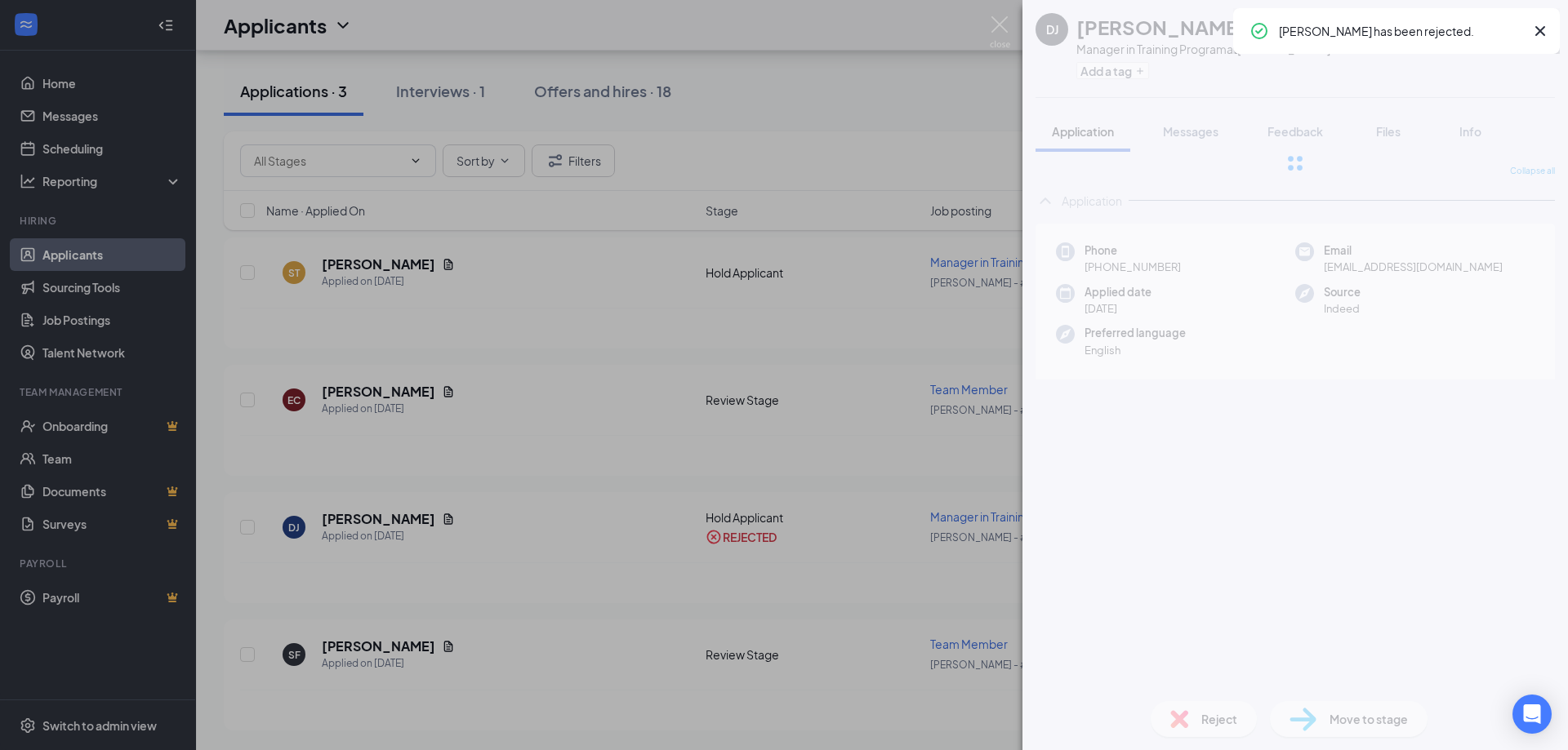
click at [858, 687] on div "DJ [PERSON_NAME] Manager in Training Program at [GEOGRAPHIC_DATA] - #2099 Add a…" at bounding box center [784, 375] width 1568 height 750
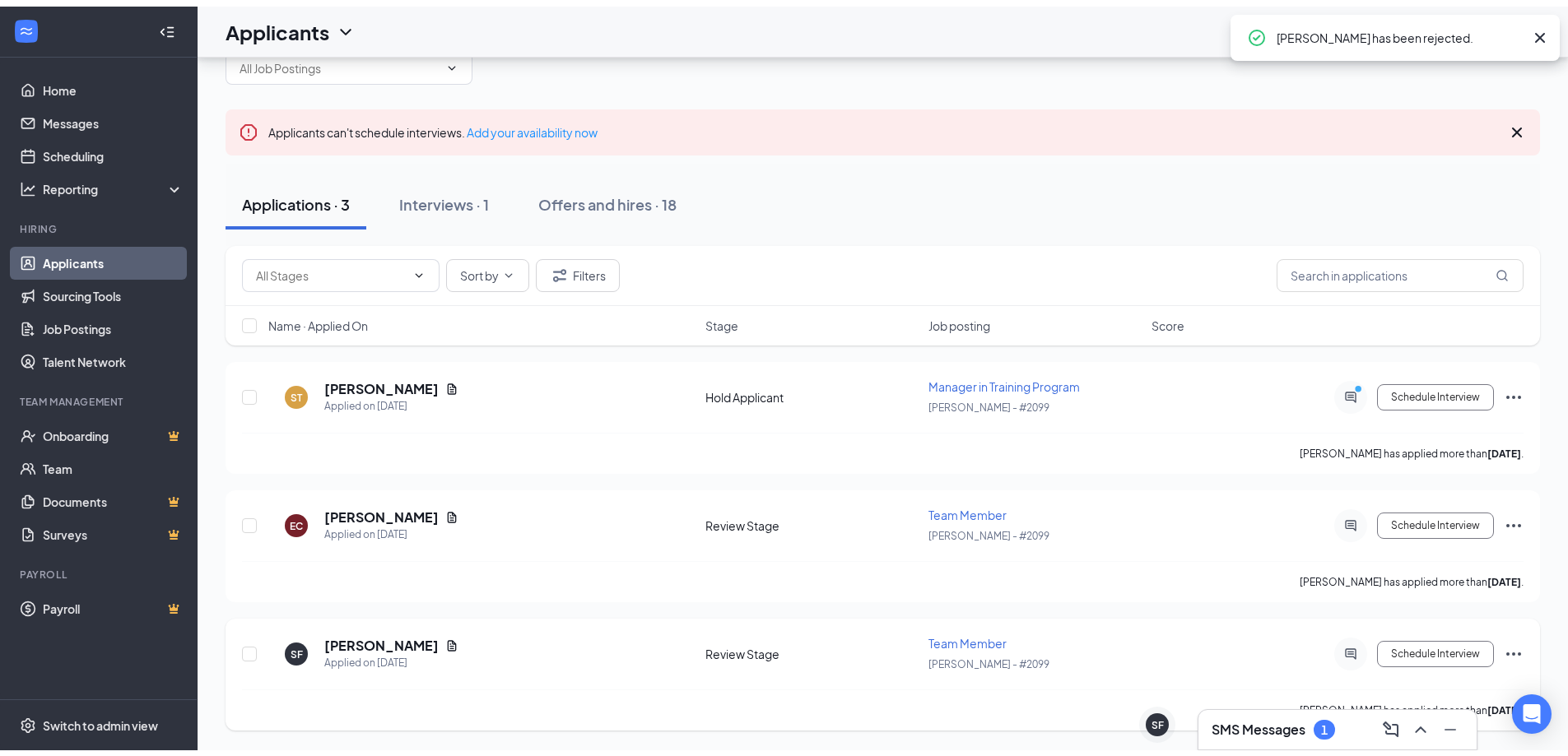
scroll to position [30, 0]
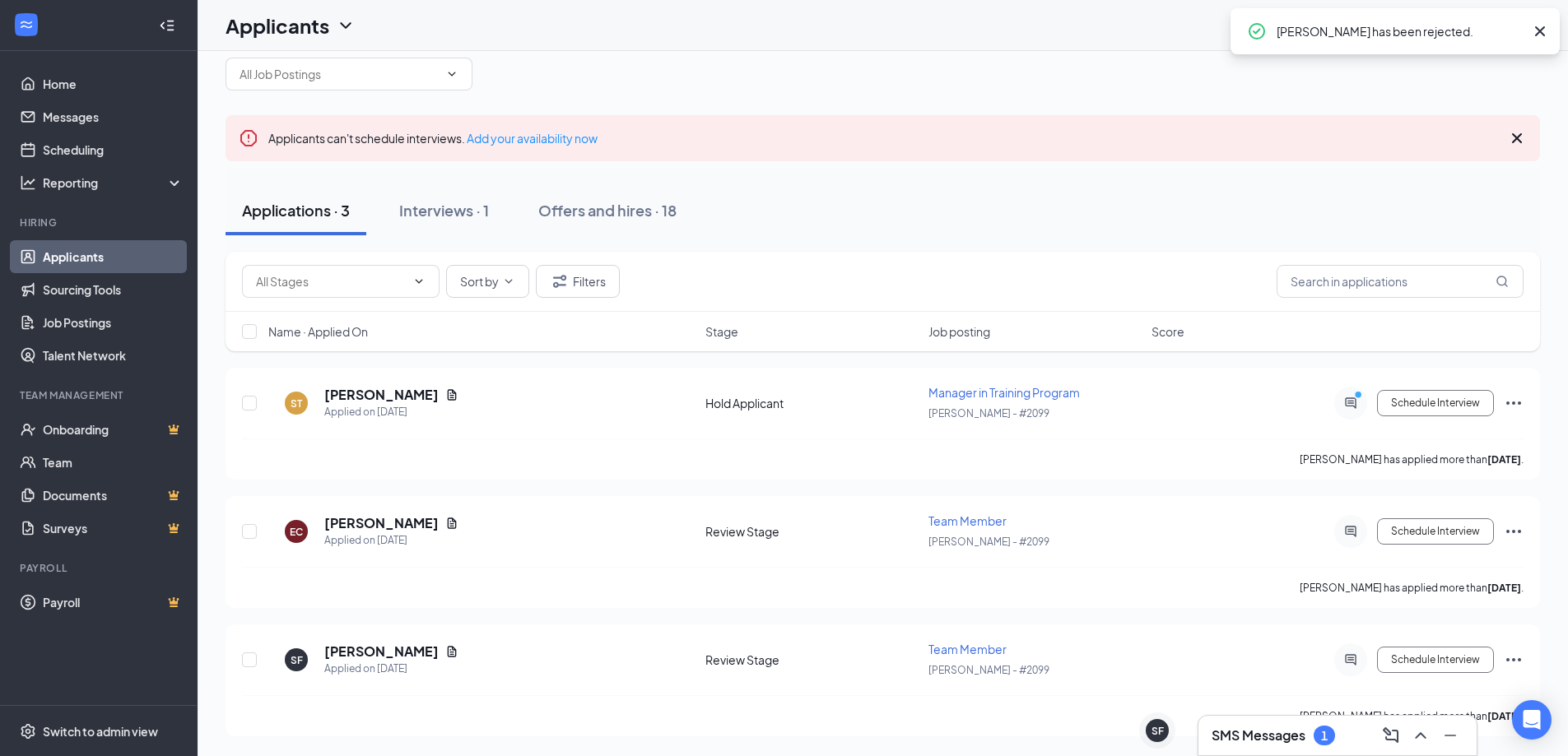
click at [1299, 742] on h3 "SMS Messages" at bounding box center [1259, 735] width 94 height 18
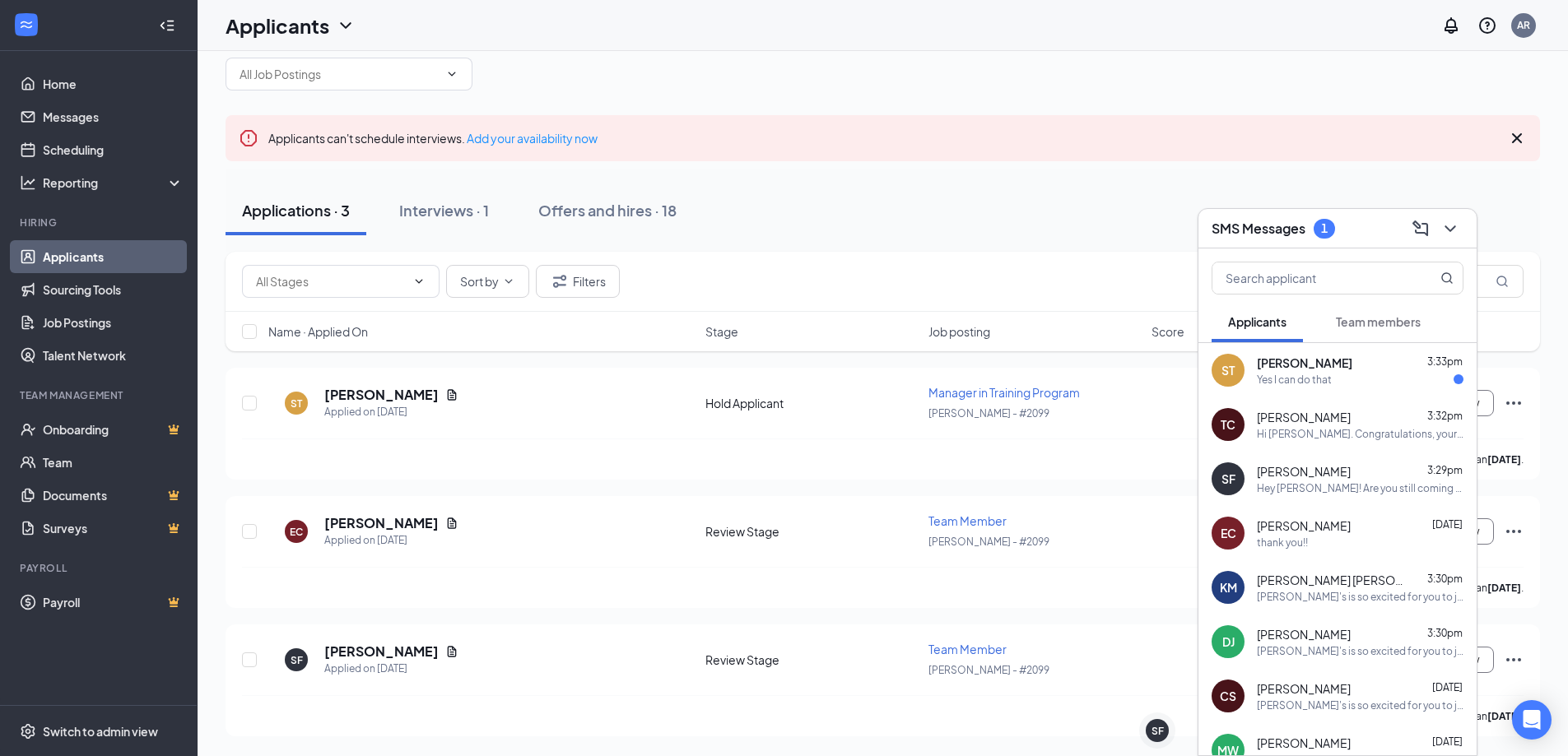
click at [1318, 379] on div "Yes I can do that" at bounding box center [1294, 379] width 75 height 14
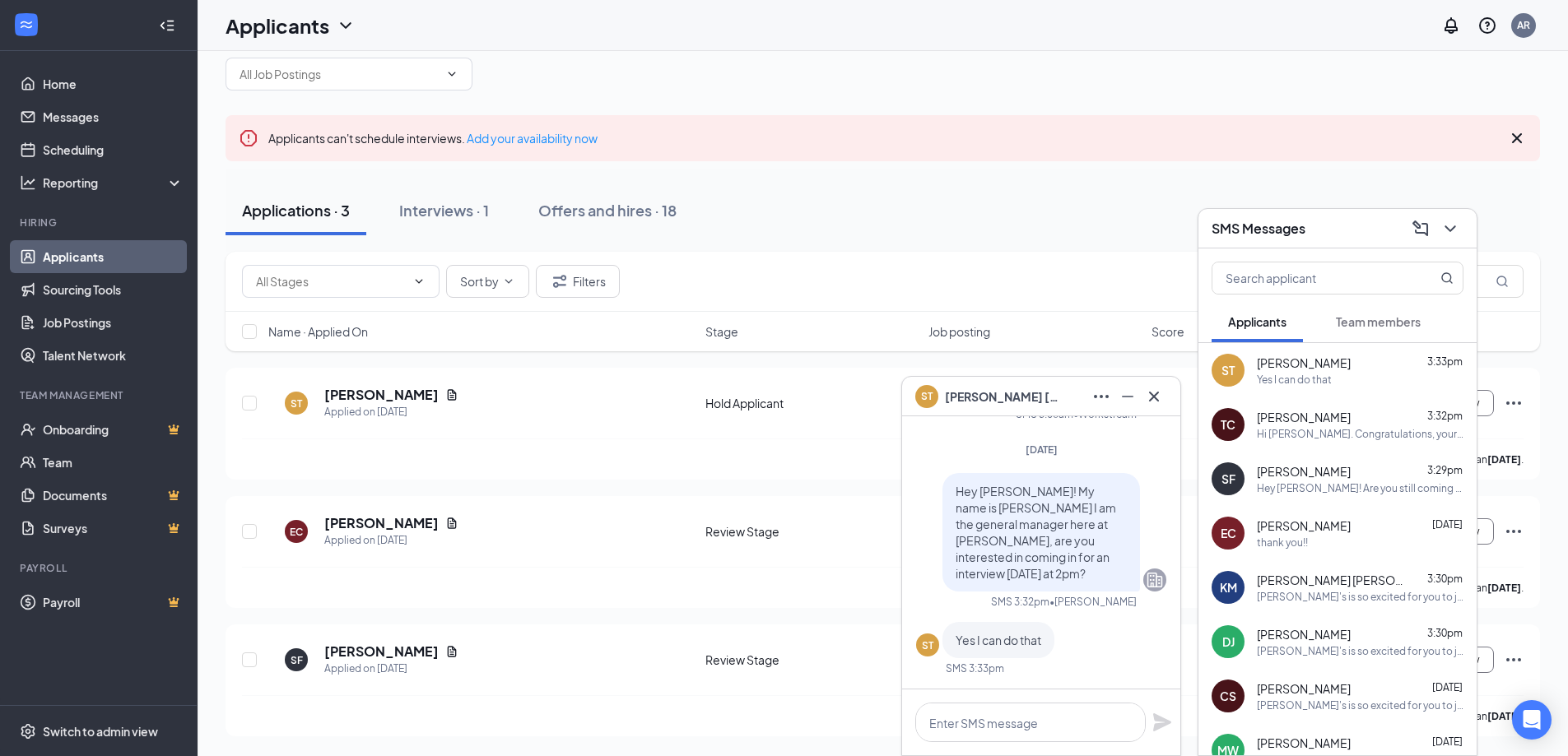
click at [1045, 695] on div at bounding box center [1041, 722] width 278 height 66
drag, startPoint x: 1046, startPoint y: 695, endPoint x: 985, endPoint y: 688, distance: 61.4
click at [986, 688] on div at bounding box center [1041, 722] width 278 height 67
click at [984, 701] on div at bounding box center [1041, 722] width 278 height 66
click at [991, 726] on textarea at bounding box center [1030, 723] width 230 height 40
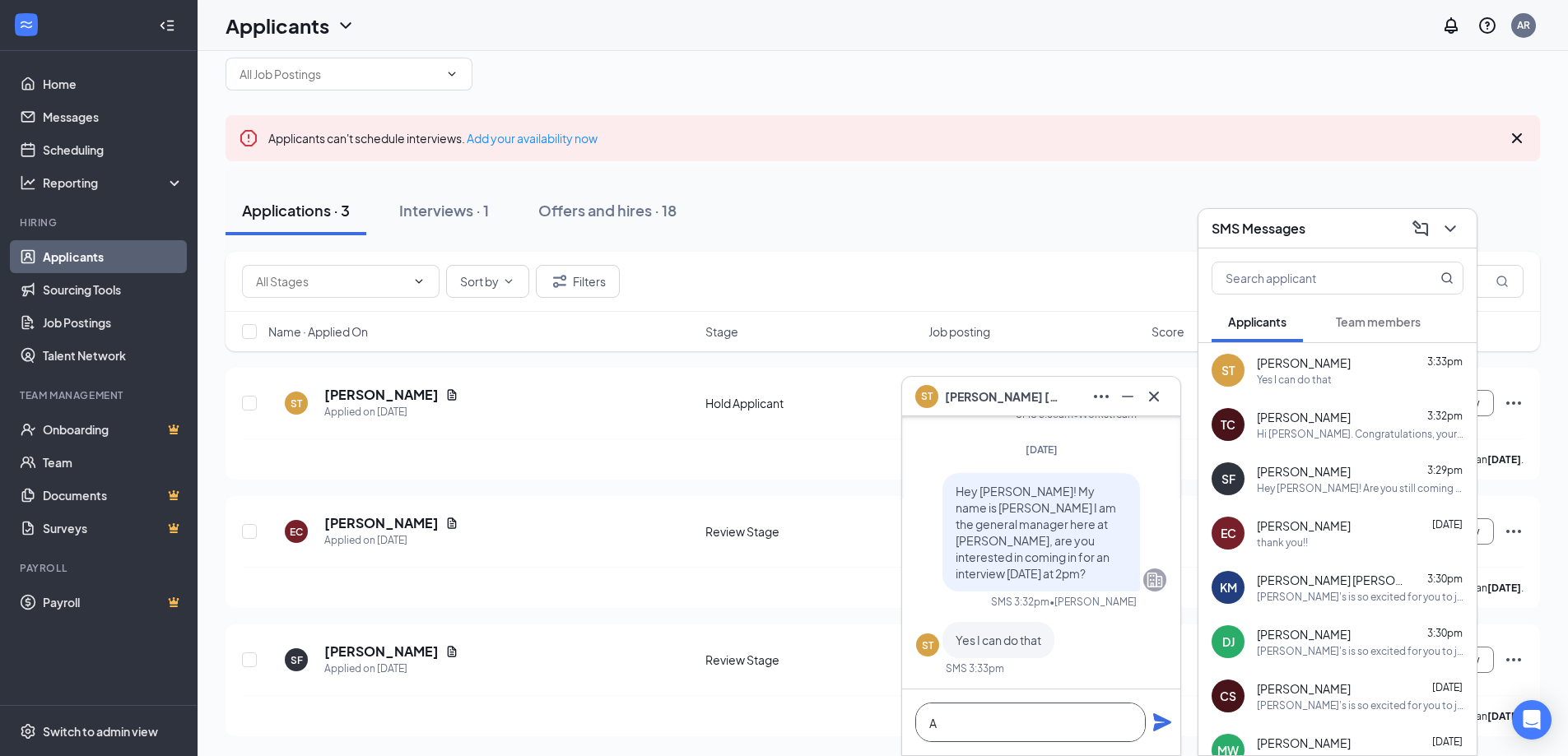
scroll to position [1, 0]
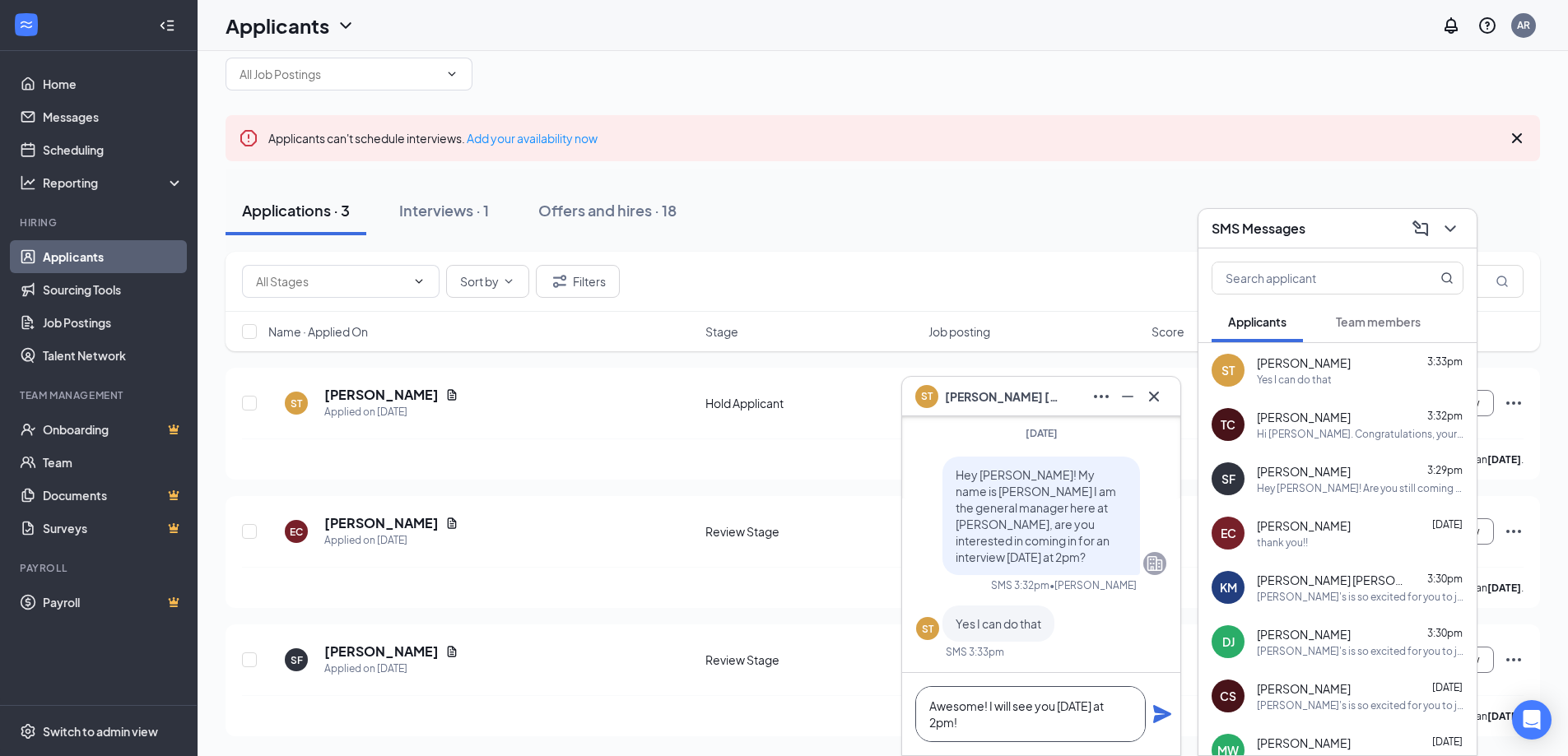
type textarea "Awesome! I will see you [DATE] at 2pm!"
click at [1156, 710] on icon "Plane" at bounding box center [1162, 714] width 18 height 18
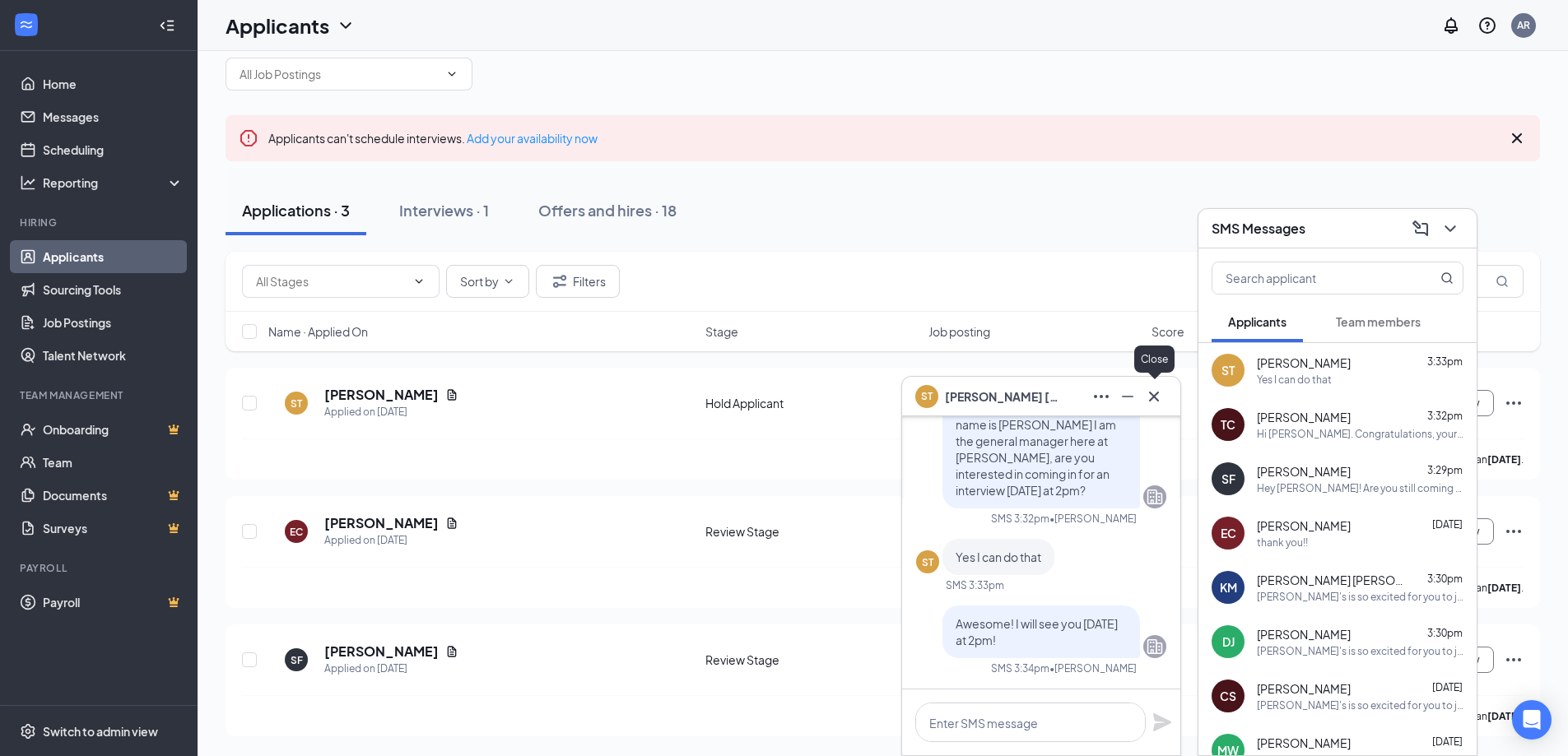
click at [1155, 396] on icon "Cross" at bounding box center [1154, 396] width 10 height 10
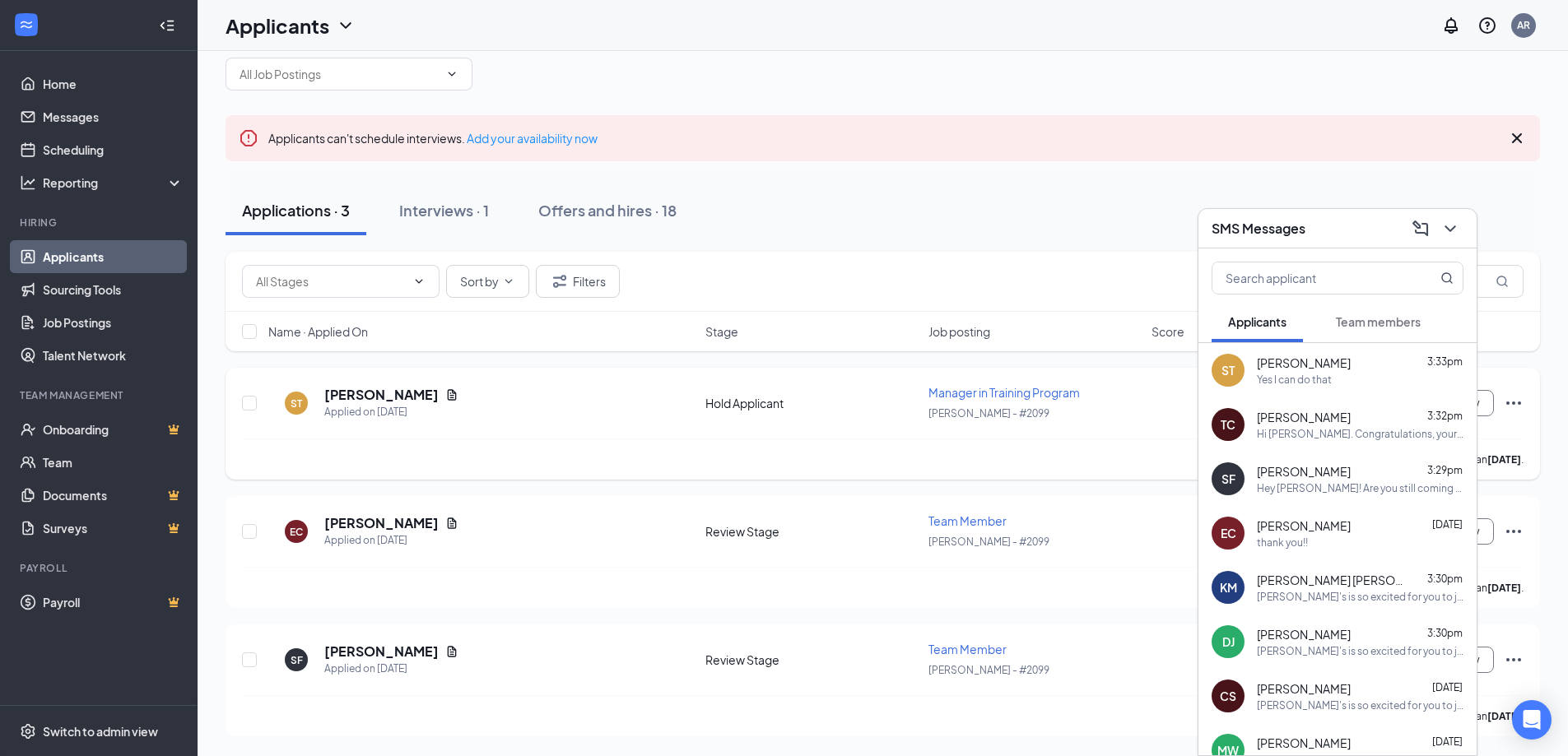
drag, startPoint x: 1155, startPoint y: 396, endPoint x: 1062, endPoint y: 384, distance: 93.8
click at [1062, 384] on div "ST [PERSON_NAME] Applied on [DATE] Hold Applicant Manager in Training Program […" at bounding box center [883, 424] width 1315 height 112
click at [1447, 221] on icon "ChevronDown" at bounding box center [1451, 229] width 20 height 20
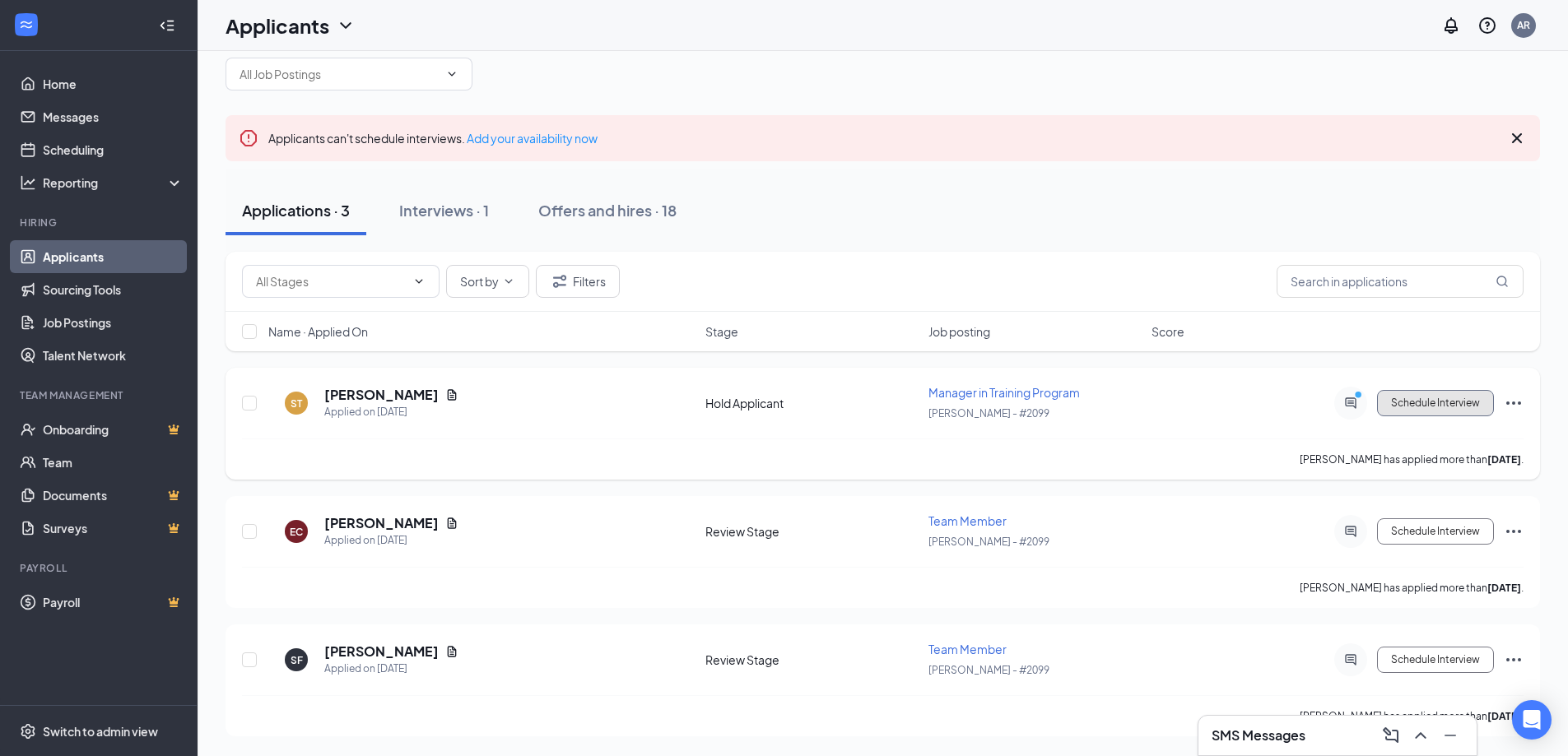
click at [1439, 395] on button "Schedule Interview" at bounding box center [1435, 403] width 117 height 26
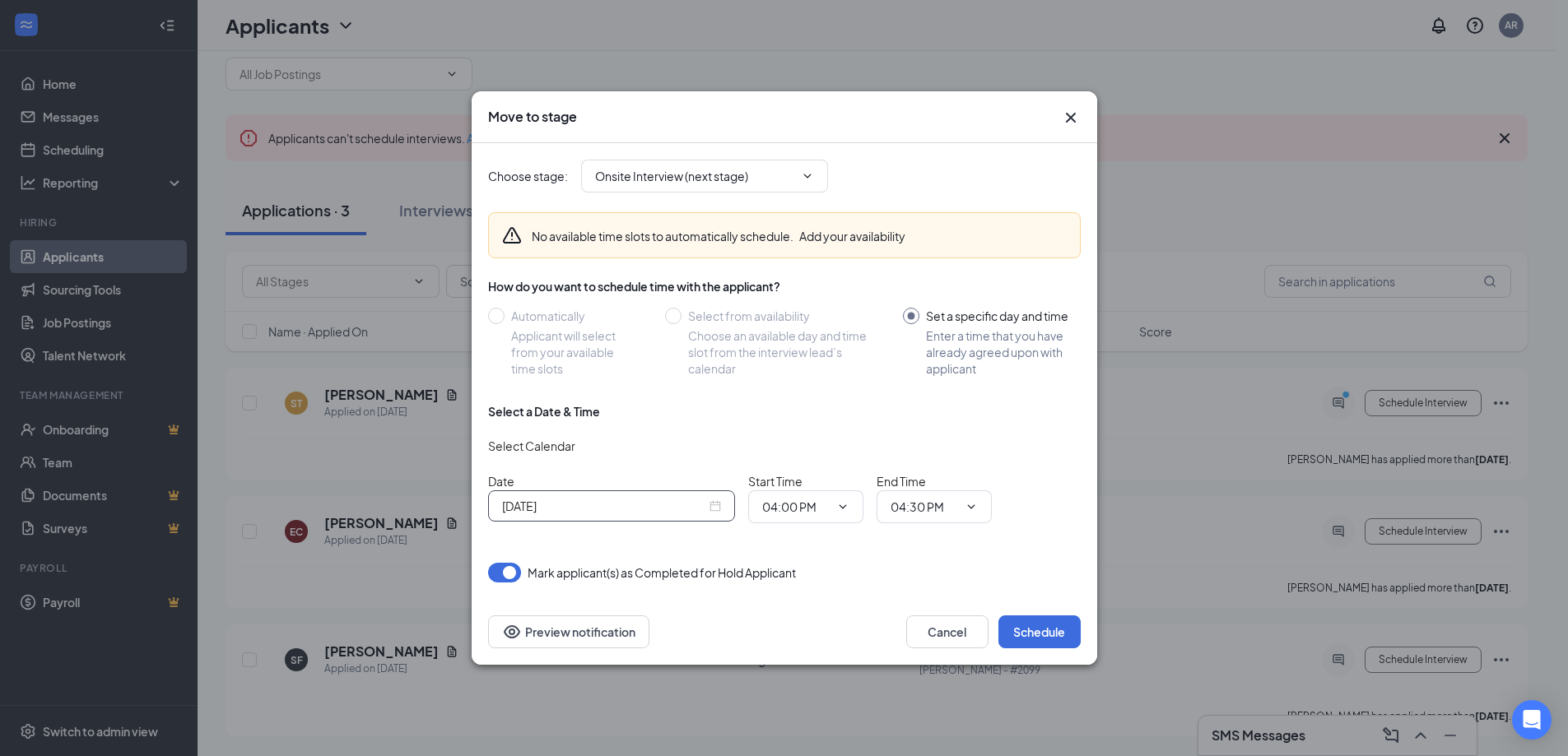
click at [624, 503] on input "[DATE]" at bounding box center [605, 506] width 204 height 18
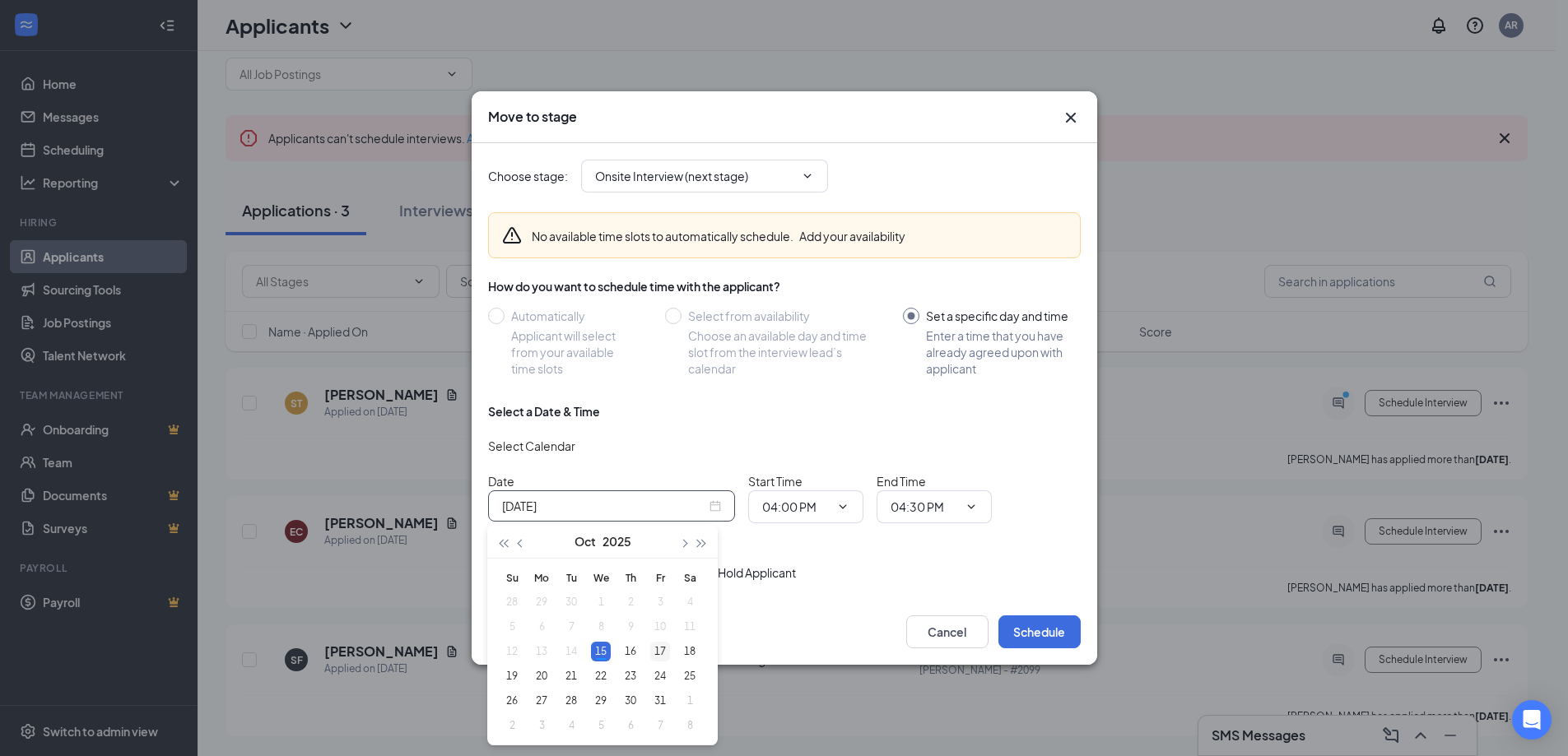
type input "[DATE]"
click at [655, 649] on div "17" at bounding box center [661, 652] width 20 height 20
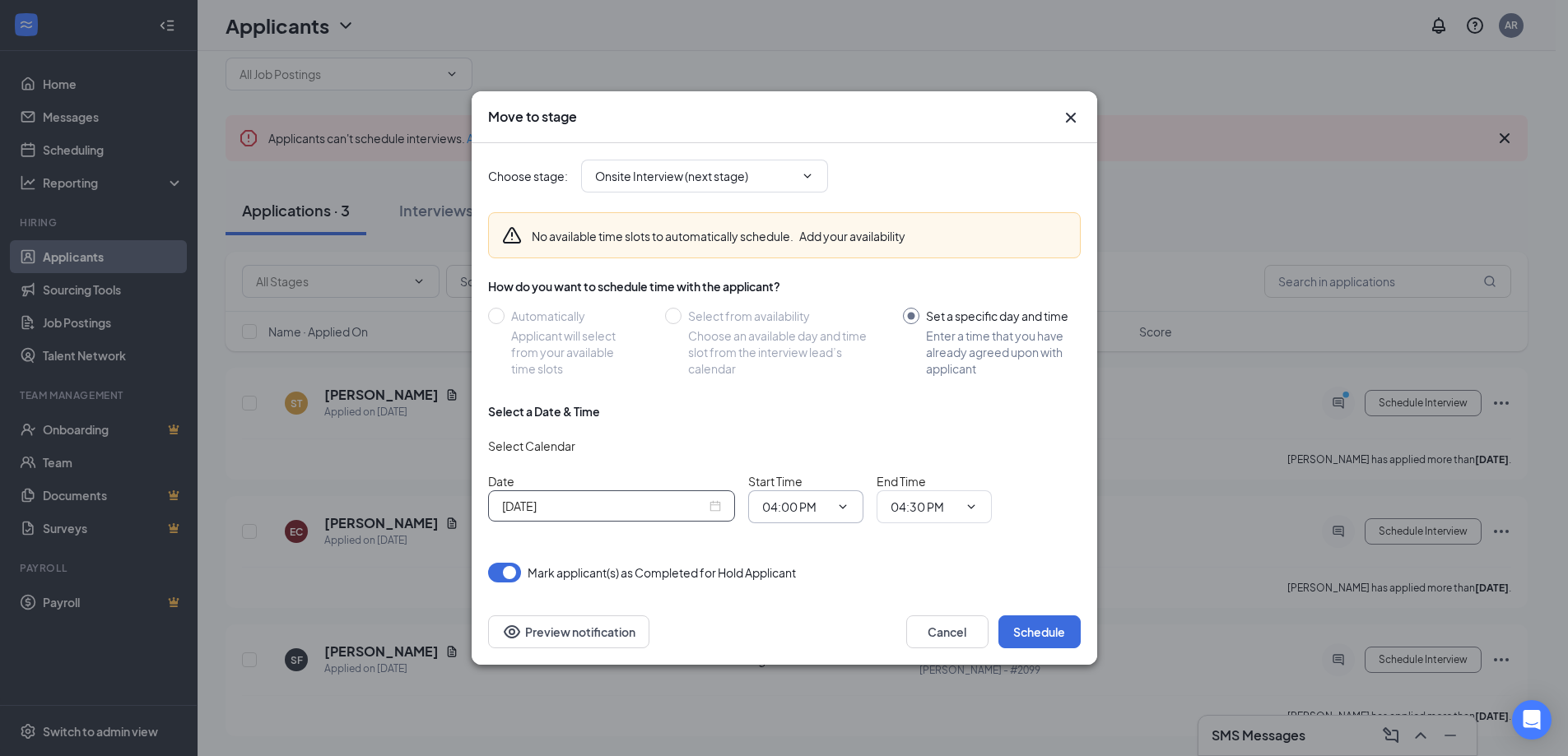
click at [845, 509] on icon "ChevronDown" at bounding box center [843, 507] width 14 height 14
click at [800, 258] on div "02:00 PM" at bounding box center [821, 247] width 116 height 38
type input "02:00 PM"
click at [979, 497] on span "04:30 PM" at bounding box center [934, 507] width 116 height 33
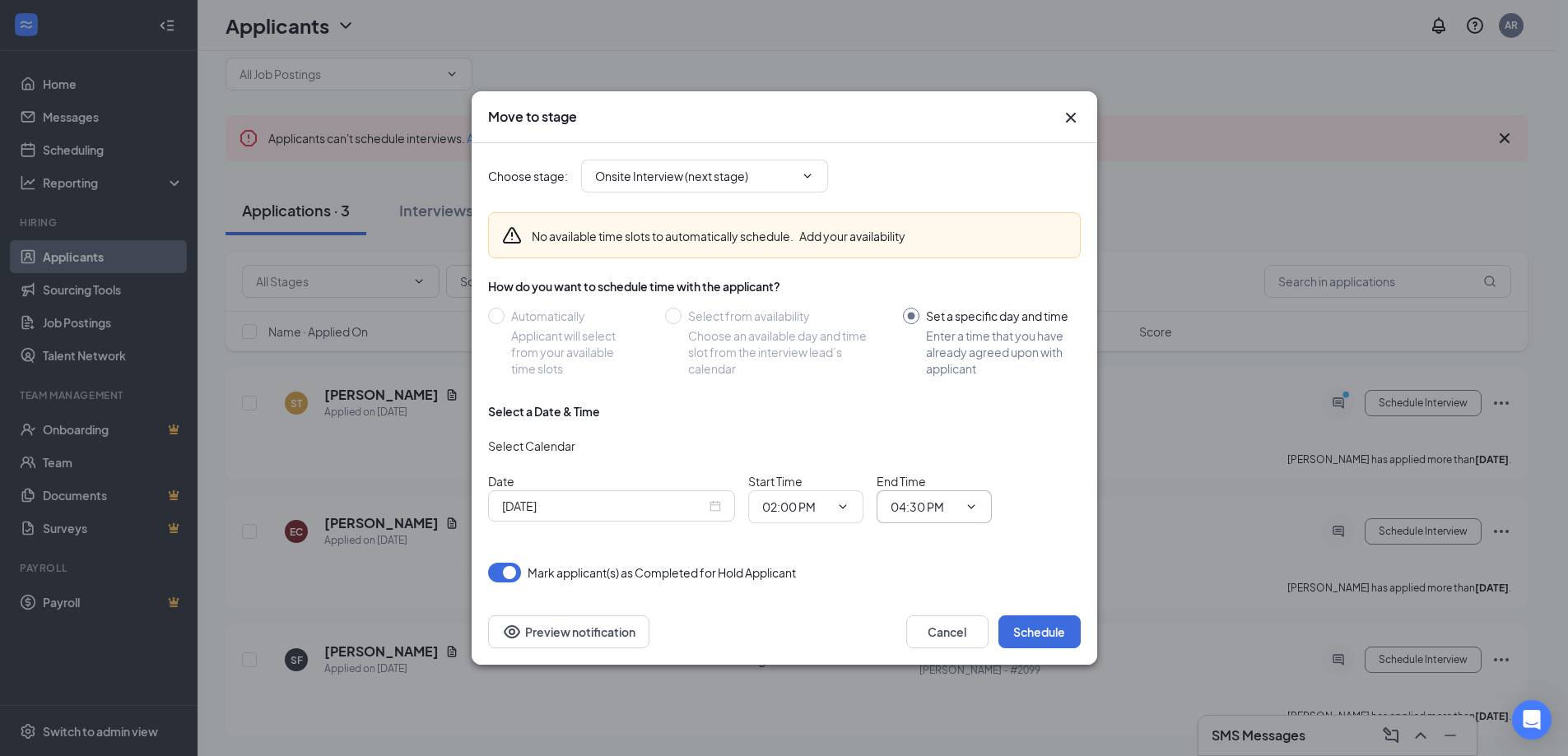
click at [966, 501] on icon "ChevronDown" at bounding box center [972, 507] width 14 height 14
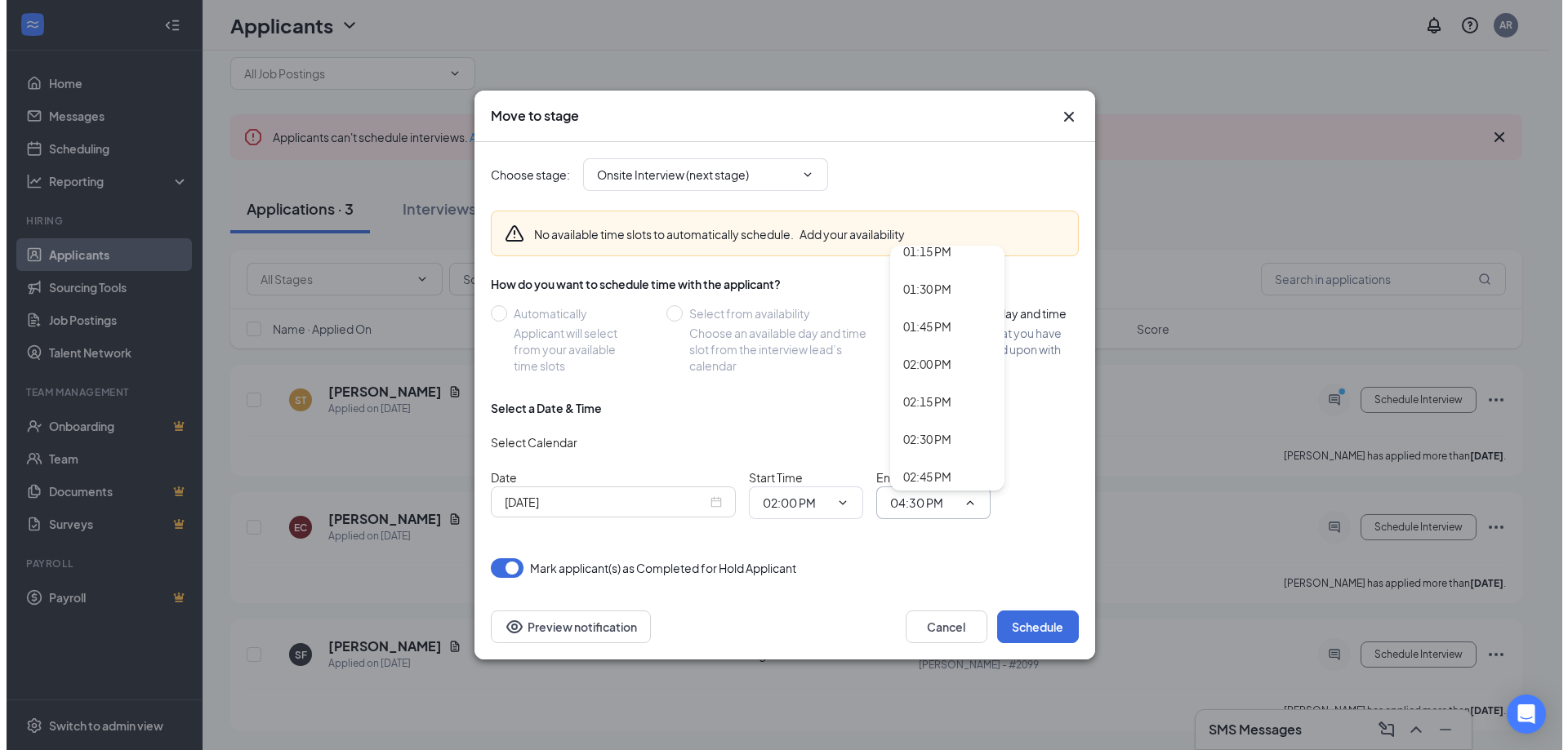
scroll to position [2054, 0]
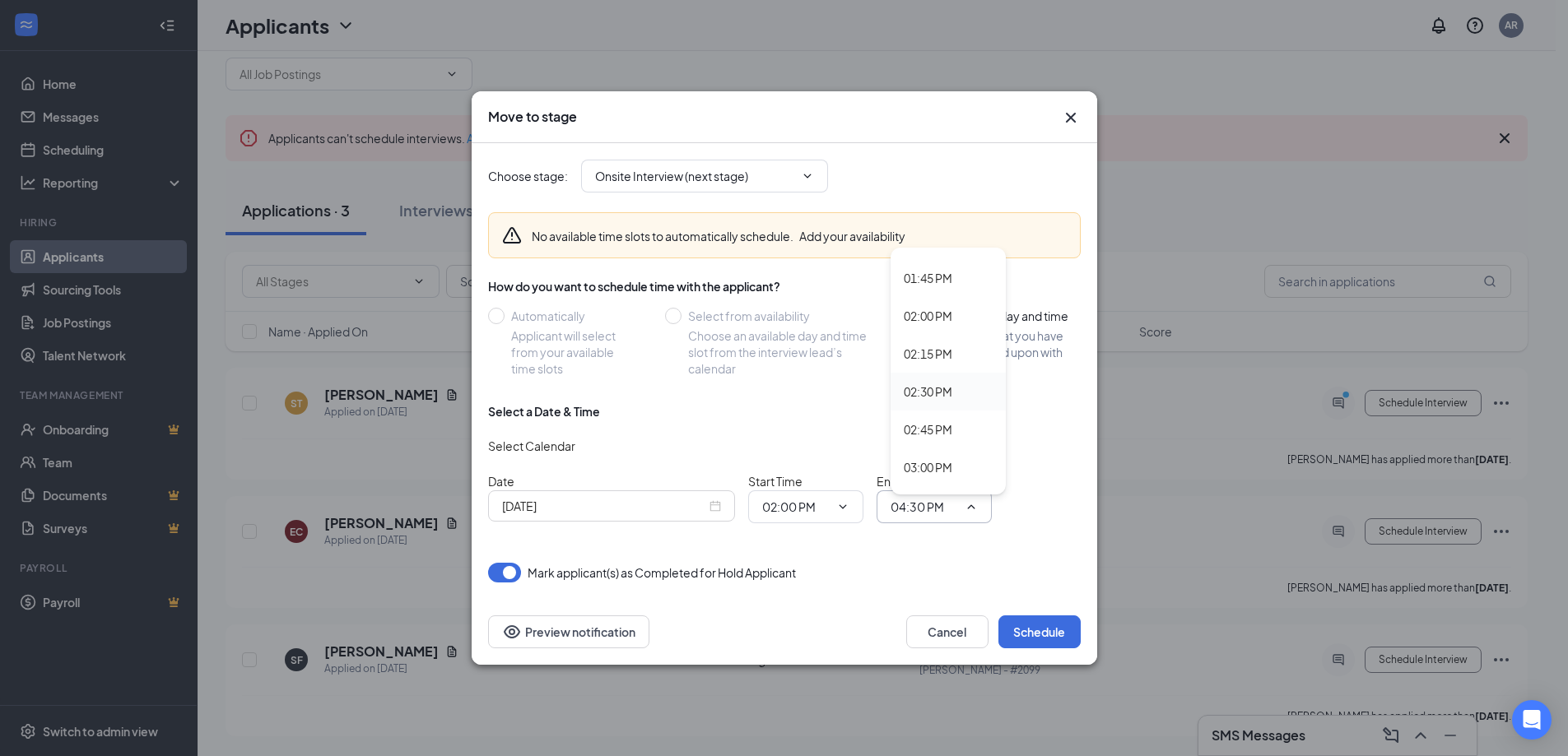
click at [905, 391] on div "02:30 PM" at bounding box center [928, 392] width 49 height 18
type input "02:30 PM"
click at [1039, 639] on button "Schedule" at bounding box center [1039, 631] width 82 height 33
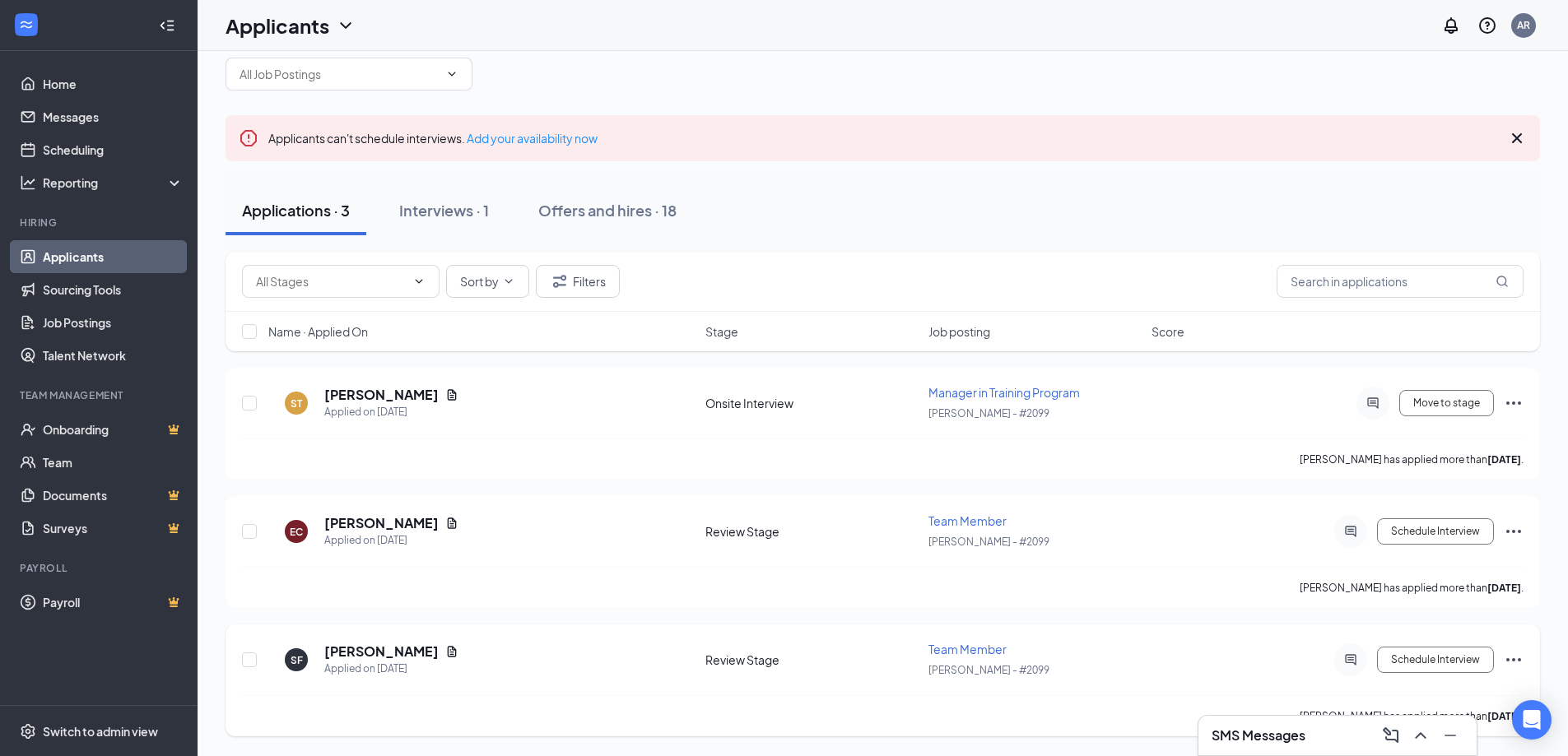
click at [1360, 668] on div at bounding box center [1351, 659] width 33 height 33
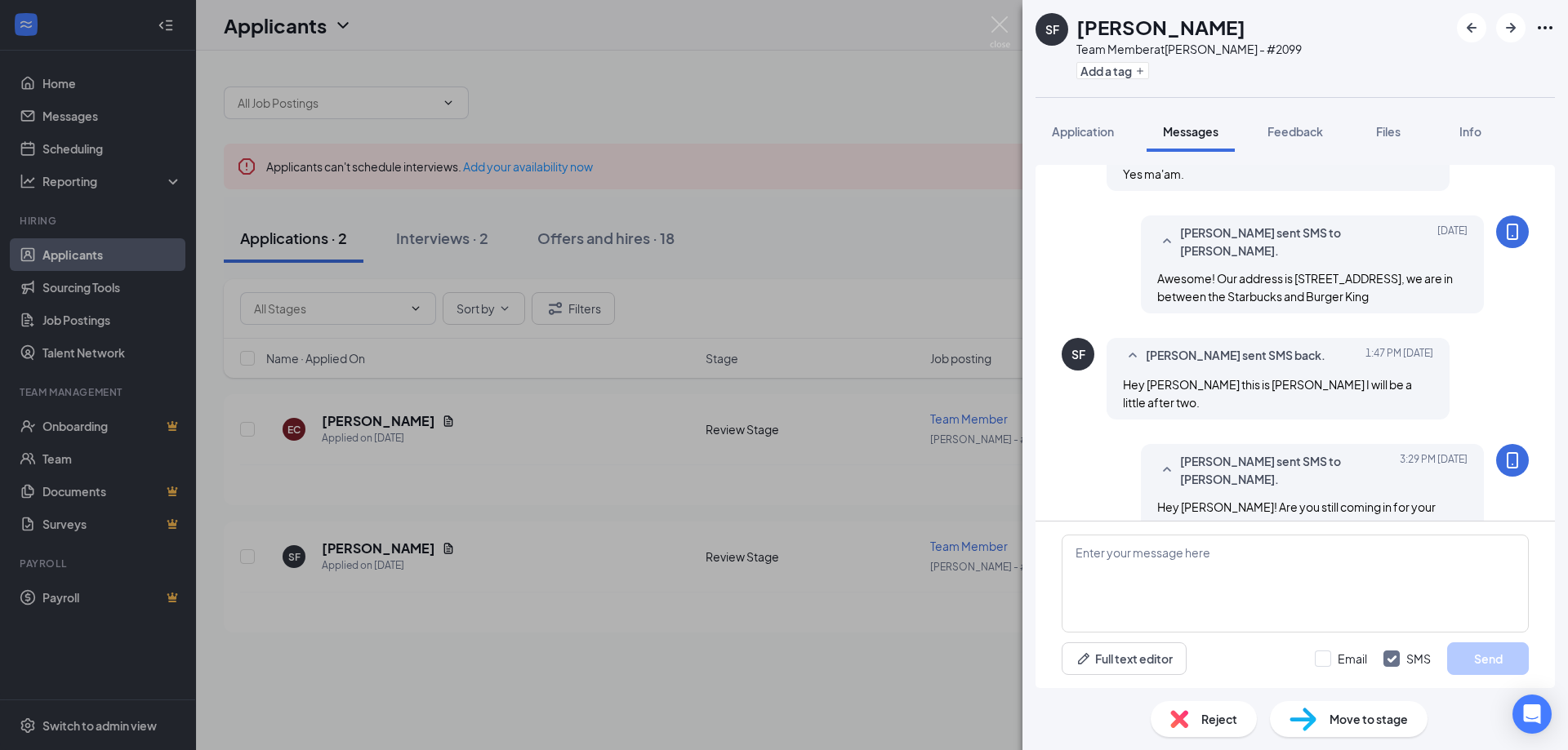
scroll to position [330, 0]
drag, startPoint x: 1219, startPoint y: 743, endPoint x: 1228, endPoint y: 739, distance: 9.8
click at [1219, 744] on div "Reject Move to stage" at bounding box center [1295, 719] width 546 height 62
click at [1237, 713] on div "Reject" at bounding box center [1204, 720] width 106 height 36
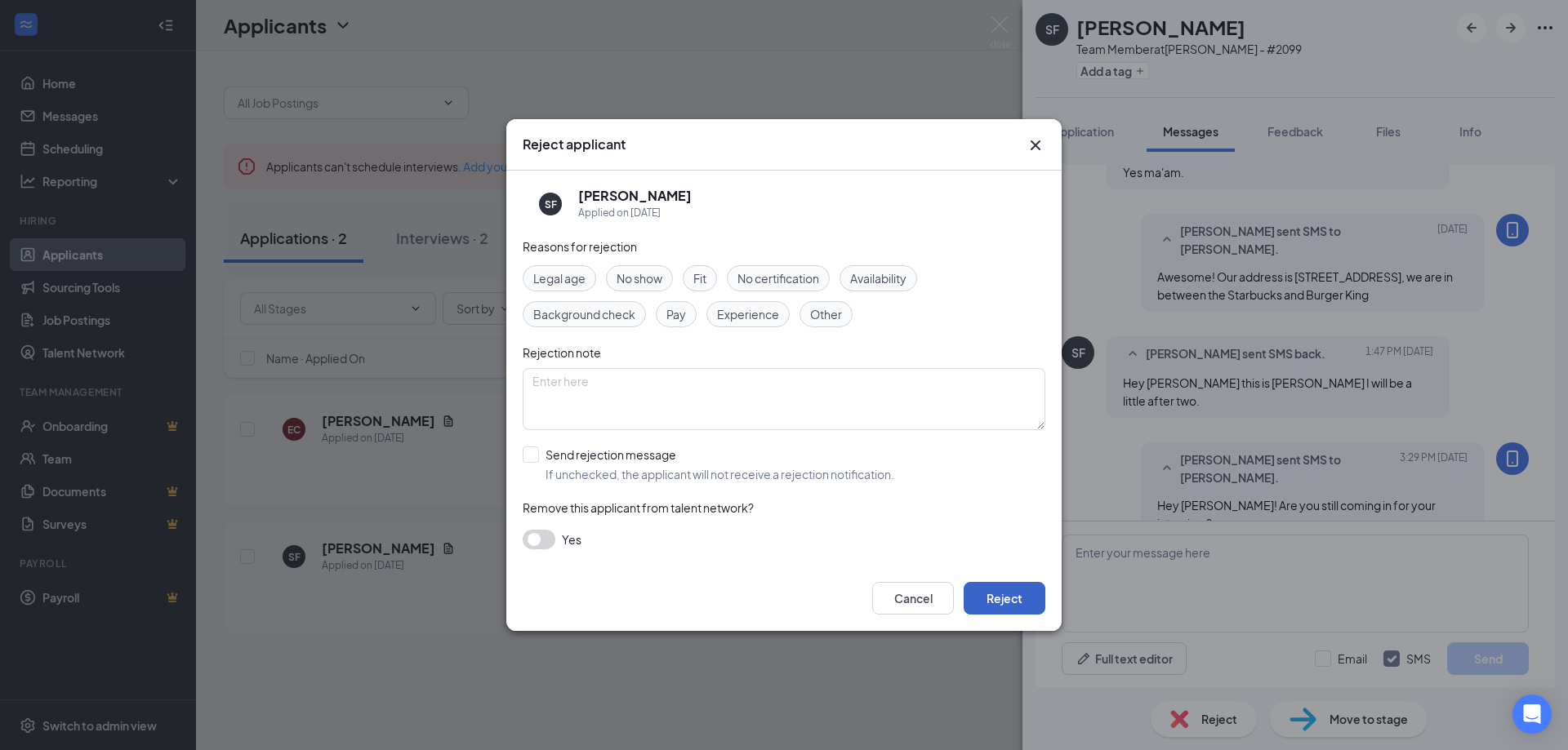
click at [1001, 593] on button "Reject" at bounding box center [1004, 599] width 82 height 32
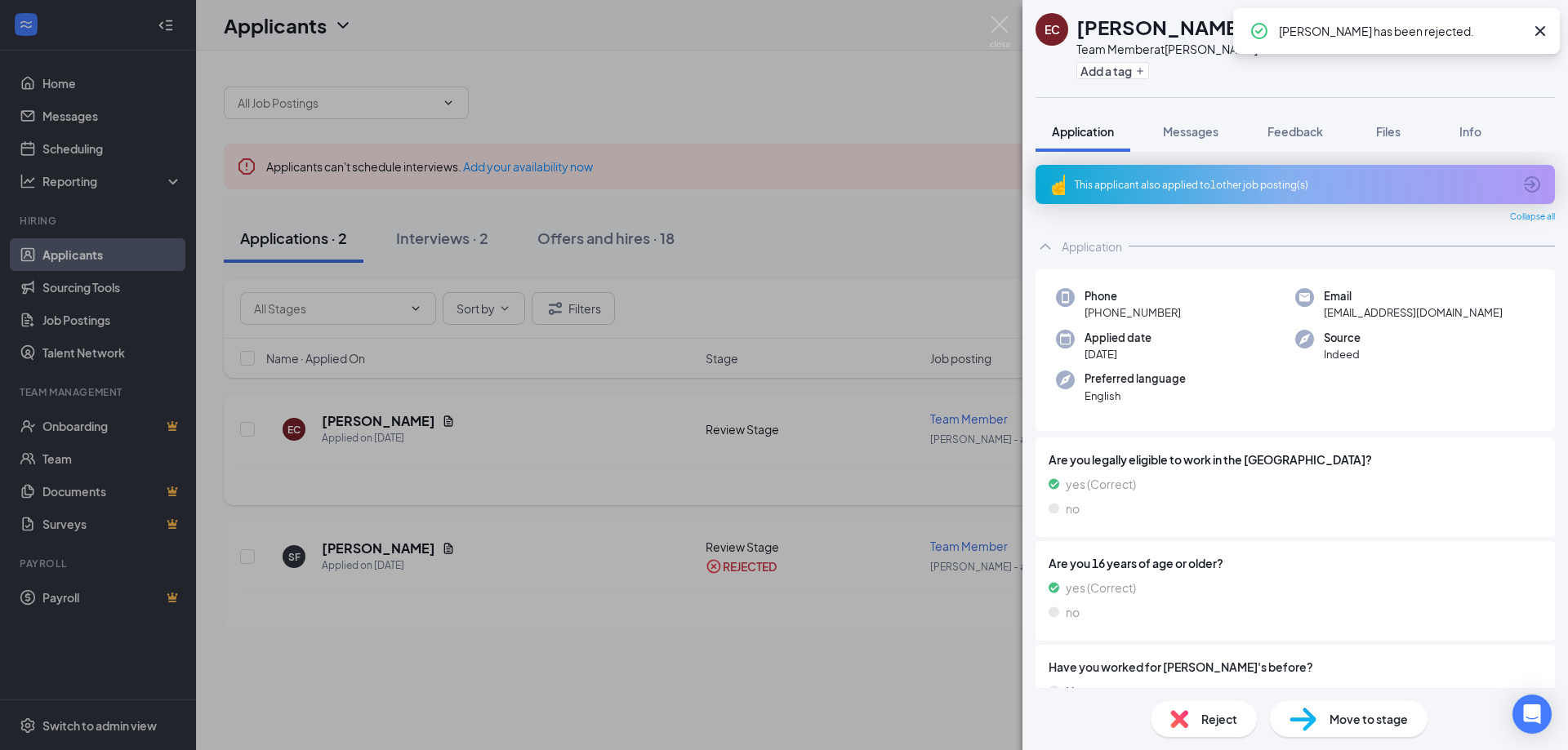
click at [395, 406] on div "EC [PERSON_NAME] Team Member at [PERSON_NAME] - #2099 Add a tag Application Mes…" at bounding box center [784, 375] width 1568 height 750
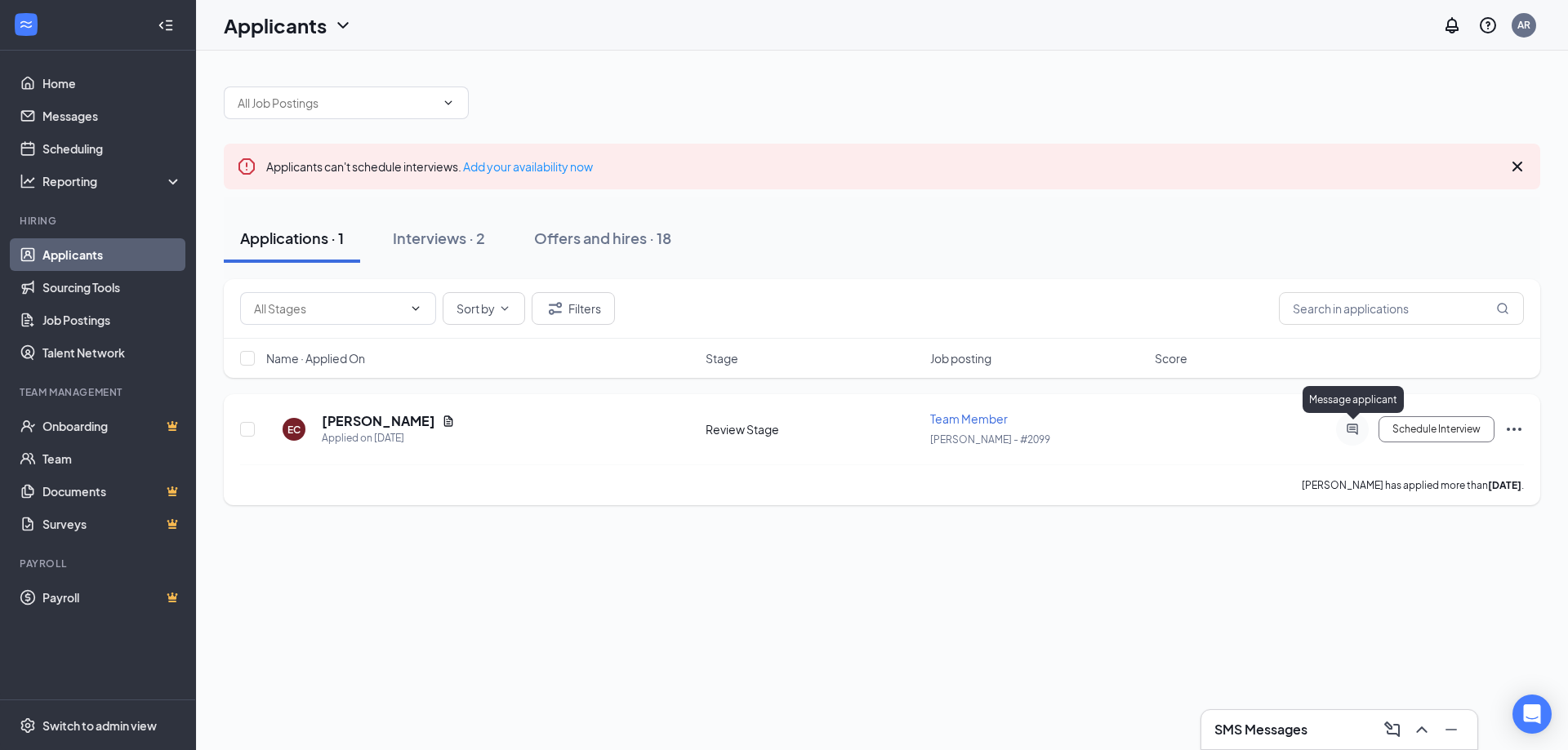
click at [1352, 427] on icon "ActiveChat" at bounding box center [1352, 429] width 11 height 11
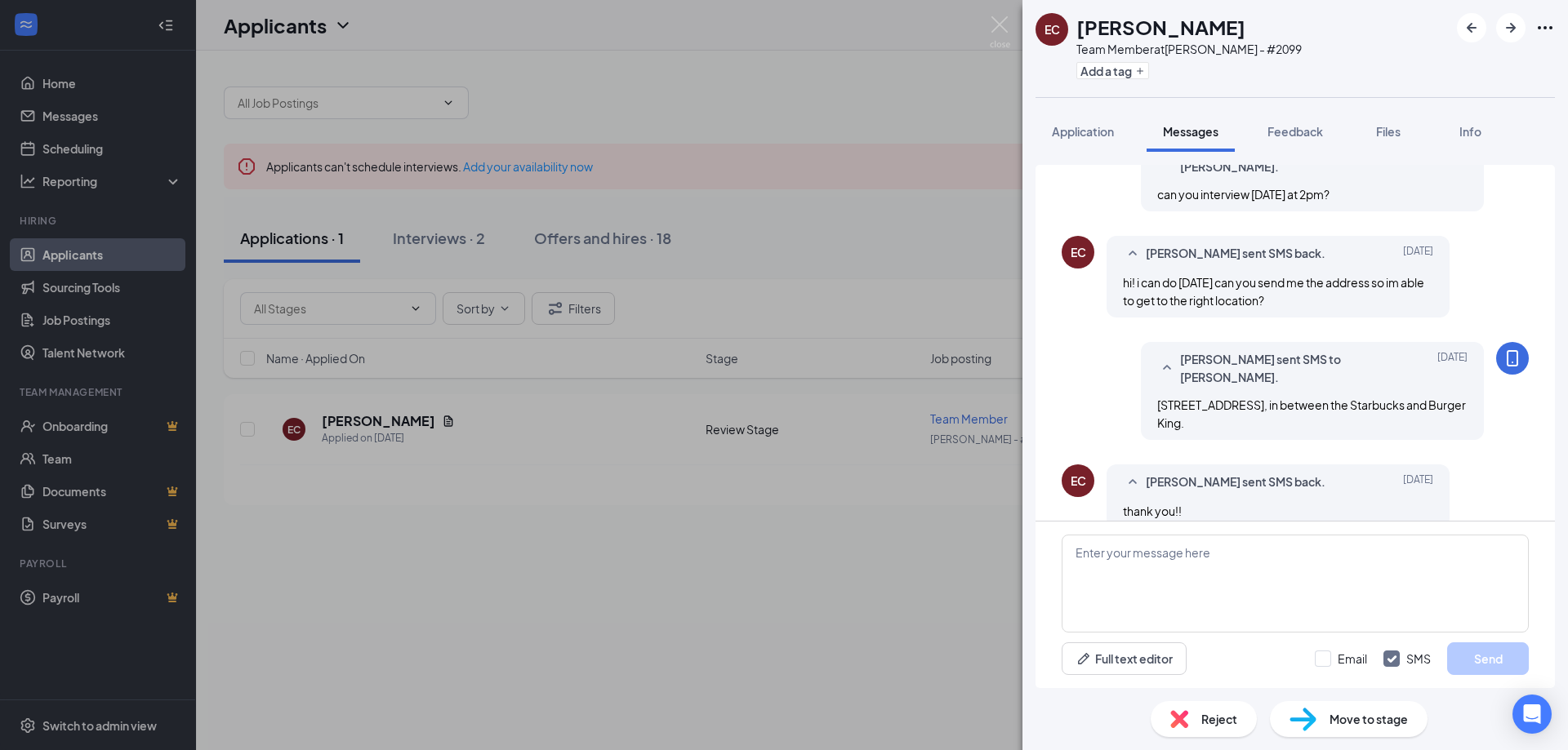
scroll to position [173, 0]
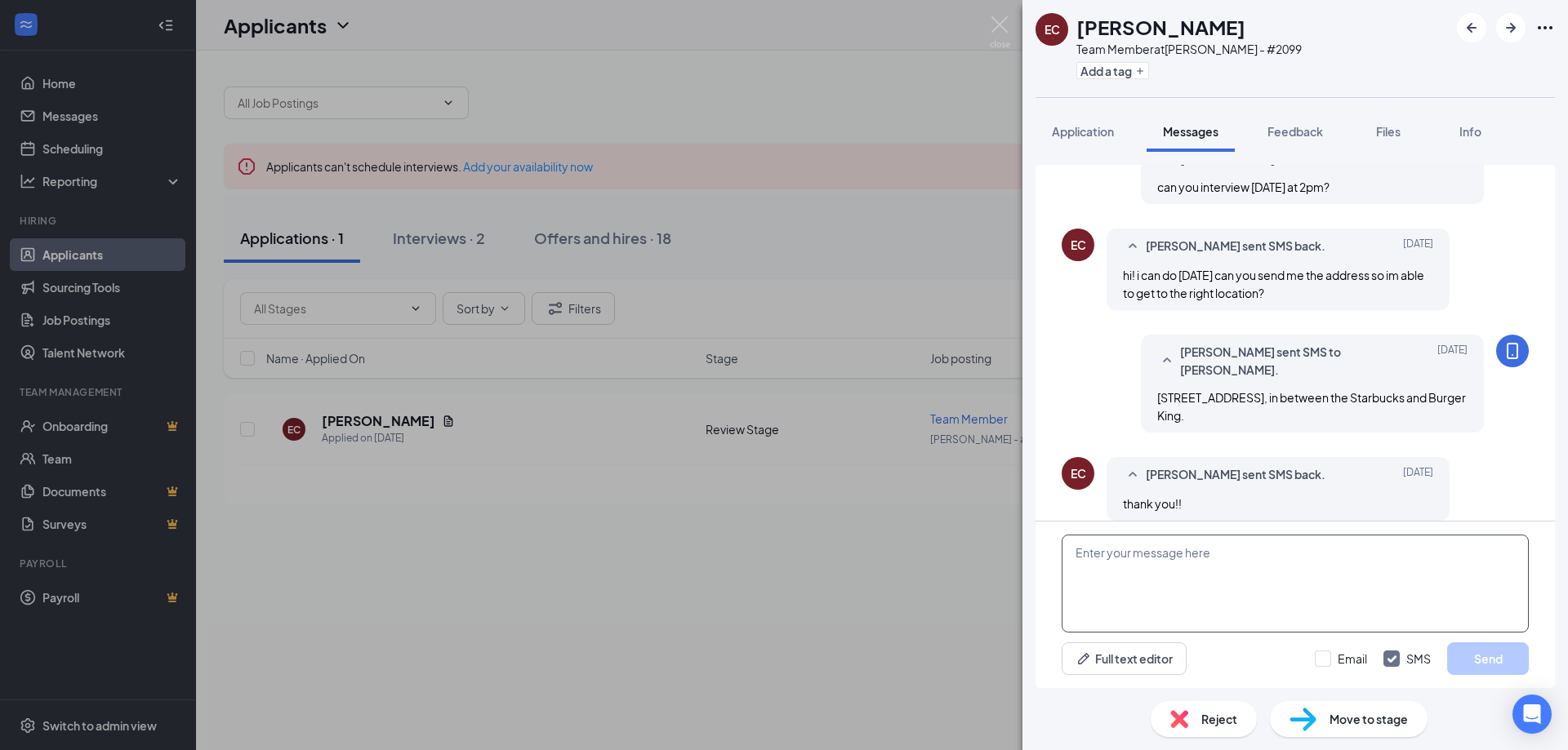
click at [1183, 590] on textarea at bounding box center [1295, 583] width 467 height 98
type textarea "H"
click at [848, 501] on div "EC [PERSON_NAME] Team Member at [GEOGRAPHIC_DATA] - #2099 Add a tag Application…" at bounding box center [784, 375] width 1568 height 750
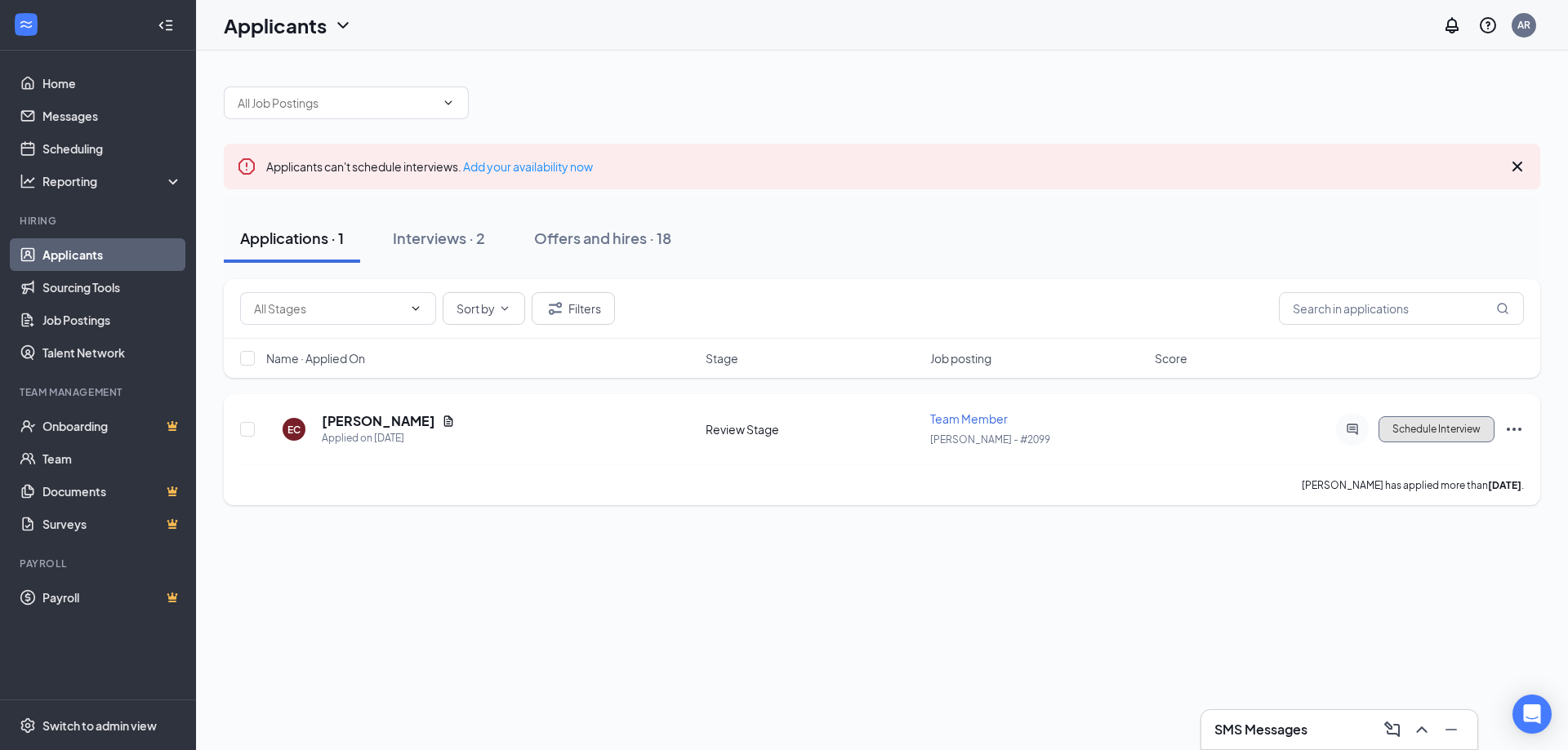
click at [1441, 423] on button "Schedule Interview" at bounding box center [1436, 429] width 116 height 26
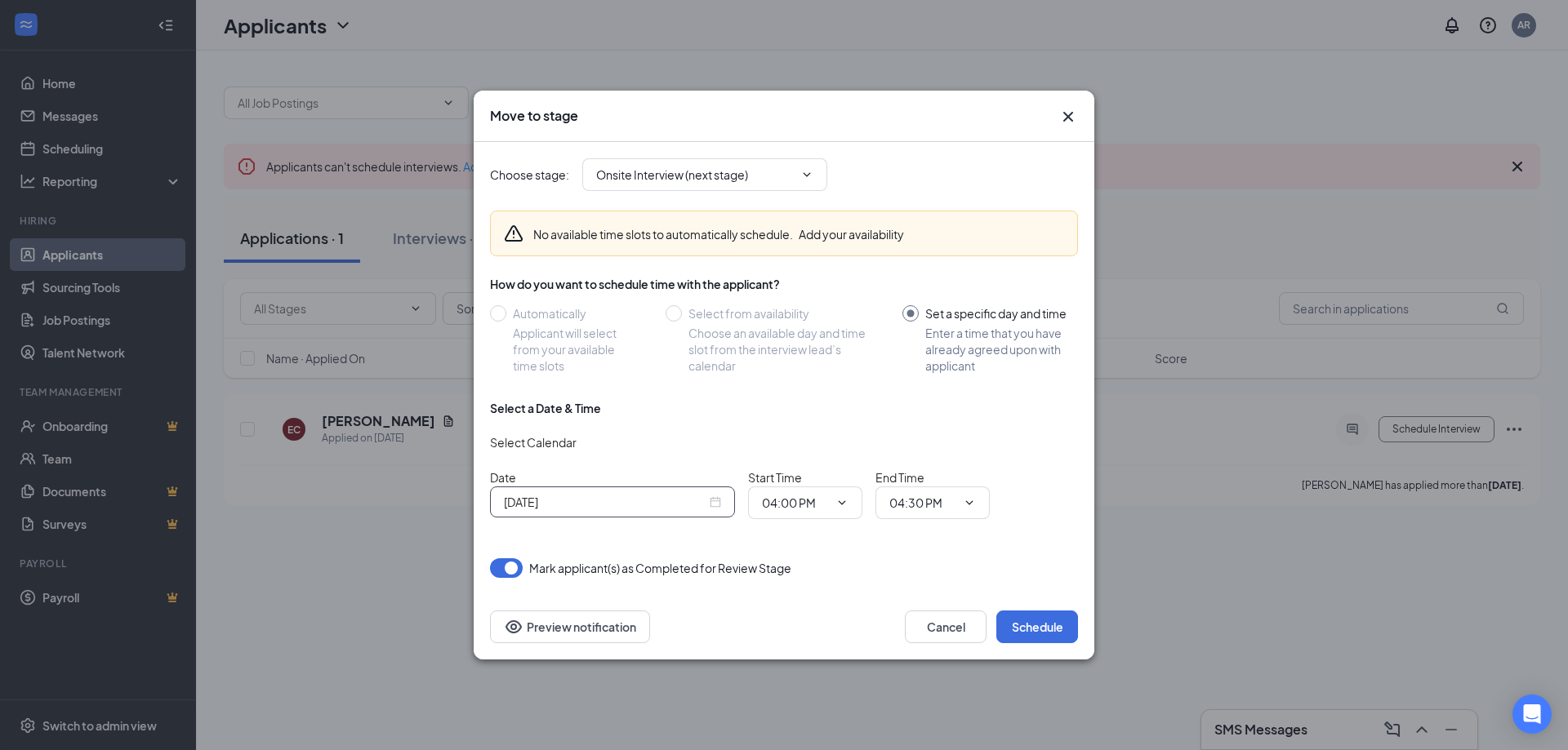
click at [699, 501] on input "[DATE]" at bounding box center [605, 502] width 203 height 18
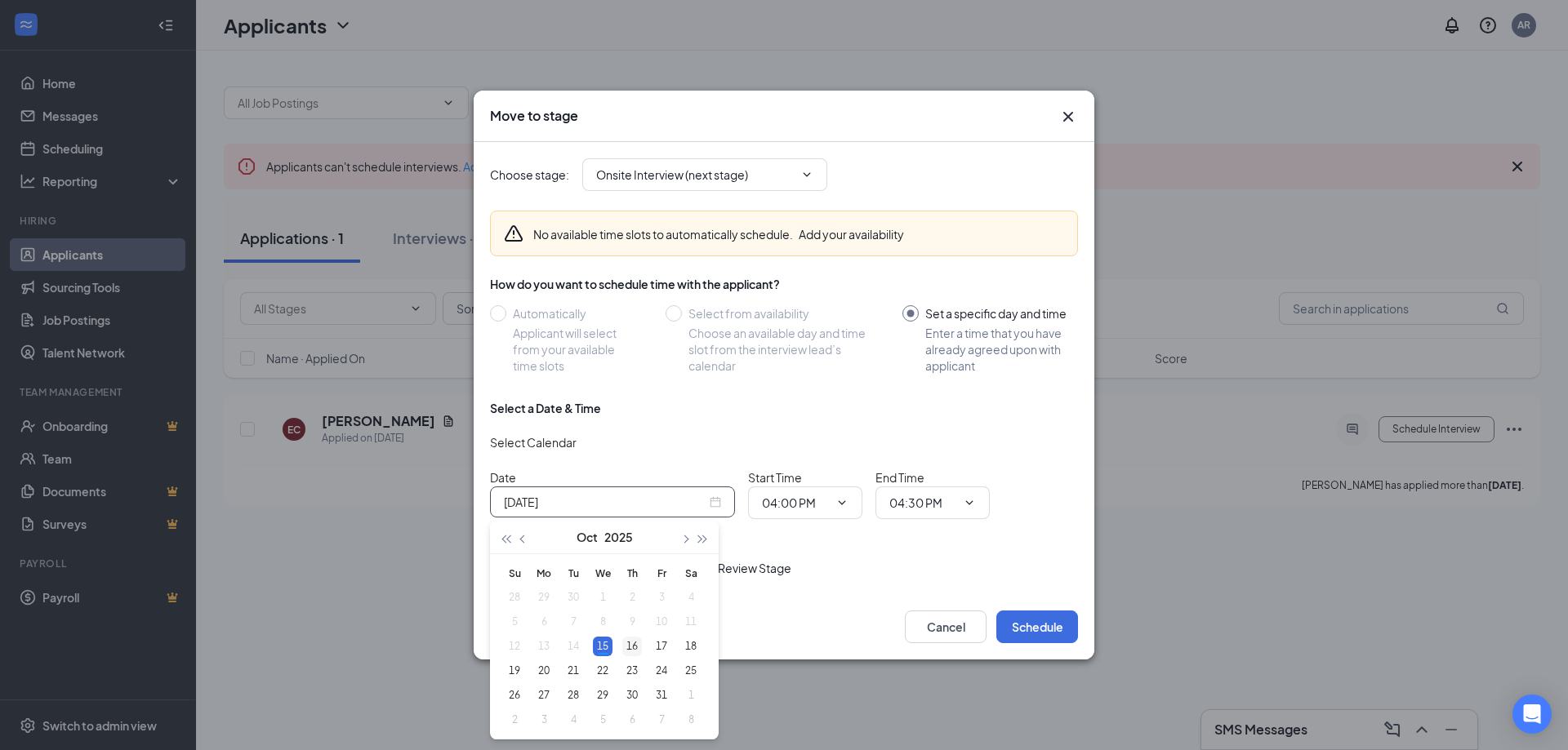
type input "[DATE]"
click at [624, 648] on div "16" at bounding box center [632, 647] width 20 height 20
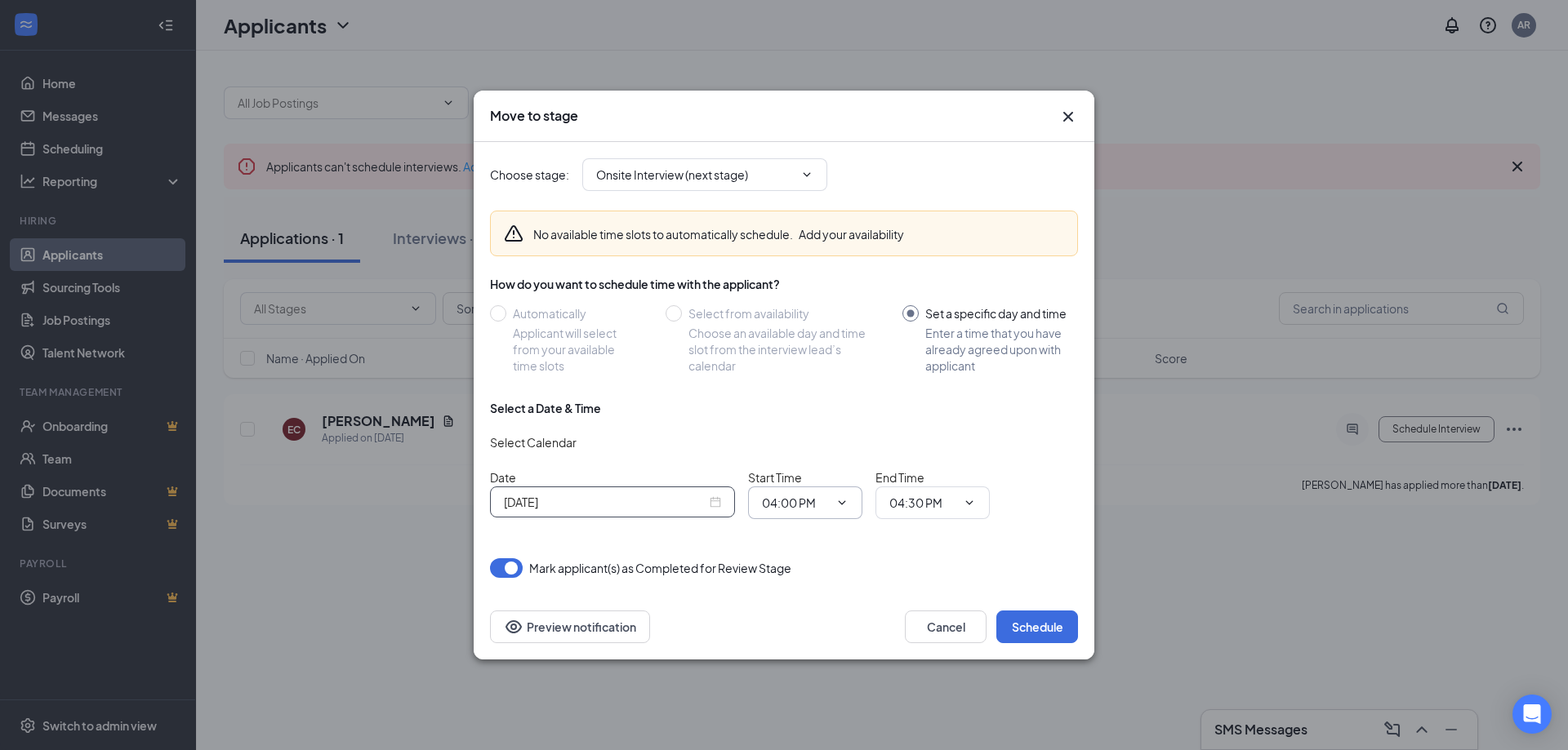
click at [840, 500] on icon "ChevronDown" at bounding box center [842, 503] width 13 height 13
click at [806, 335] on div "02:00 PM" at bounding box center [819, 326] width 115 height 38
type input "02:00 PM"
click at [974, 518] on span "04:30 PM" at bounding box center [933, 503] width 115 height 32
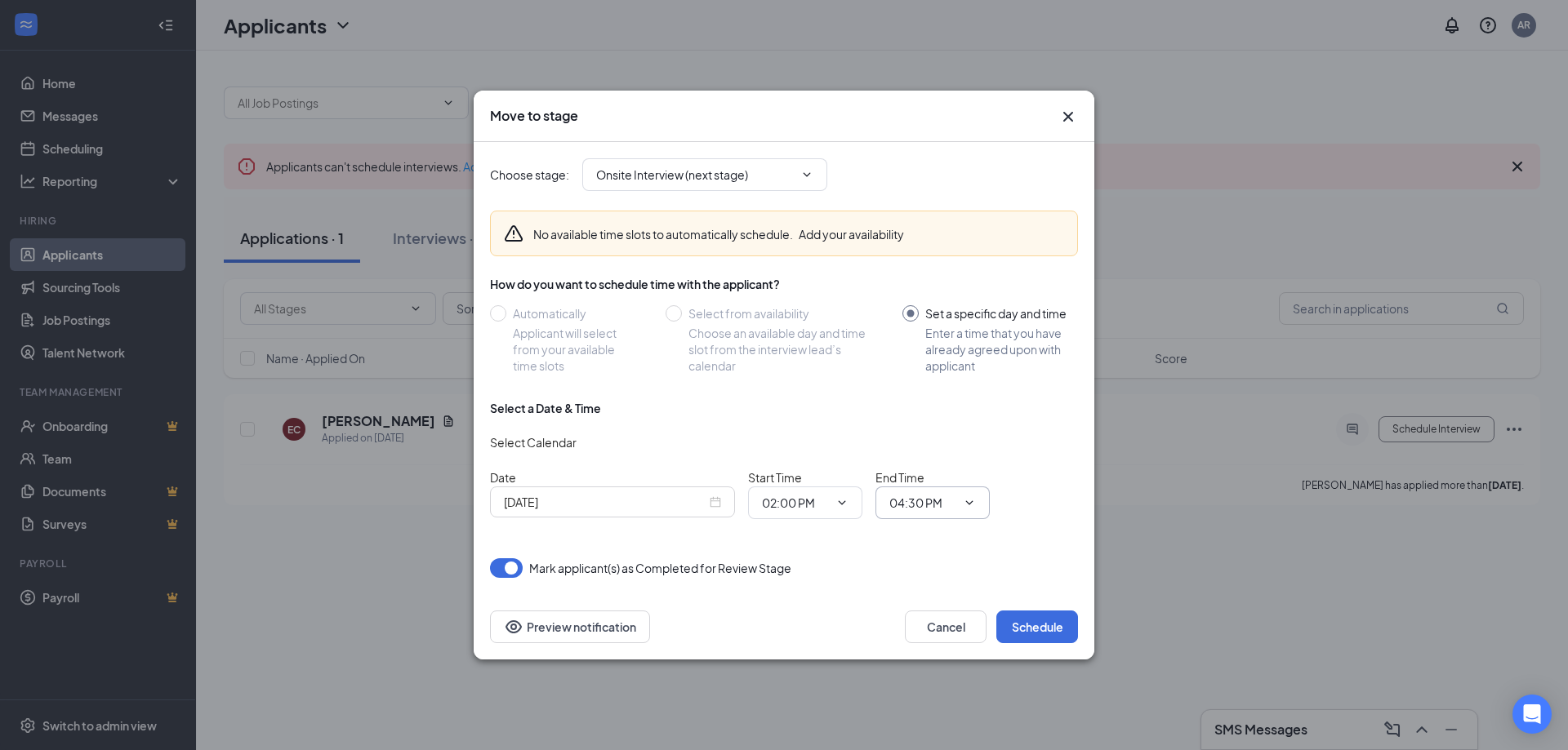
click at [969, 498] on icon "ChevronDown" at bounding box center [969, 503] width 13 height 13
click at [933, 316] on div "02:30 PM" at bounding box center [927, 320] width 48 height 18
type input "02:30 PM"
click at [1041, 637] on button "Schedule" at bounding box center [1036, 626] width 82 height 32
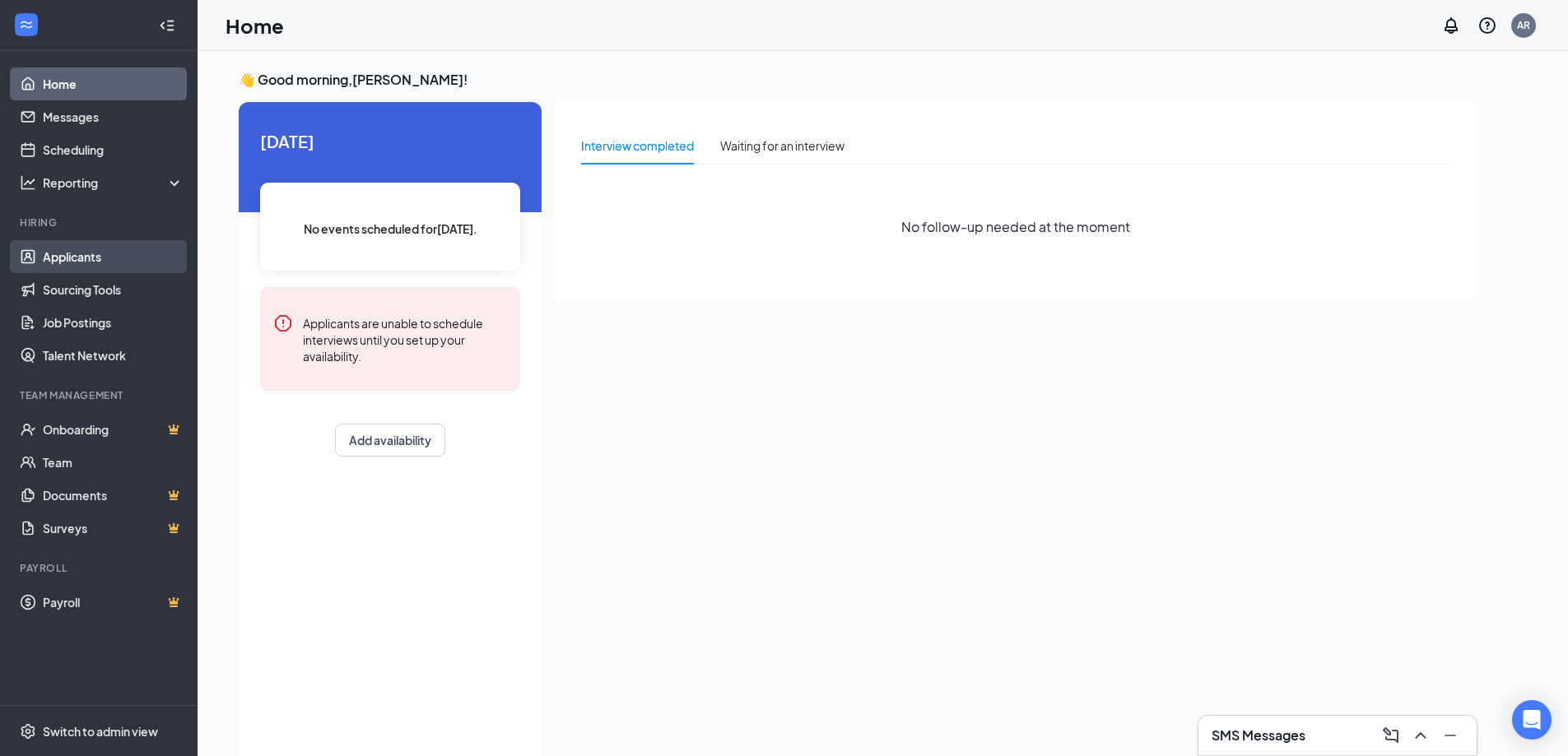
click at [118, 255] on link "Applicants" at bounding box center [113, 257] width 141 height 33
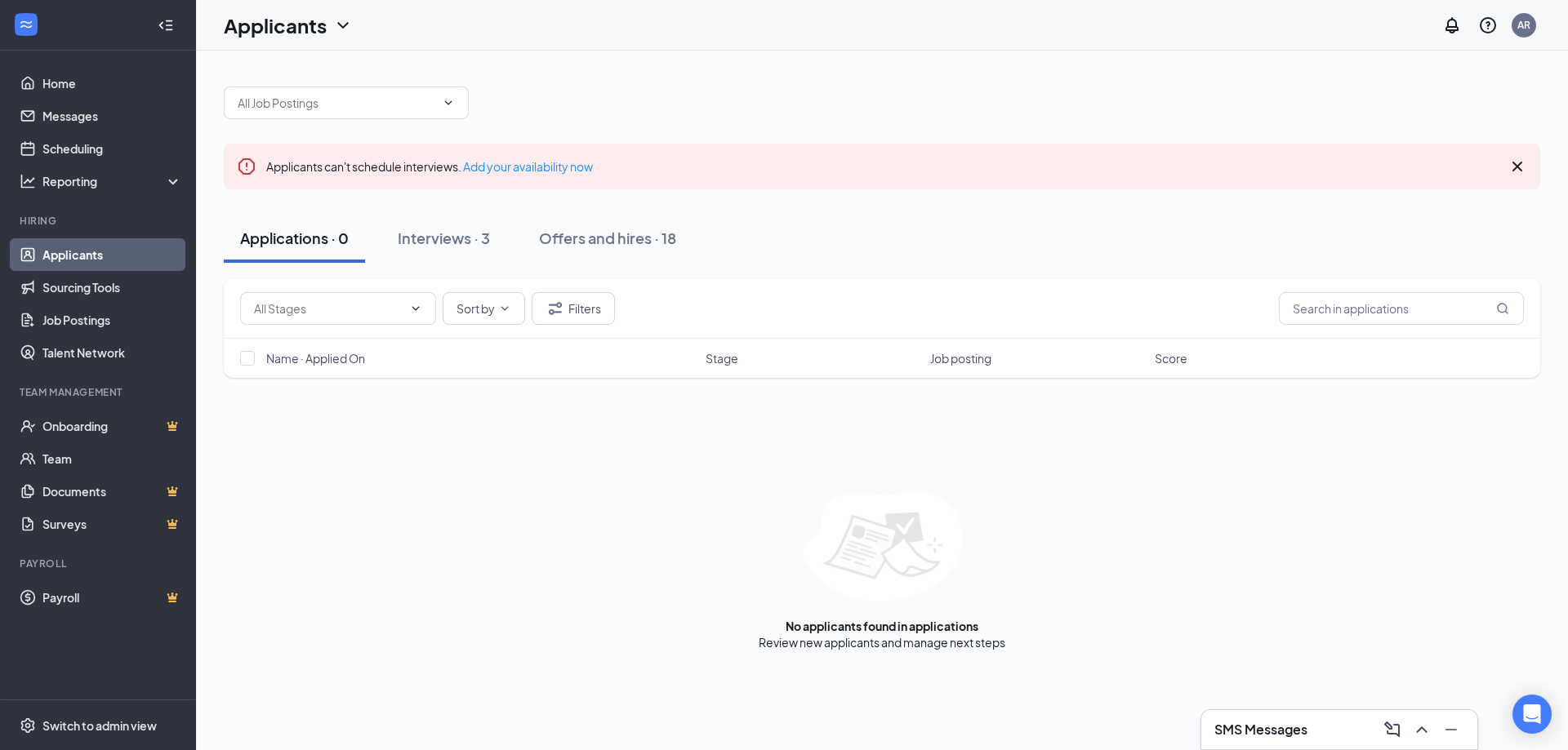
click at [1252, 720] on div "SMS Messages" at bounding box center [1339, 729] width 250 height 26
